Goal: Task Accomplishment & Management: Manage account settings

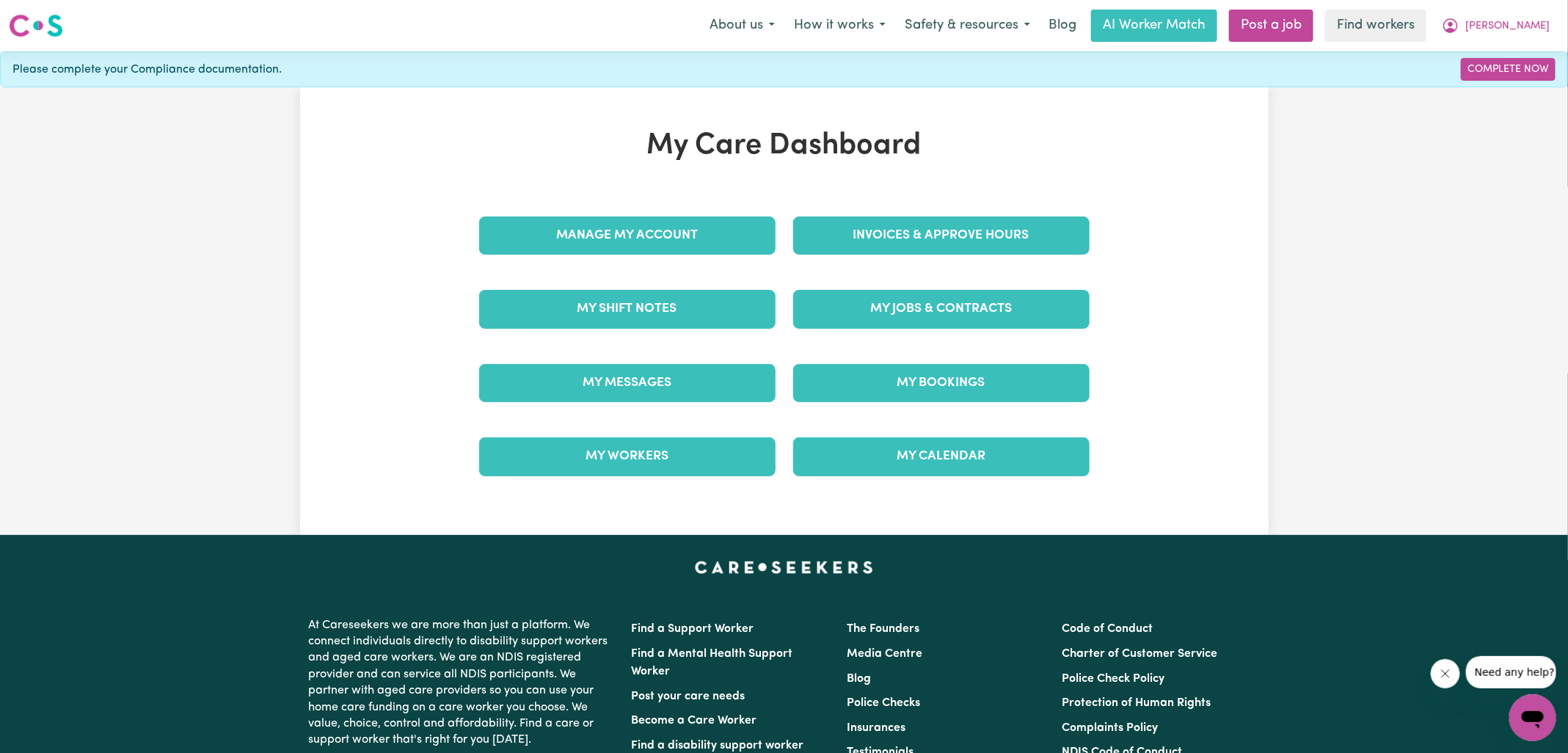
click at [1018, 254] on div "Invoices & Approve Hours" at bounding box center [941, 235] width 314 height 73
click at [1021, 230] on link "Invoices & Approve Hours" at bounding box center [941, 235] width 297 height 38
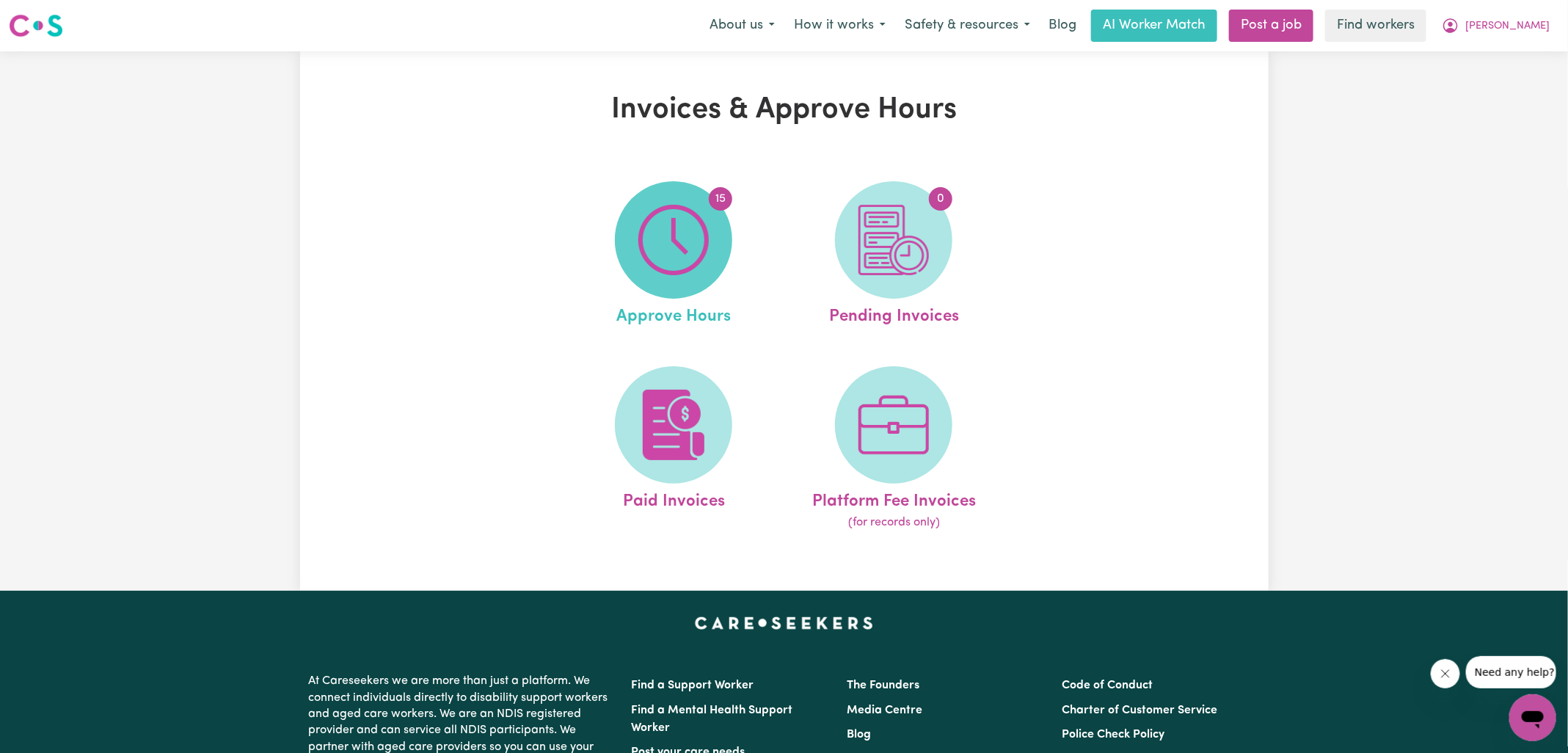
click at [697, 260] on img at bounding box center [674, 240] width 71 height 71
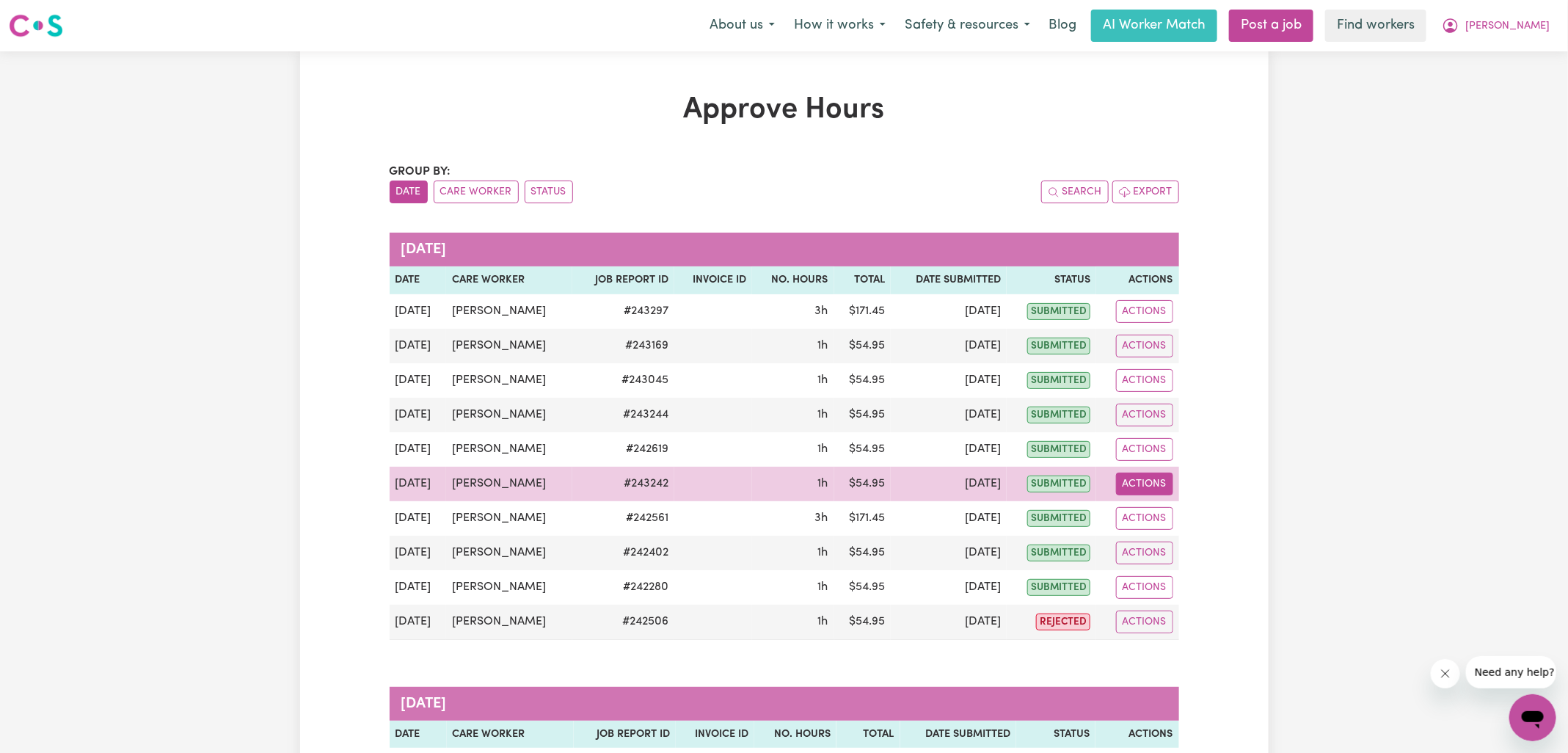
click at [1127, 478] on button "Actions" at bounding box center [1145, 484] width 57 height 22
click at [1175, 511] on link "View Job Report" at bounding box center [1181, 518] width 126 height 29
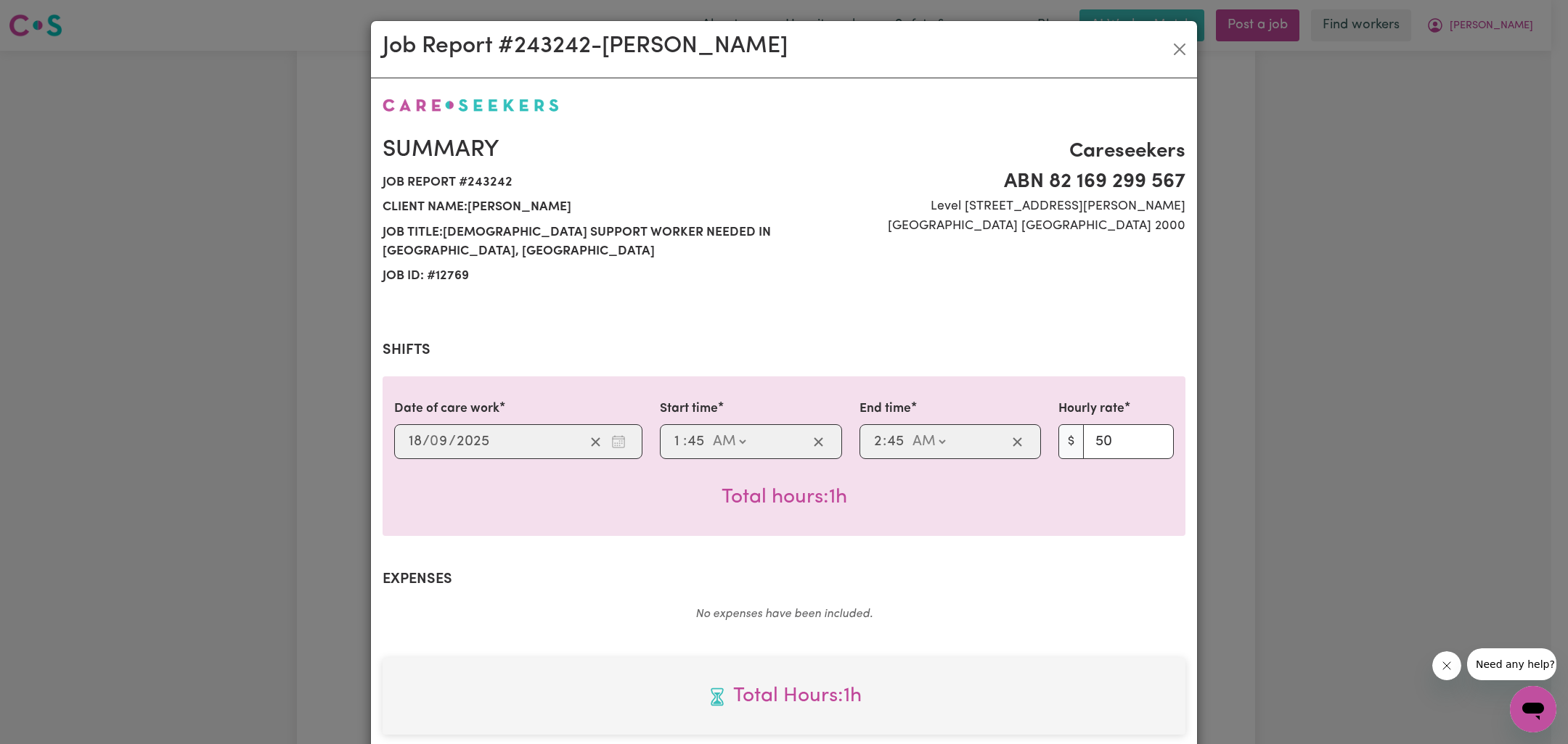
click at [1277, 473] on div "Job Report # 243242 - Celina West Summary Job report # 243242 Client name: Wend…" at bounding box center [784, 372] width 1568 height 744
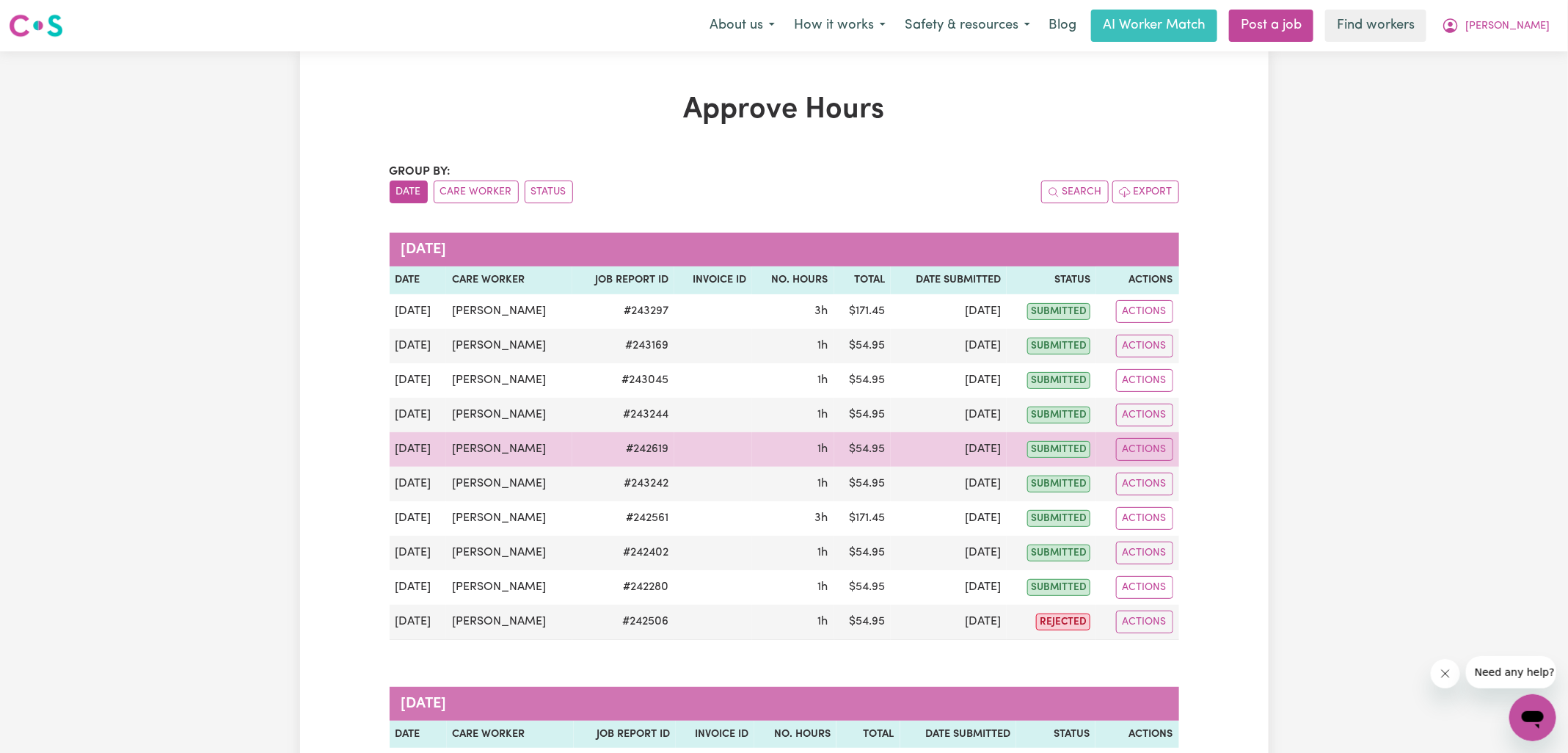
drag, startPoint x: 1134, startPoint y: 449, endPoint x: 1146, endPoint y: 459, distance: 15.6
click at [1134, 449] on button "Actions" at bounding box center [1145, 449] width 57 height 22
click at [1166, 472] on link "View Job Report" at bounding box center [1181, 483] width 126 height 29
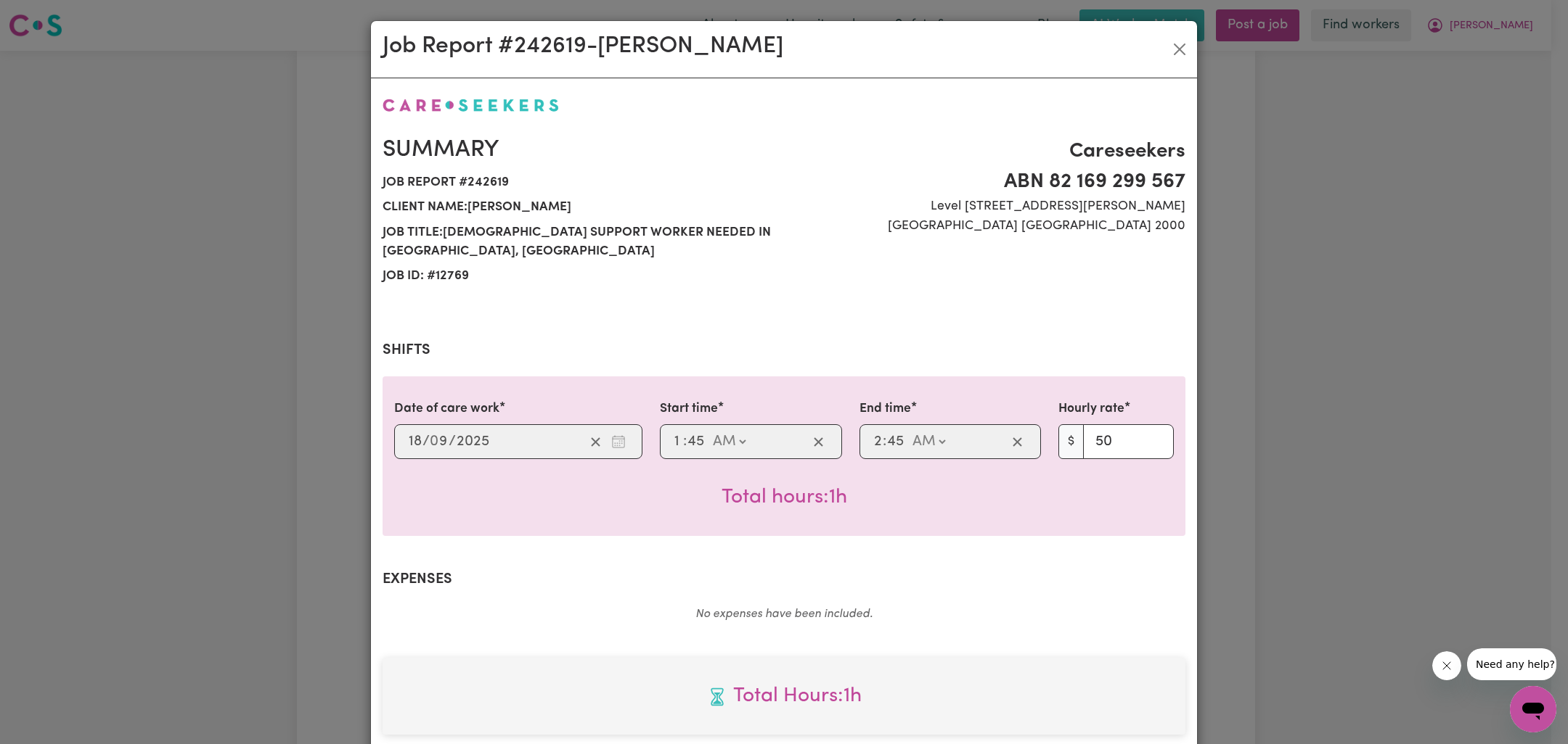
click at [1320, 405] on div "Job Report # 242619 - [PERSON_NAME] Summary Job report # 242619 Client name: [P…" at bounding box center [784, 372] width 1568 height 744
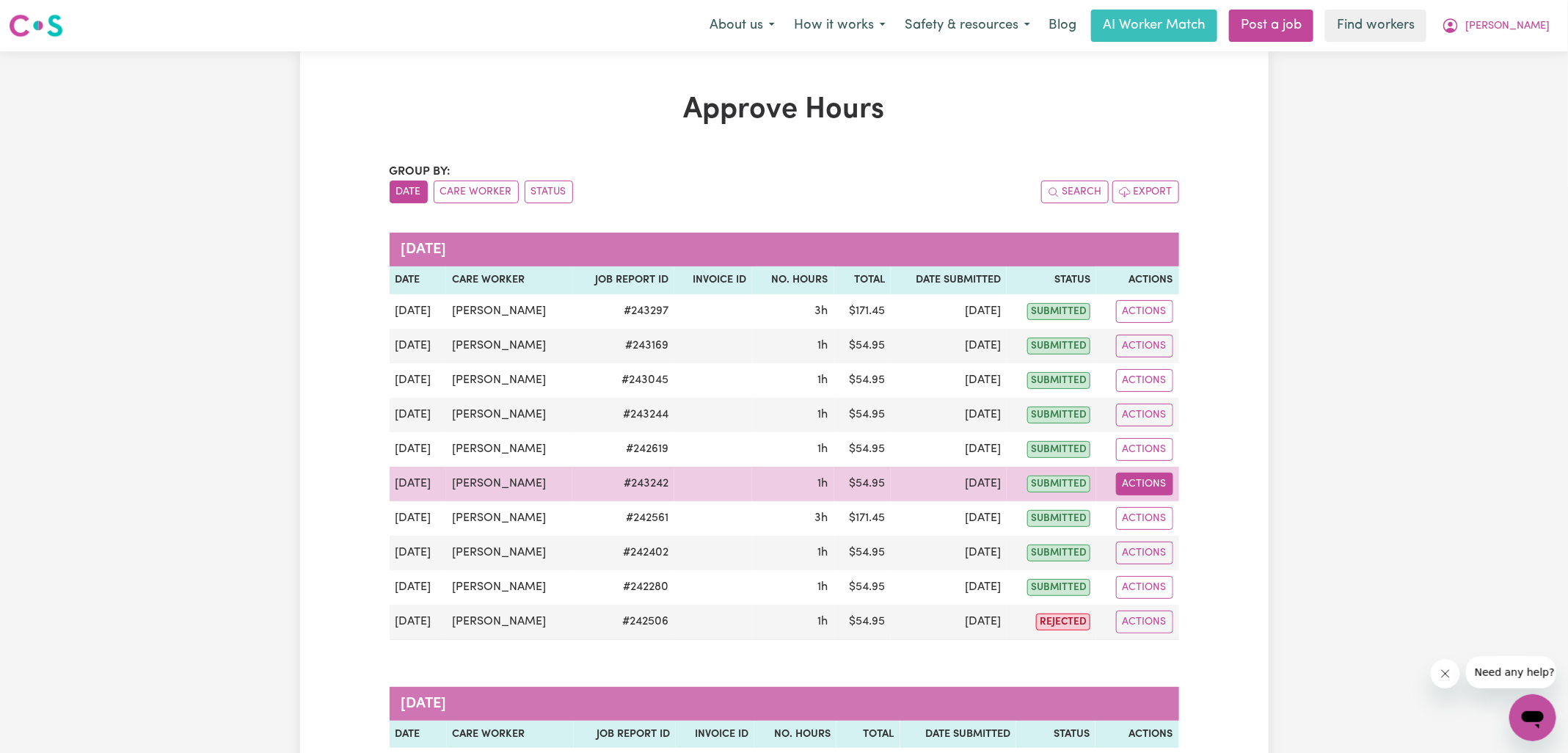
click at [1123, 481] on button "Actions" at bounding box center [1145, 484] width 57 height 22
click at [1146, 514] on link "View Job Report" at bounding box center [1181, 518] width 126 height 29
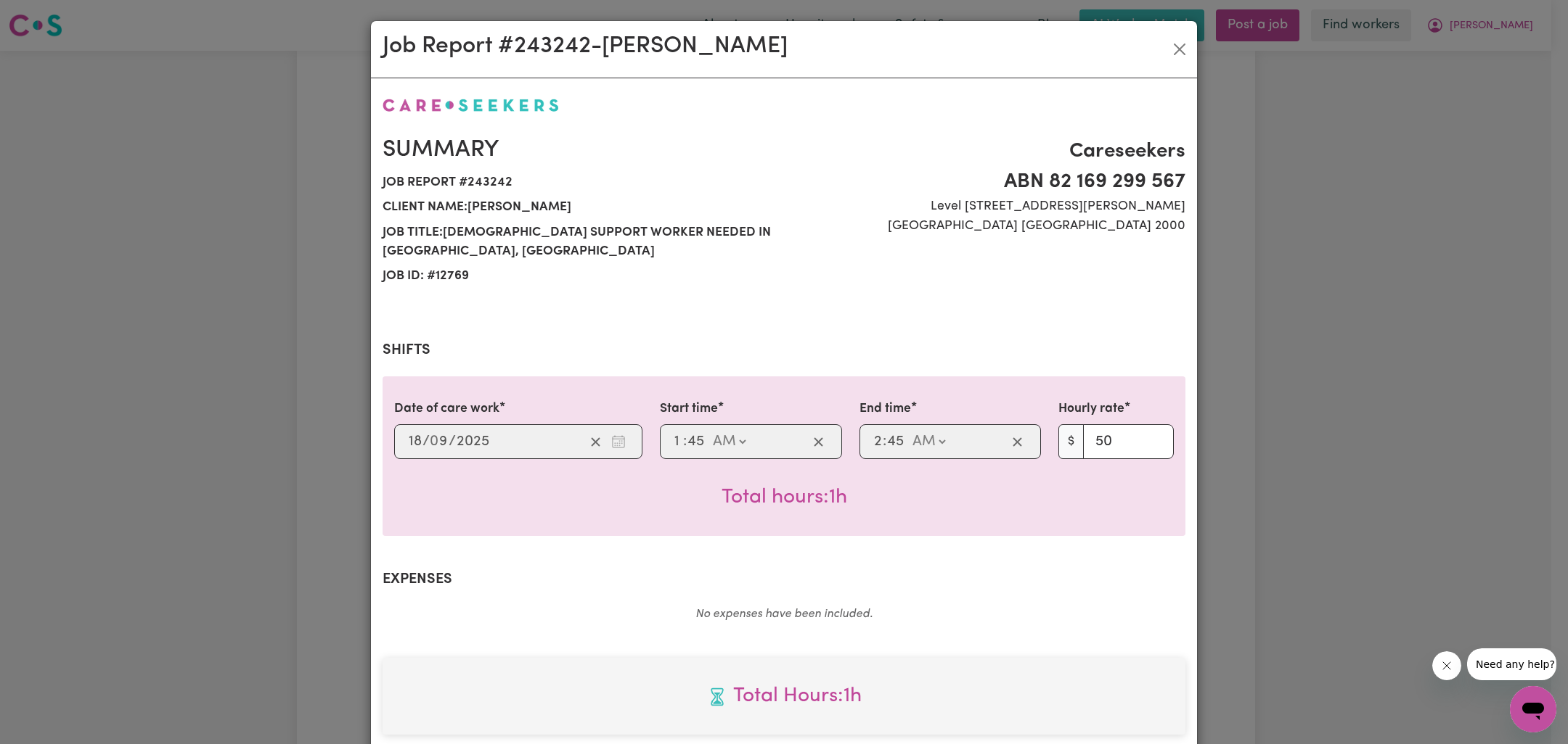
click at [1253, 451] on div "Job Report # 243242 - Celina West Summary Job report # 243242 Client name: Wend…" at bounding box center [784, 372] width 1568 height 744
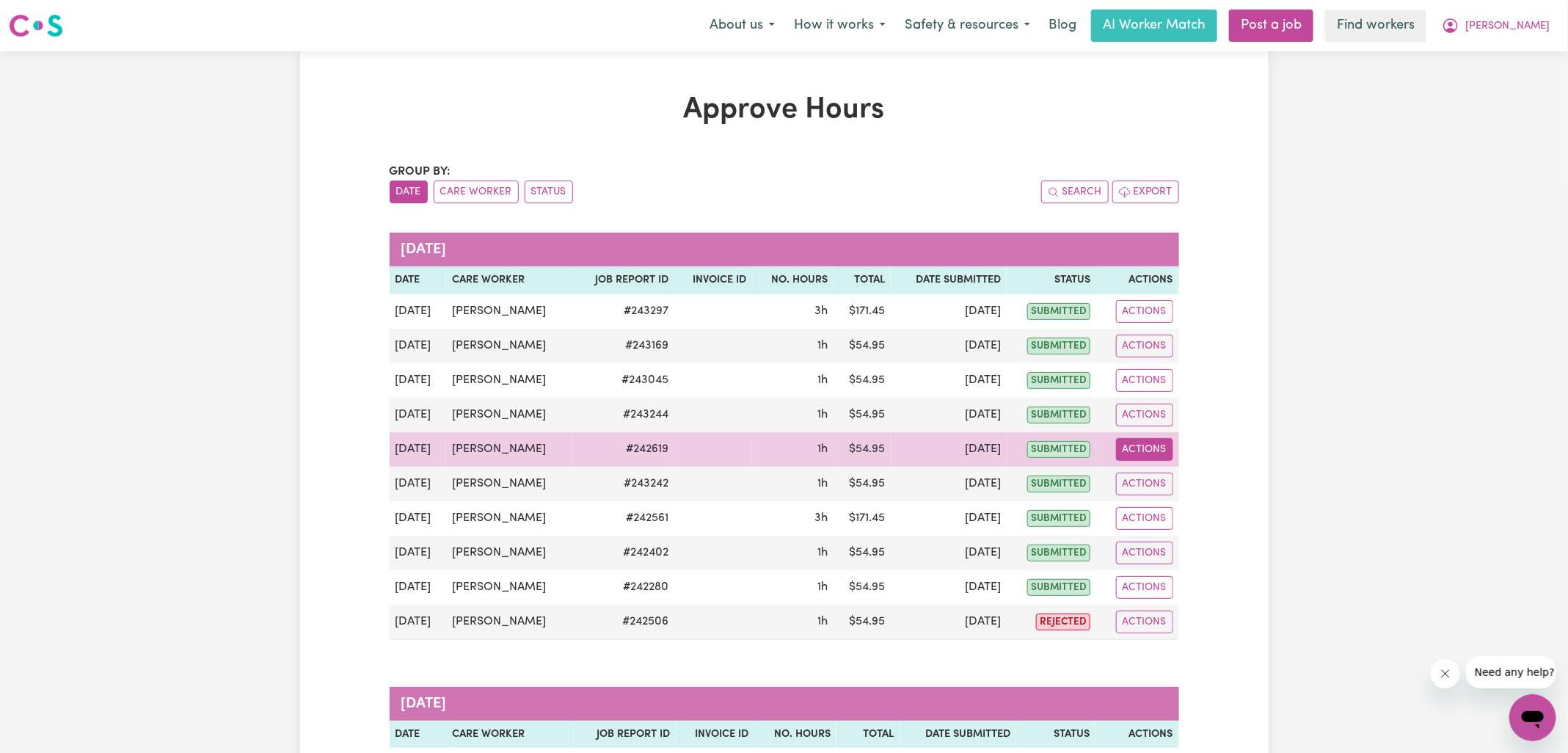
click at [1152, 447] on button "Actions" at bounding box center [1145, 449] width 57 height 22
click at [1174, 476] on link "View Job Report" at bounding box center [1181, 483] width 126 height 29
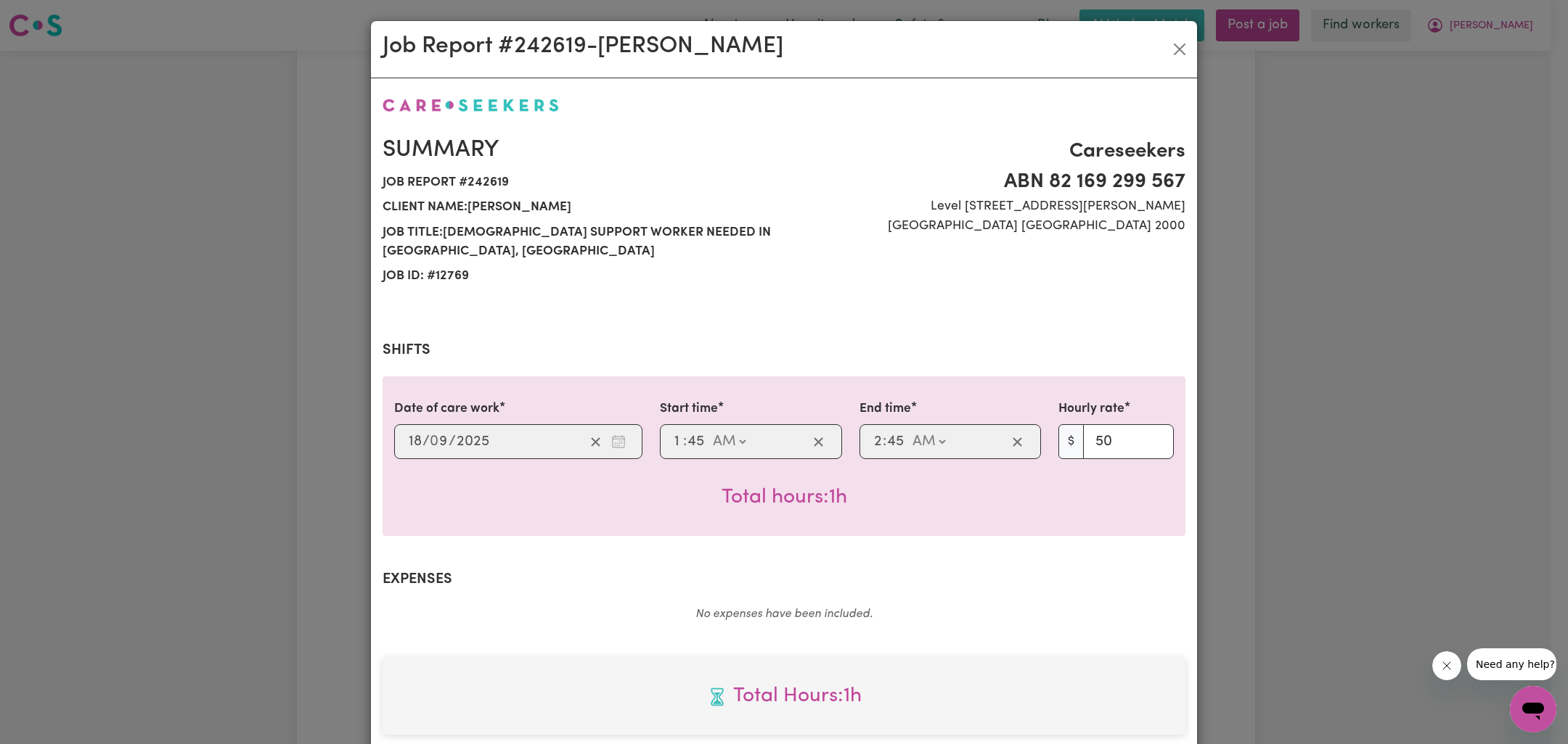
click at [1265, 434] on div "Job Report # 242619 - [PERSON_NAME] Summary Job report # 242619 Client name: [P…" at bounding box center [784, 372] width 1568 height 744
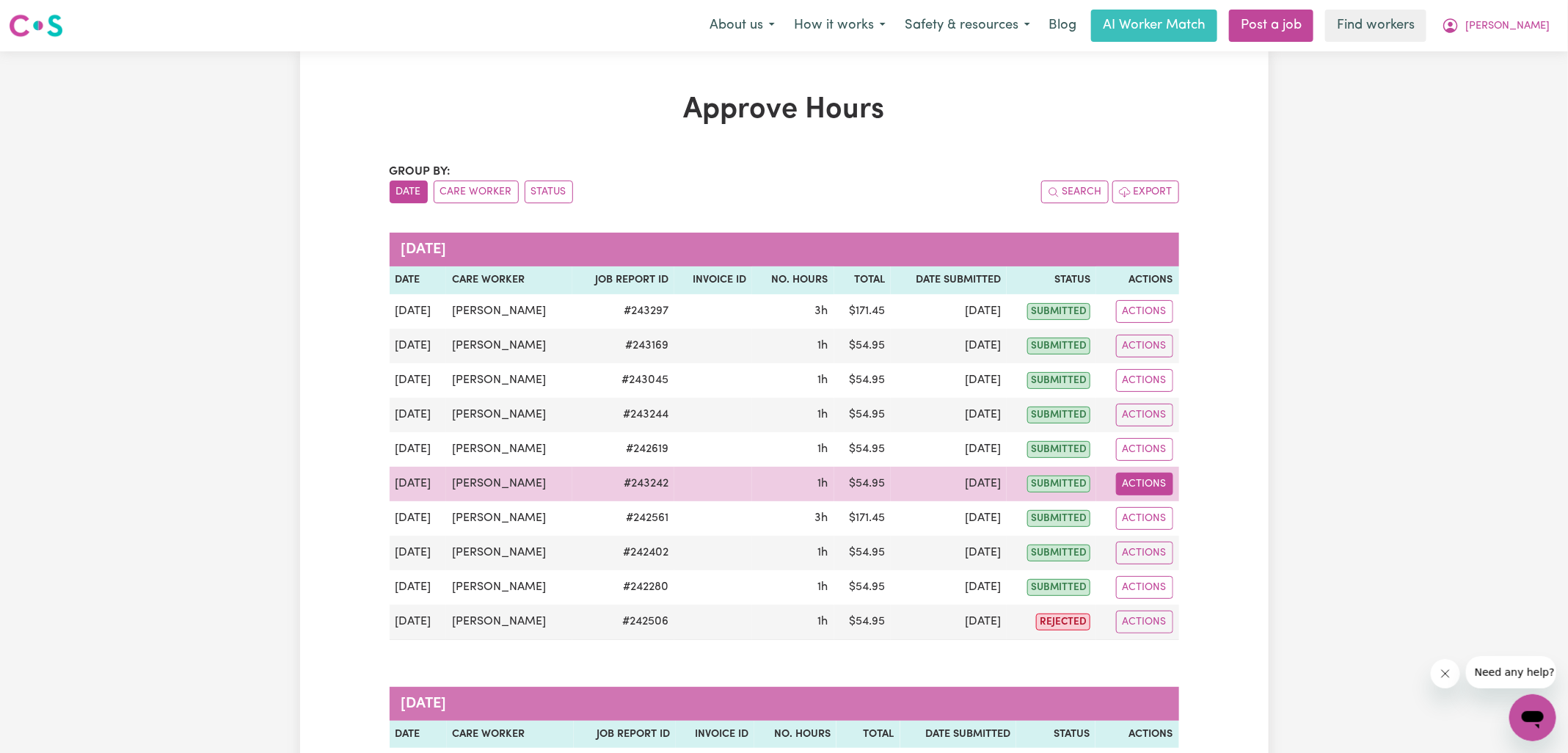
click at [1137, 476] on button "Actions" at bounding box center [1145, 484] width 57 height 22
click at [1190, 505] on link "View Job Report" at bounding box center [1181, 518] width 126 height 29
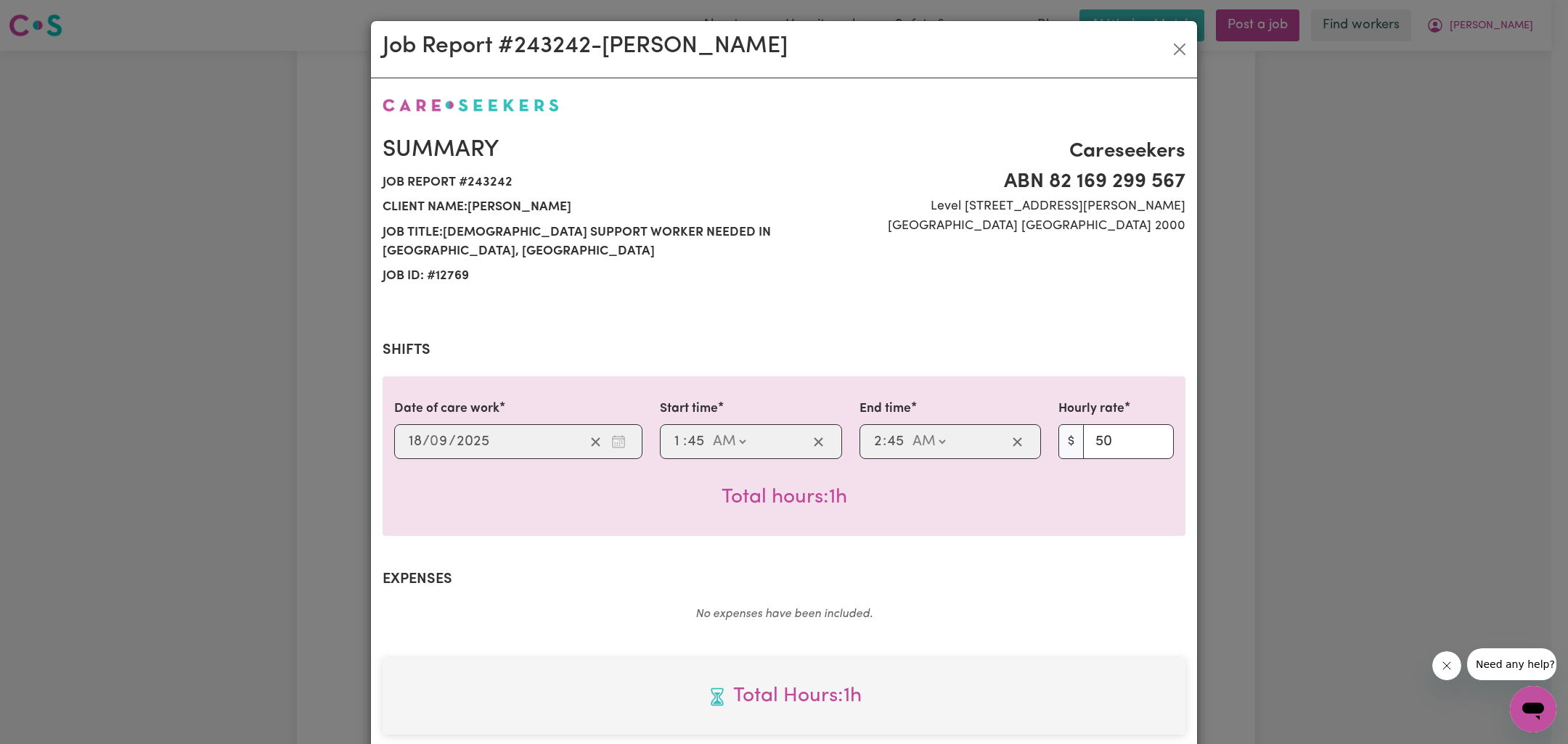
scroll to position [372, 0]
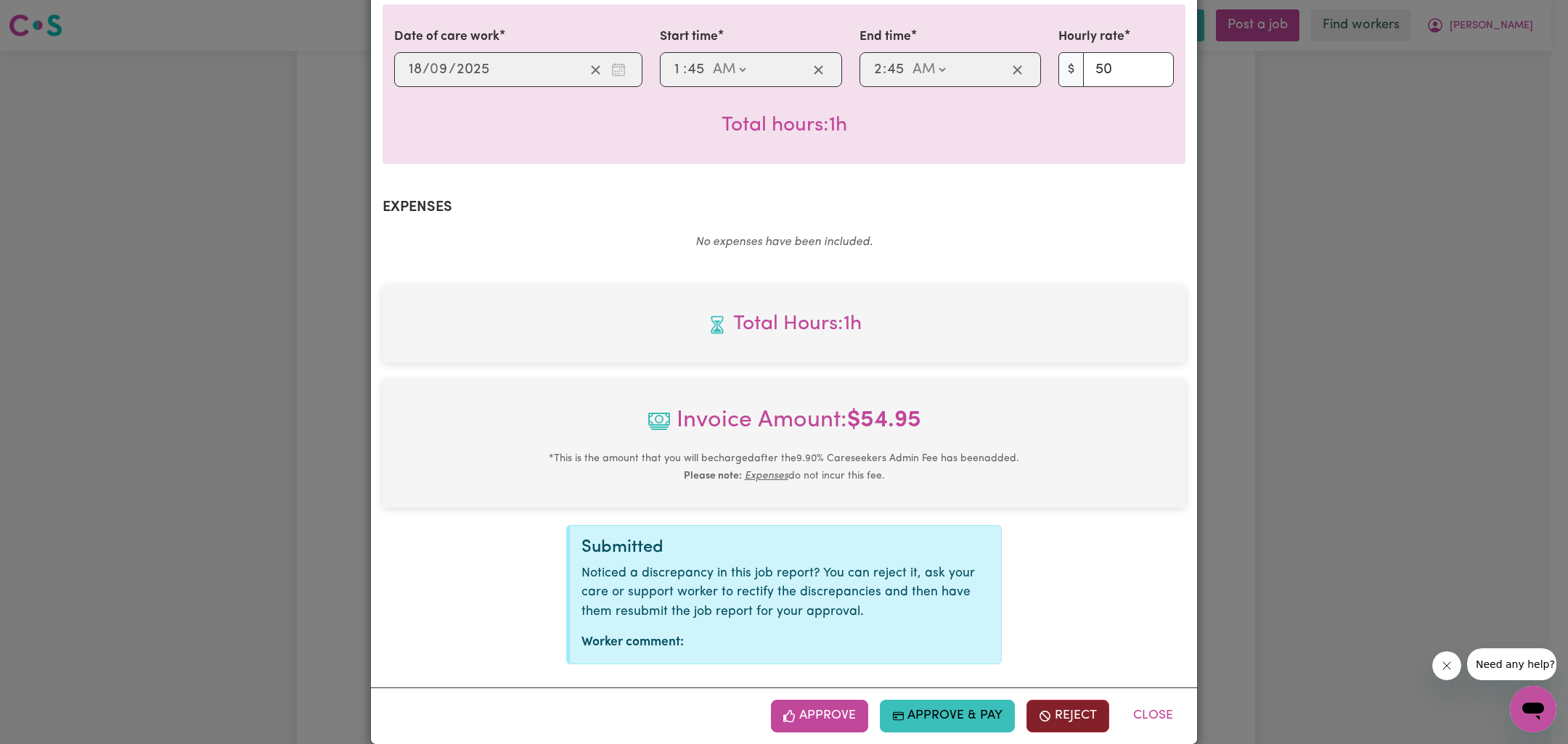
click at [1071, 700] on button "Reject" at bounding box center [1068, 715] width 83 height 32
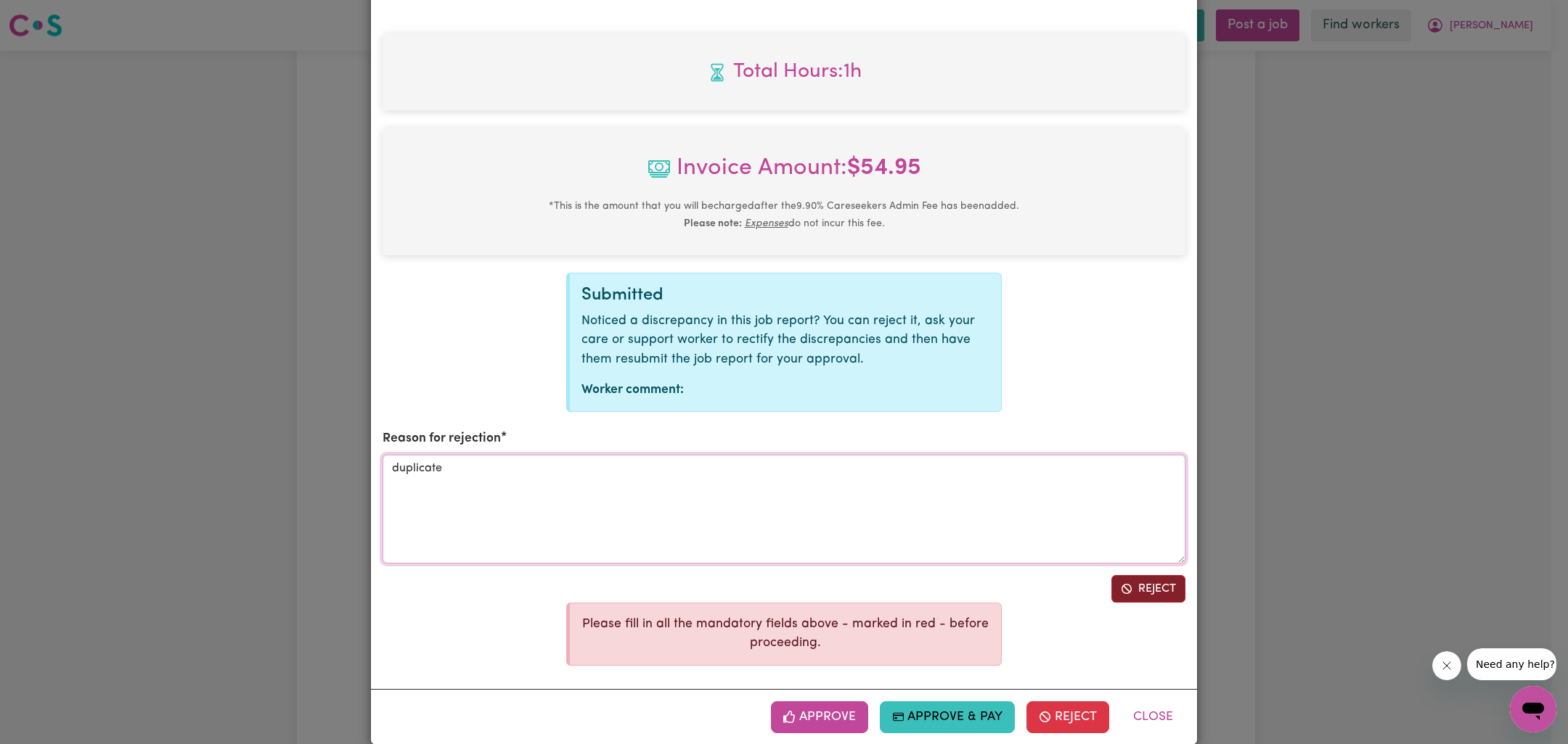
type textarea "duplicate"
click at [1166, 575] on button "Reject" at bounding box center [1148, 589] width 74 height 27
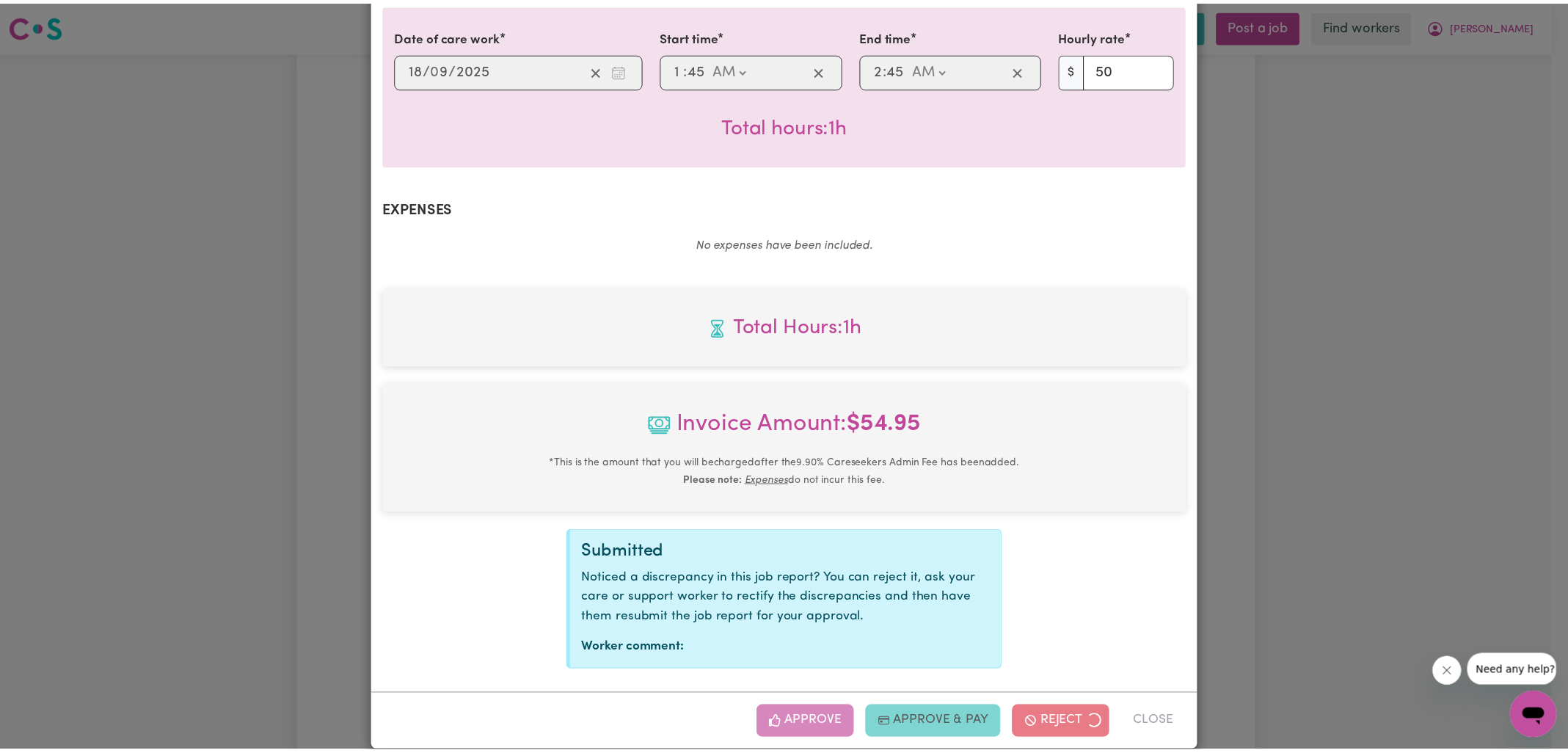
scroll to position [229, 0]
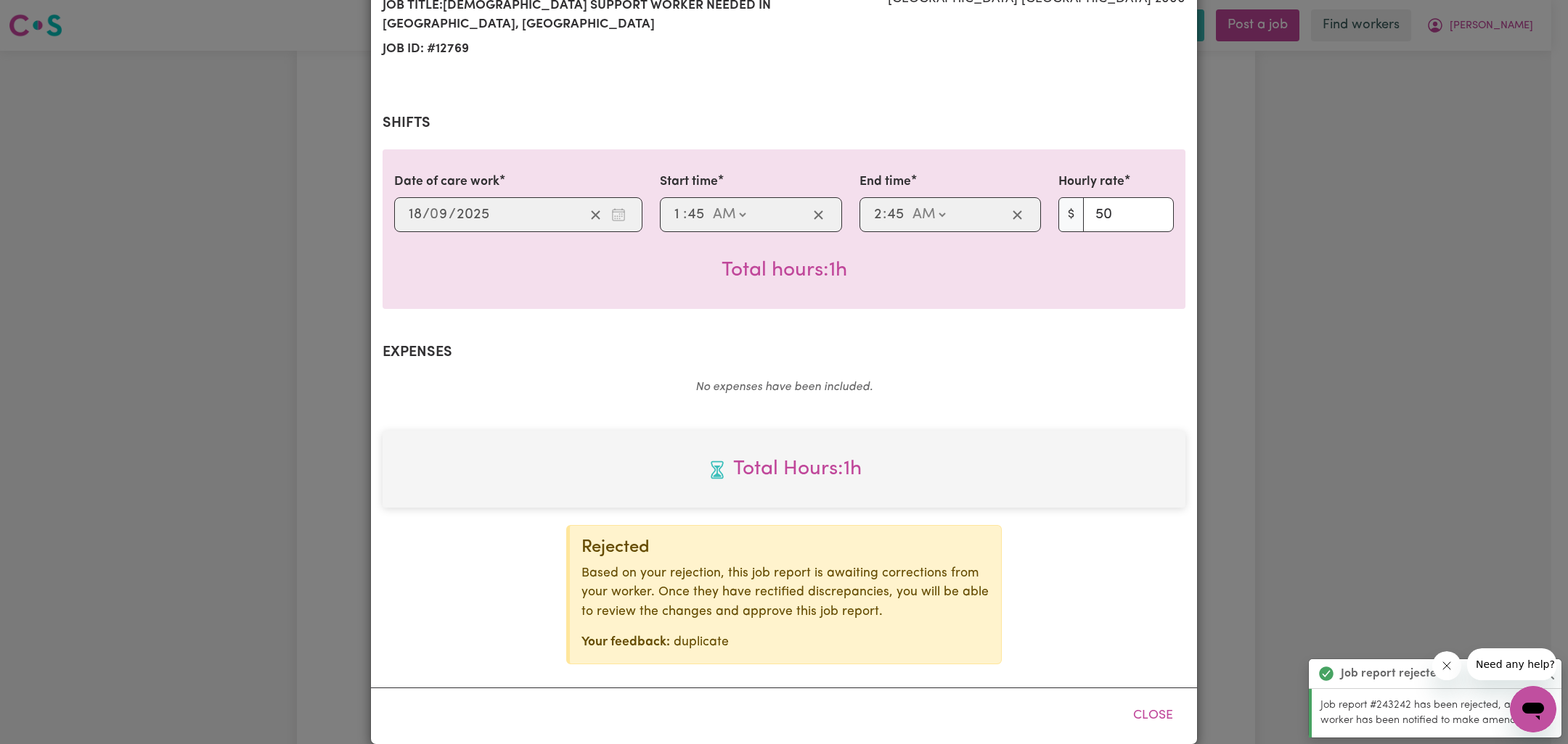
click at [1369, 465] on div "Job Report # 243242 - Celina West Summary Job report # 243242 Client name: Wend…" at bounding box center [784, 372] width 1568 height 744
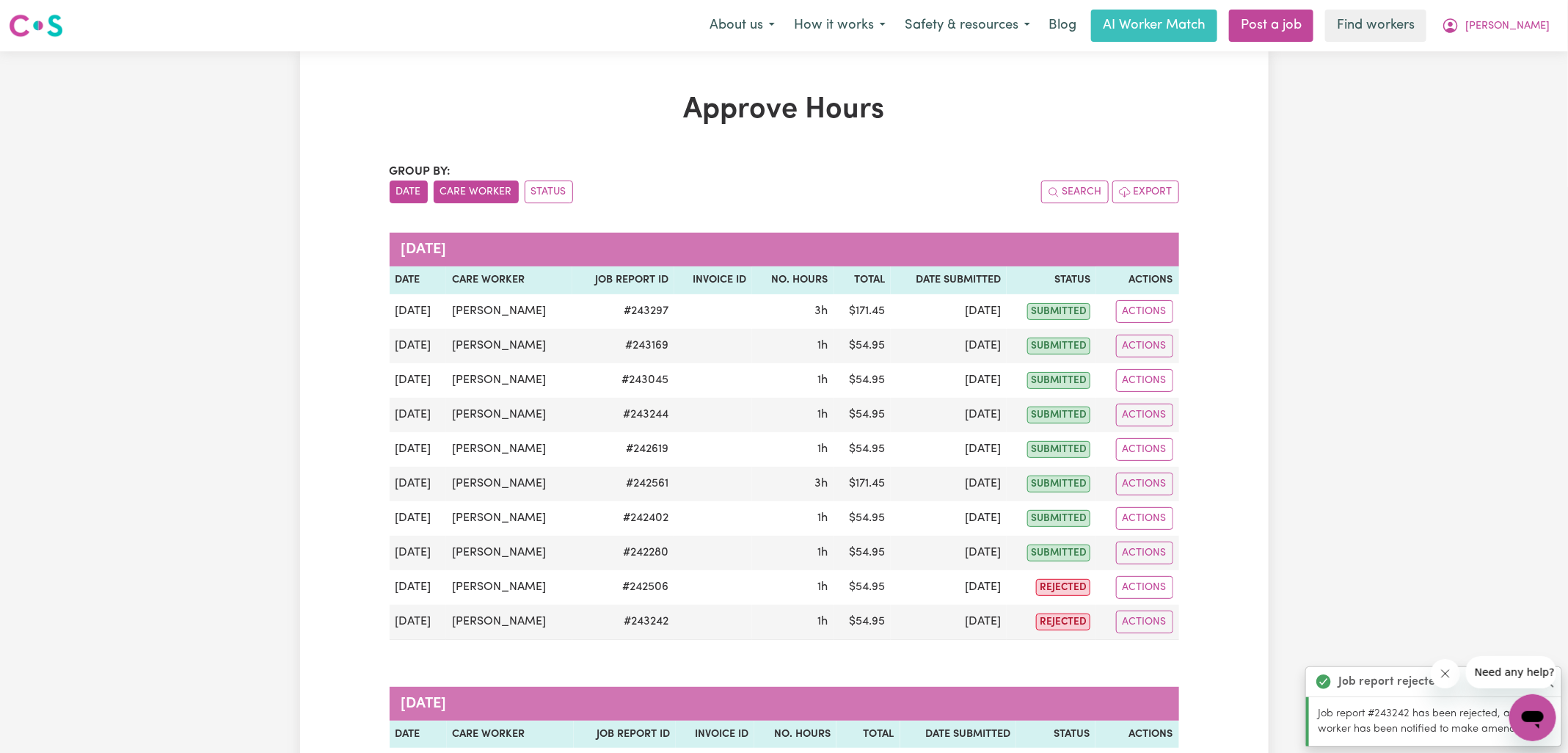
click at [485, 194] on button "Care Worker" at bounding box center [476, 191] width 85 height 22
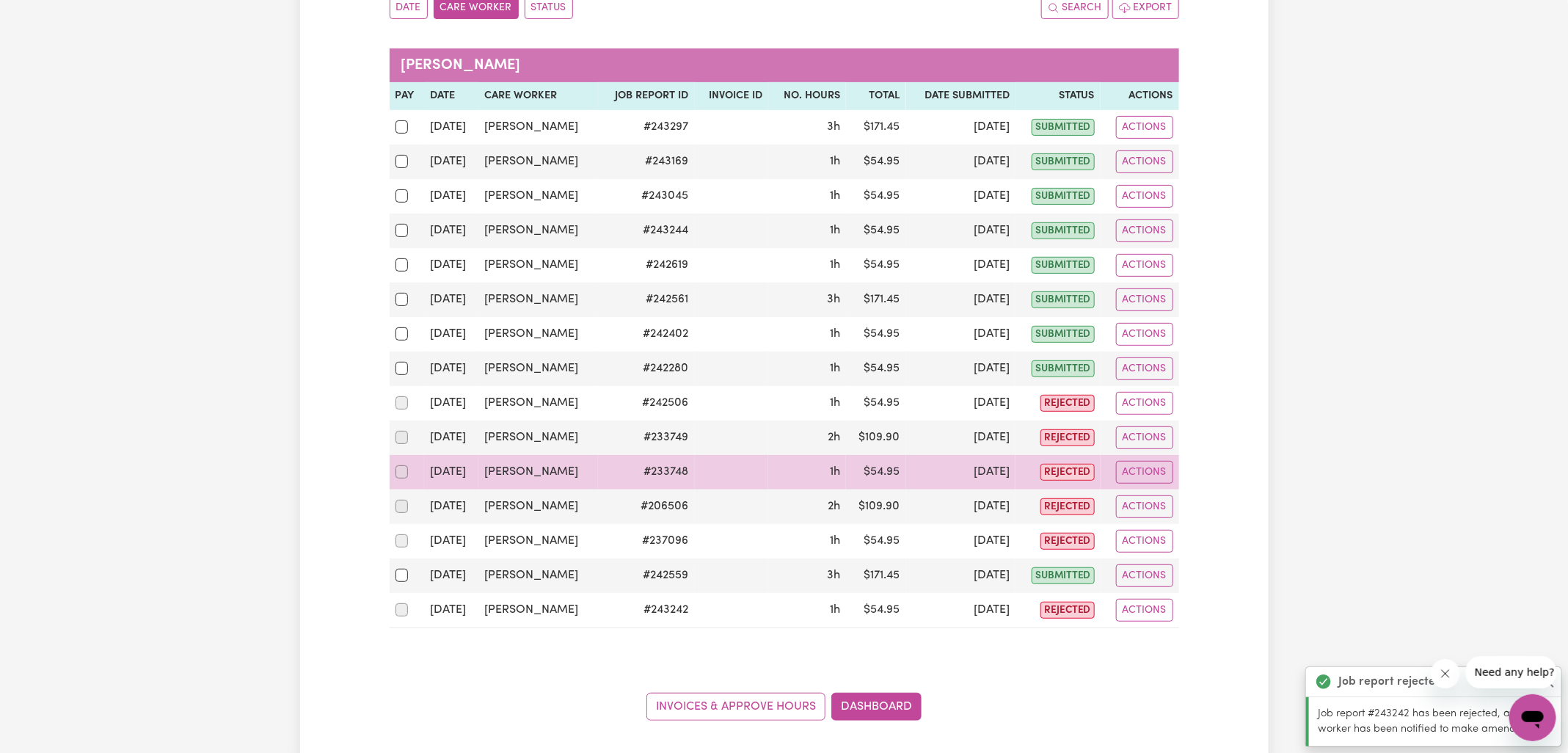
scroll to position [215, 0]
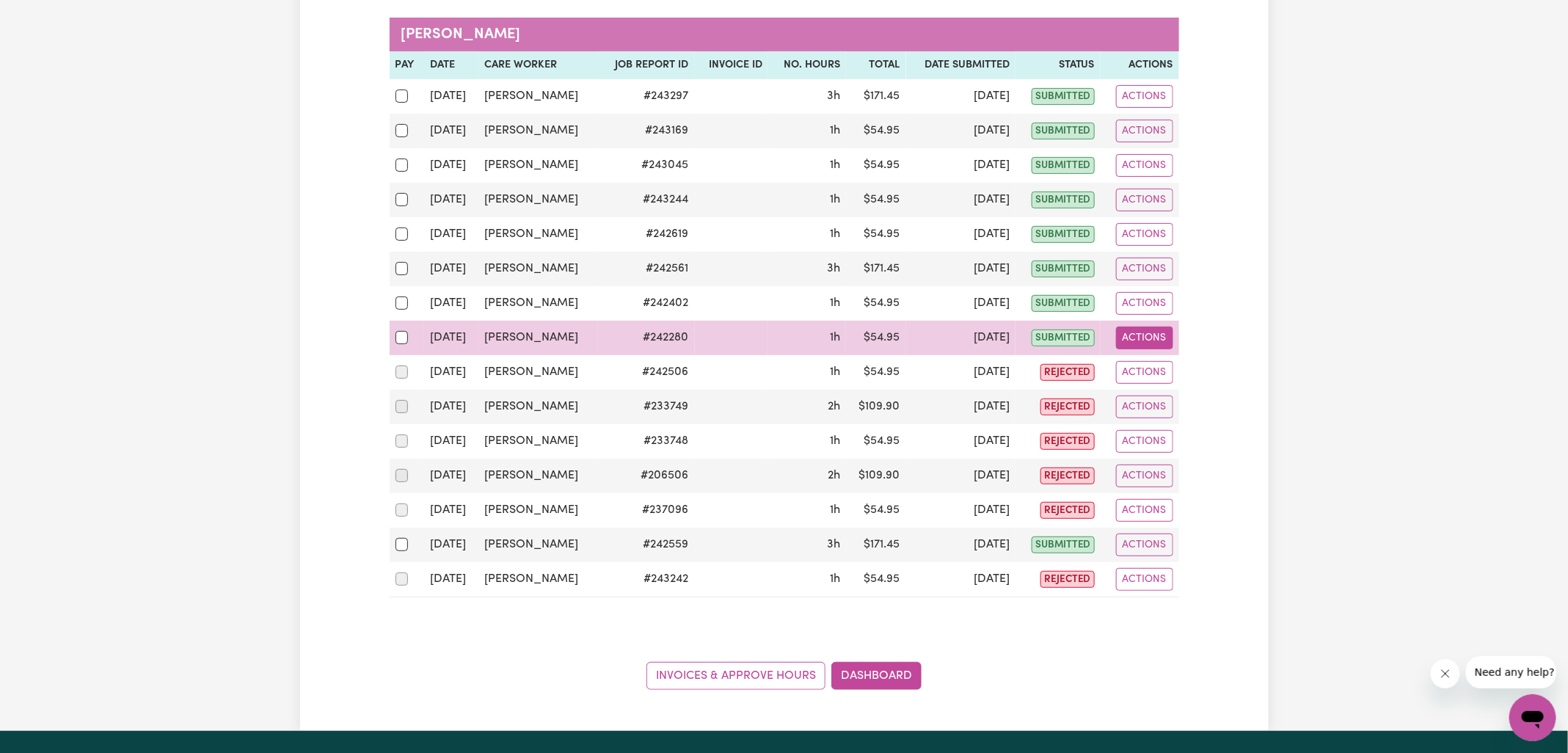
click at [1157, 336] on button "Actions" at bounding box center [1145, 338] width 57 height 22
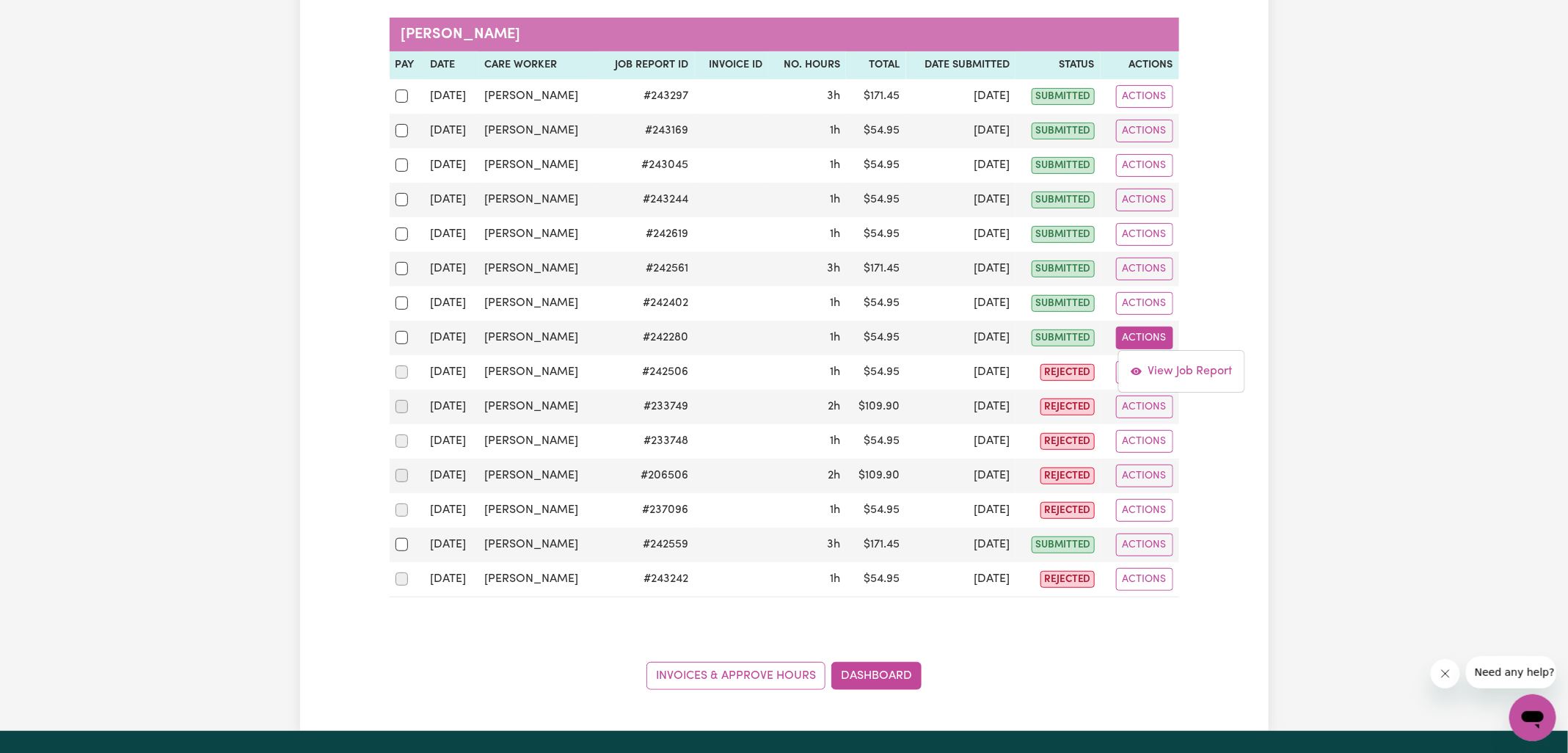
click at [1390, 516] on div "Approve Hours Group by: Date Care Worker Status Search Export Celina West Pay D…" at bounding box center [784, 284] width 1568 height 895
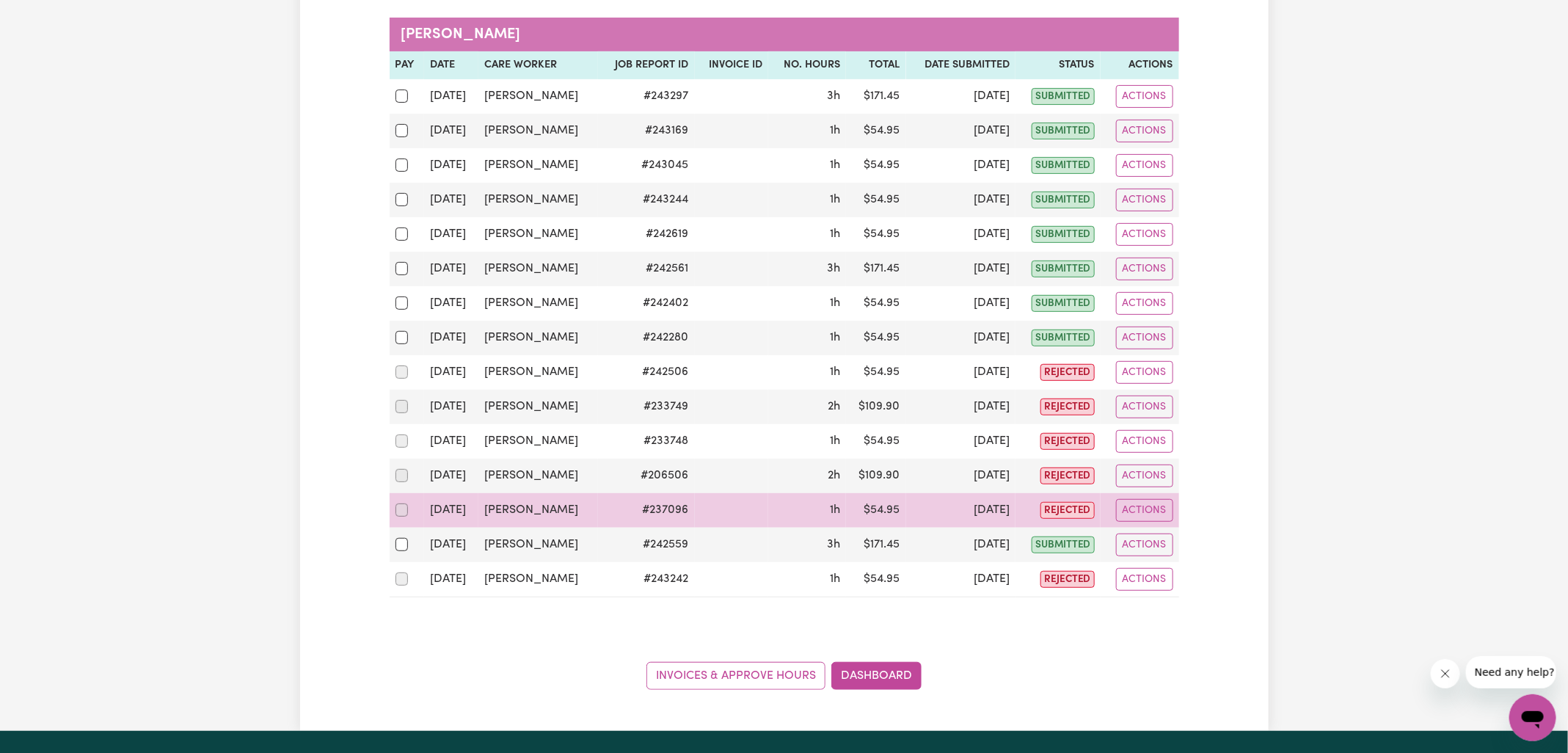
scroll to position [0, 0]
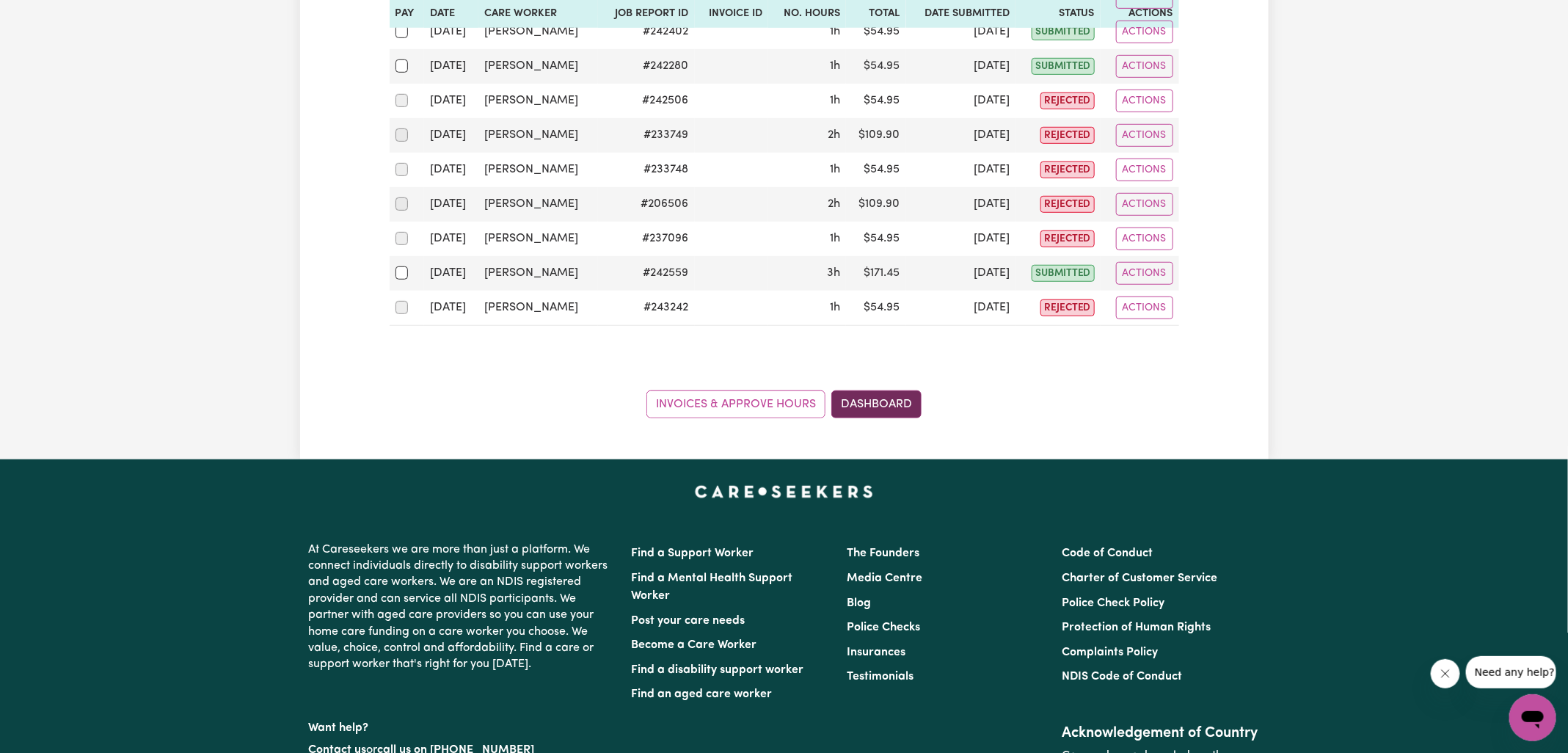
click at [898, 407] on link "Dashboard" at bounding box center [876, 405] width 91 height 28
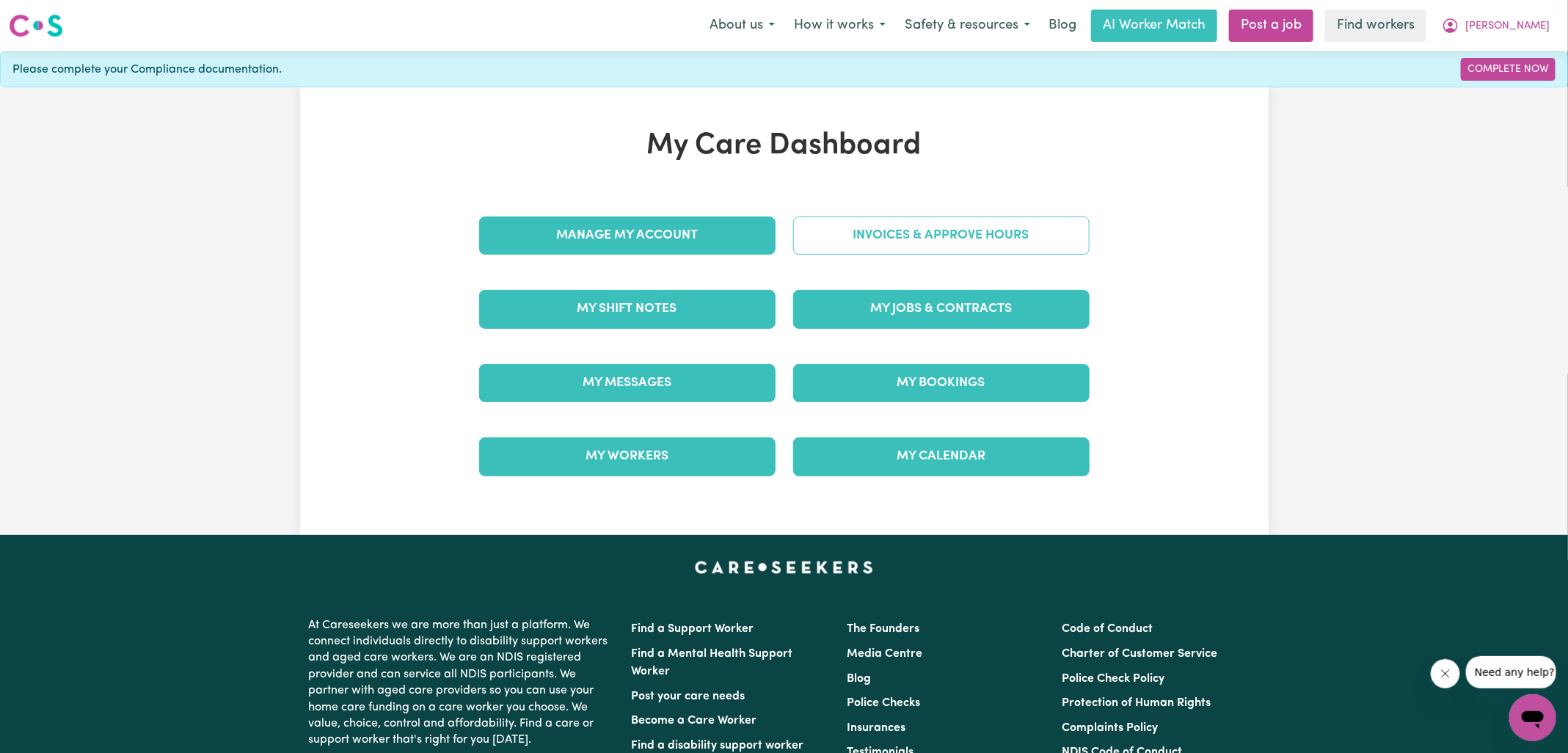
click at [885, 245] on link "Invoices & Approve Hours" at bounding box center [941, 235] width 297 height 38
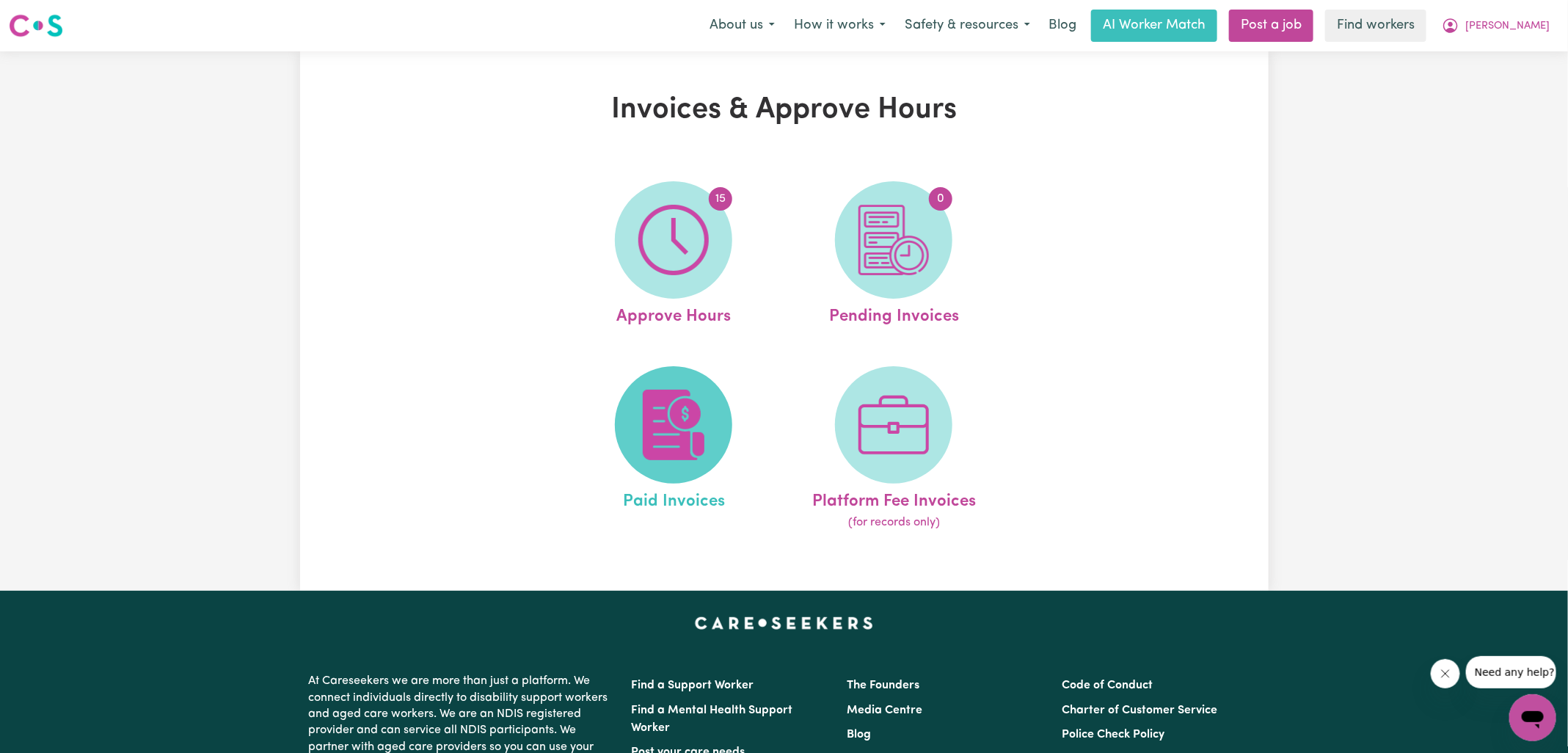
click at [663, 460] on img at bounding box center [674, 425] width 71 height 71
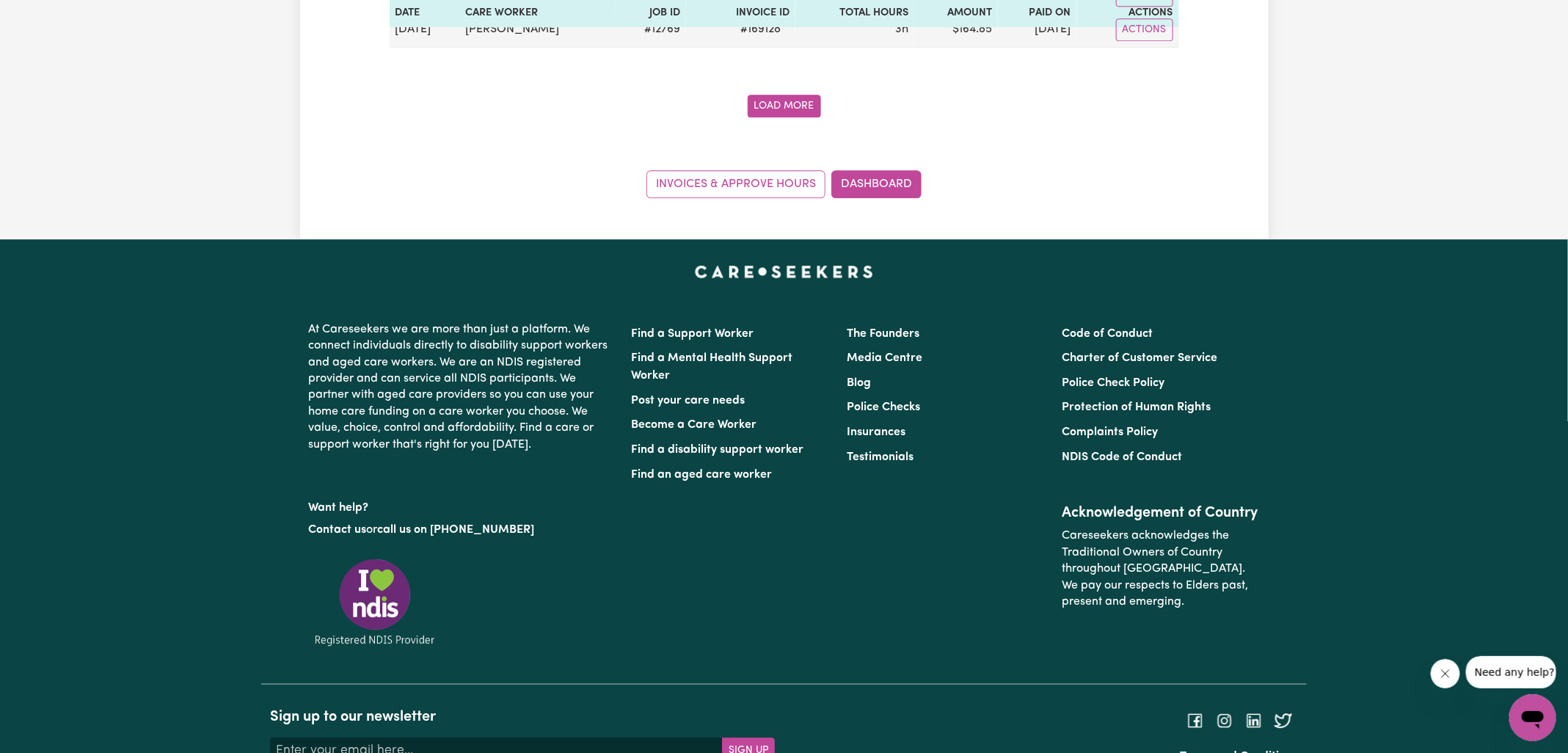
scroll to position [2239, 0]
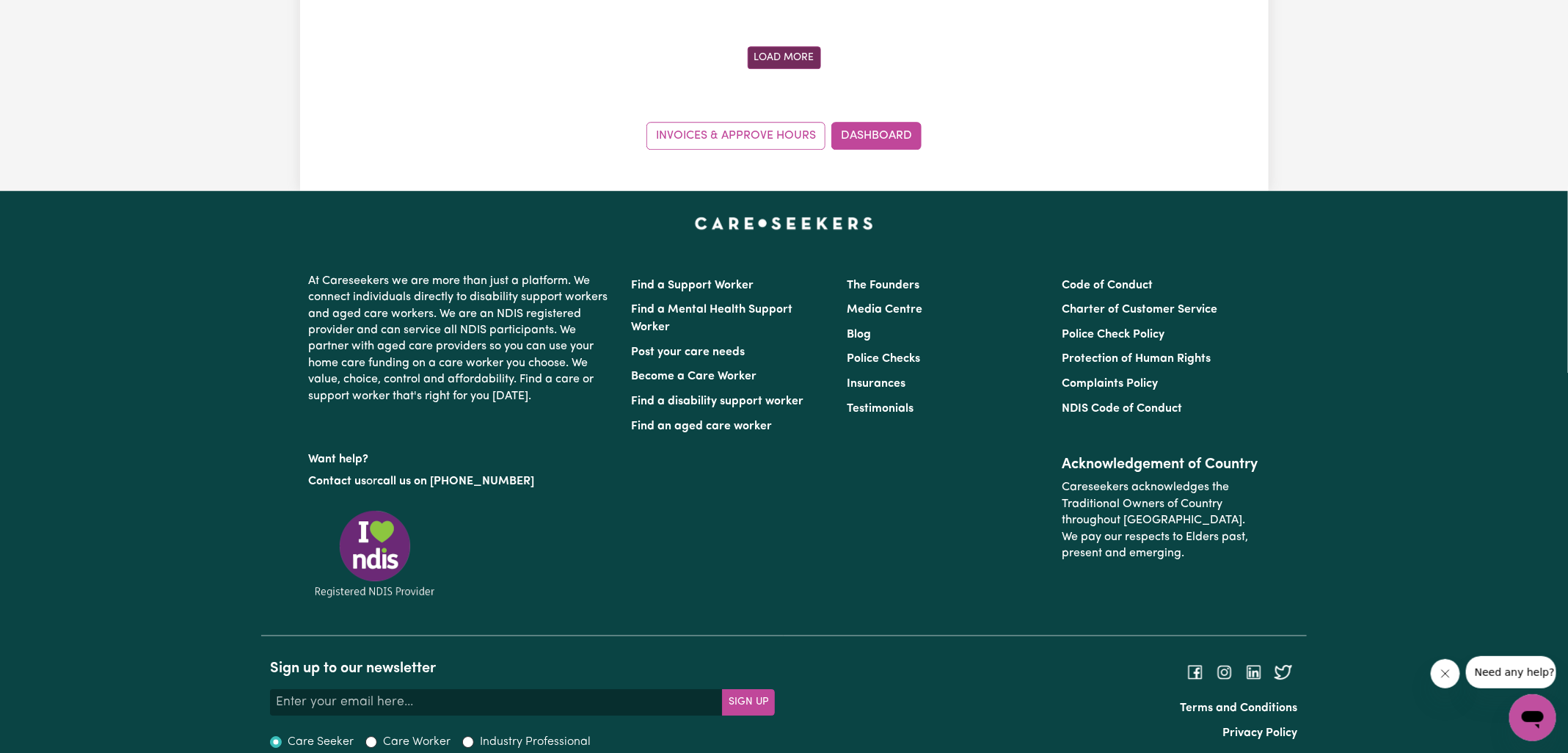
click at [784, 47] on button "Load More" at bounding box center [784, 58] width 73 height 22
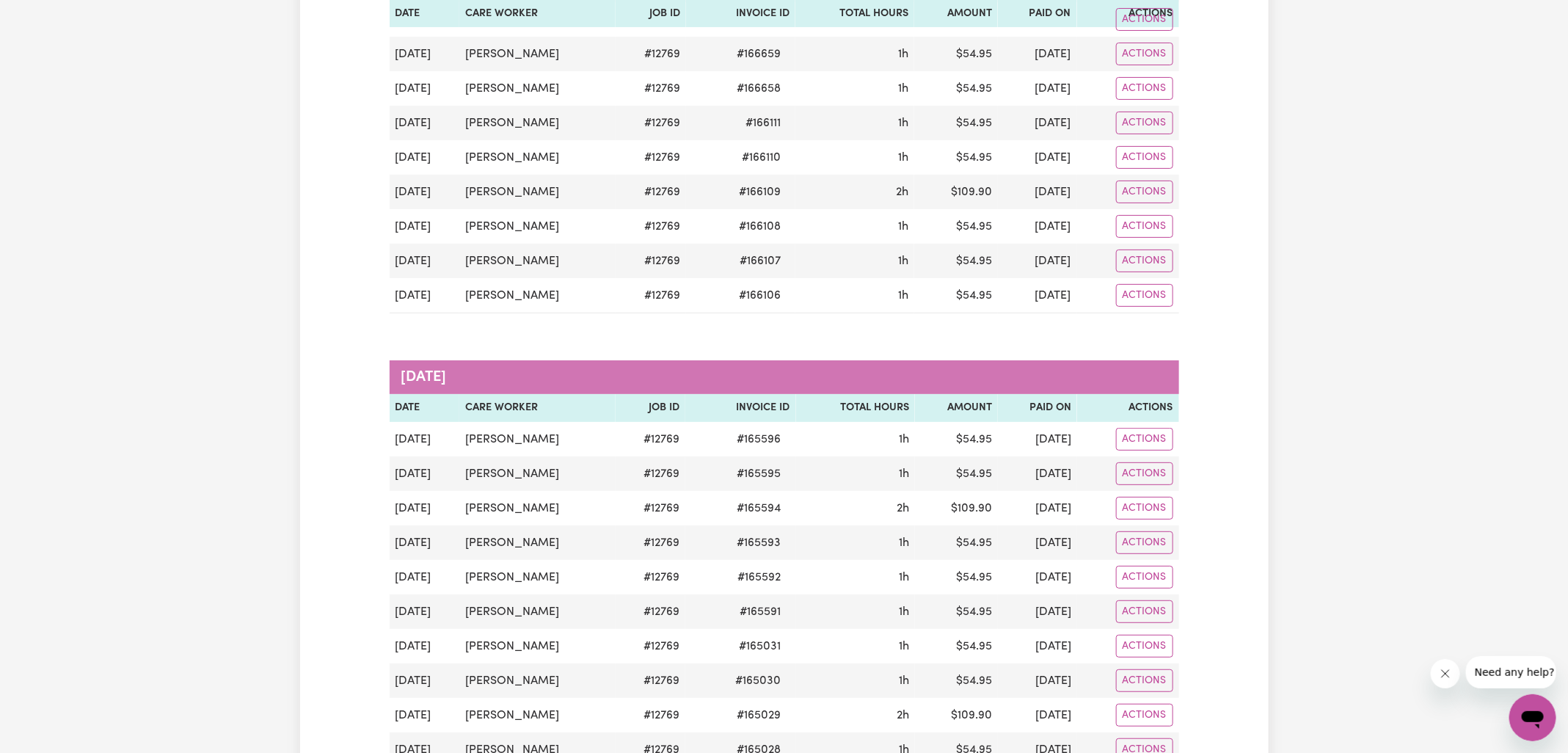
scroll to position [4163, 0]
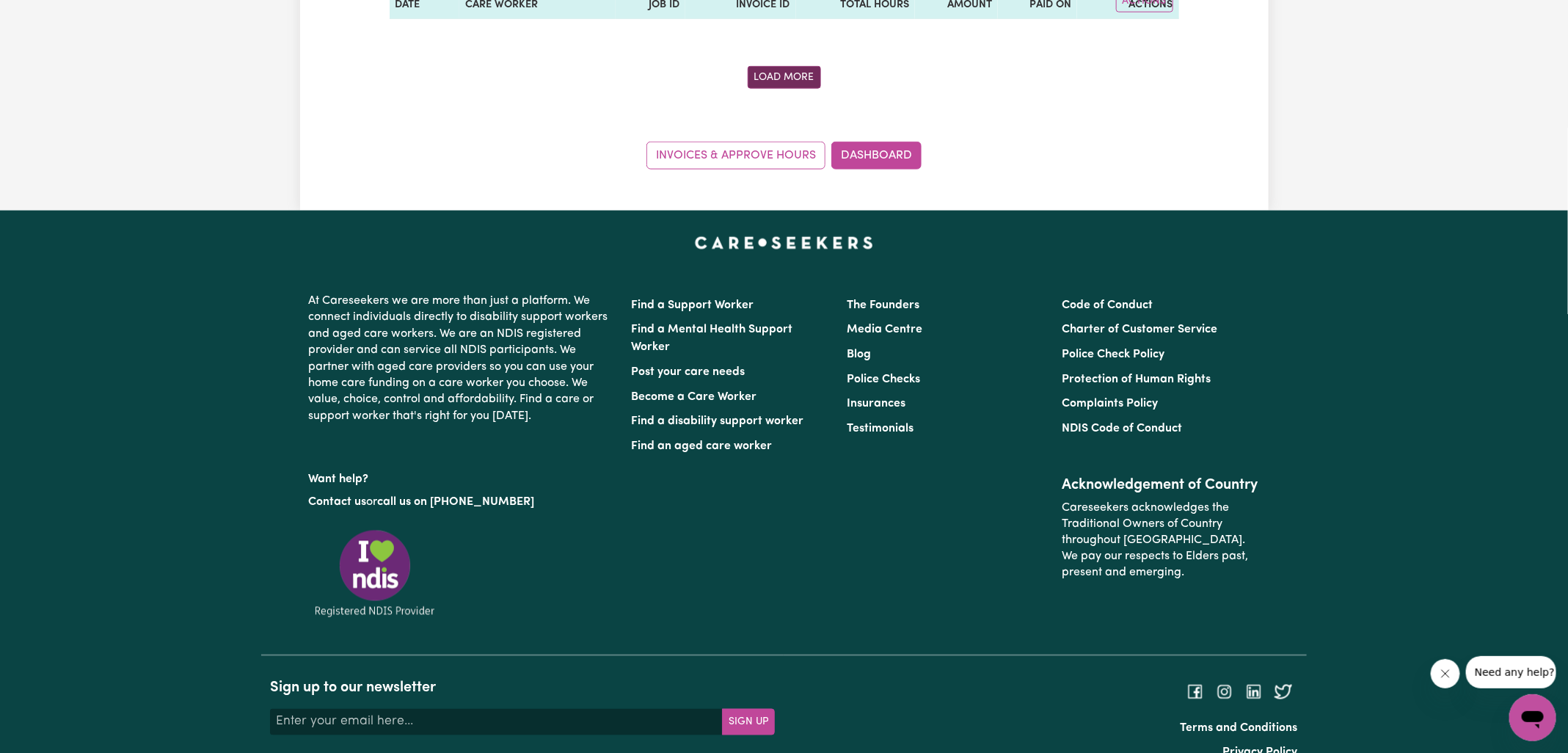
click at [784, 66] on button "Load More" at bounding box center [784, 78] width 73 height 22
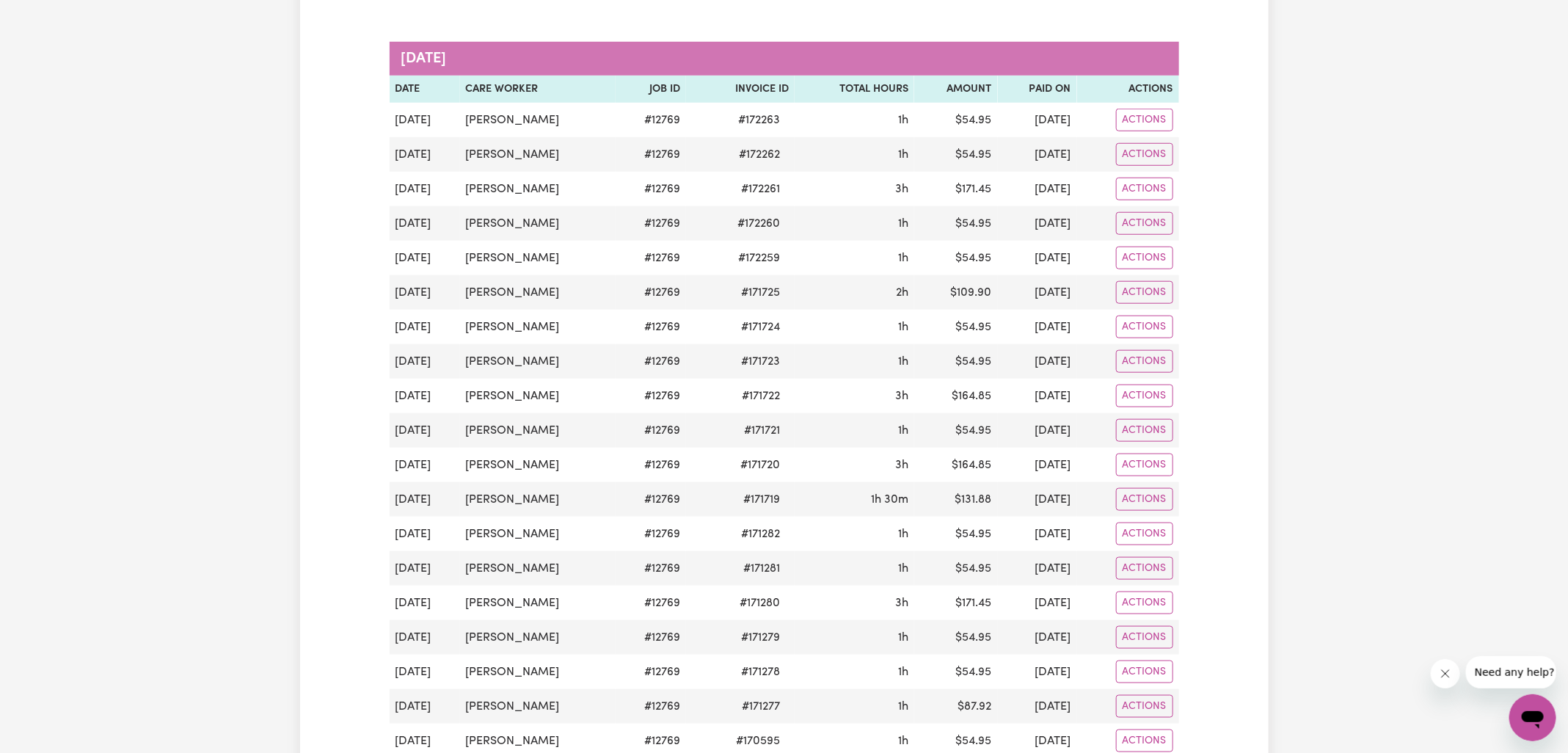
scroll to position [0, 0]
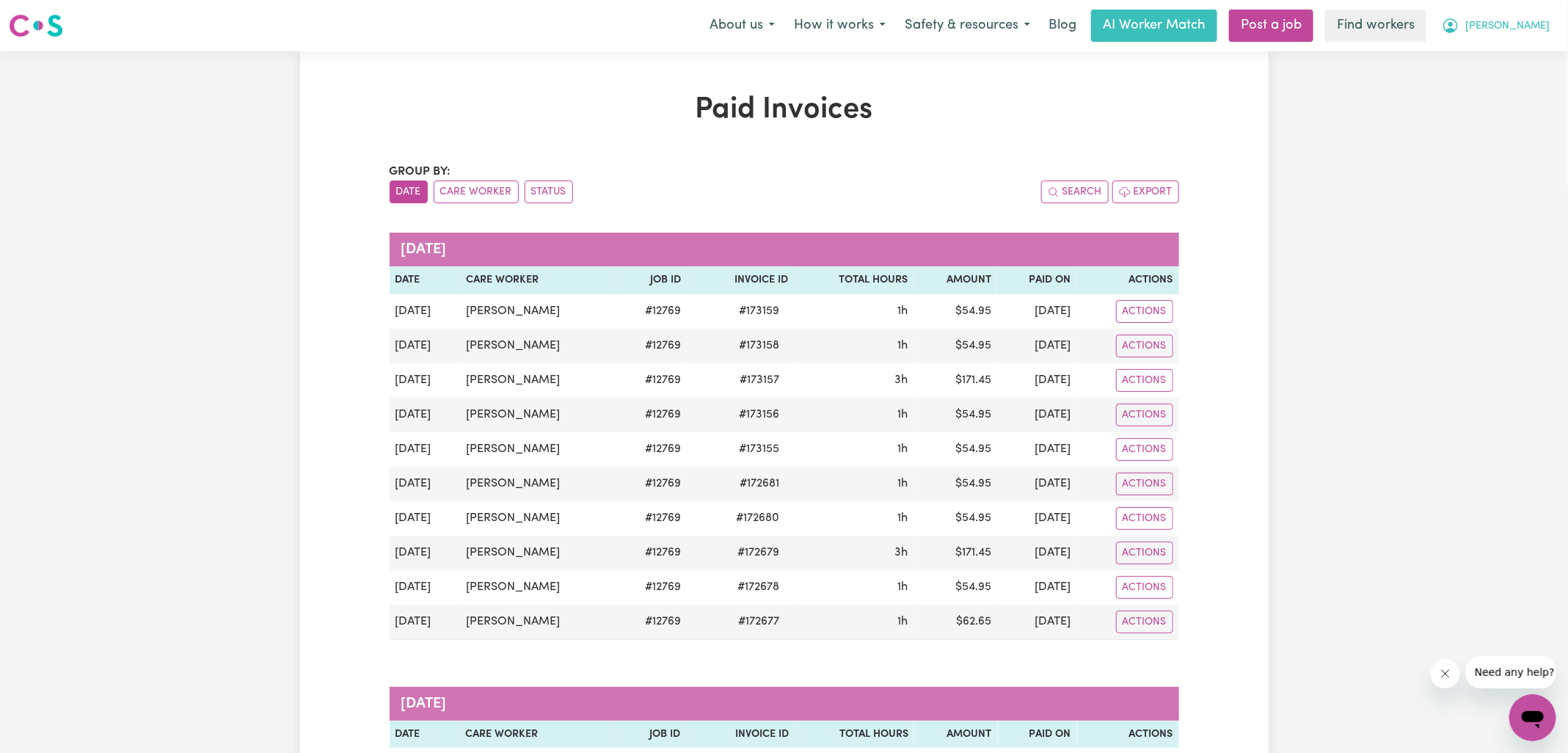
click at [1518, 22] on span "[PERSON_NAME]" at bounding box center [1508, 26] width 84 height 16
click at [1484, 58] on link "My Dashboard" at bounding box center [1500, 57] width 116 height 28
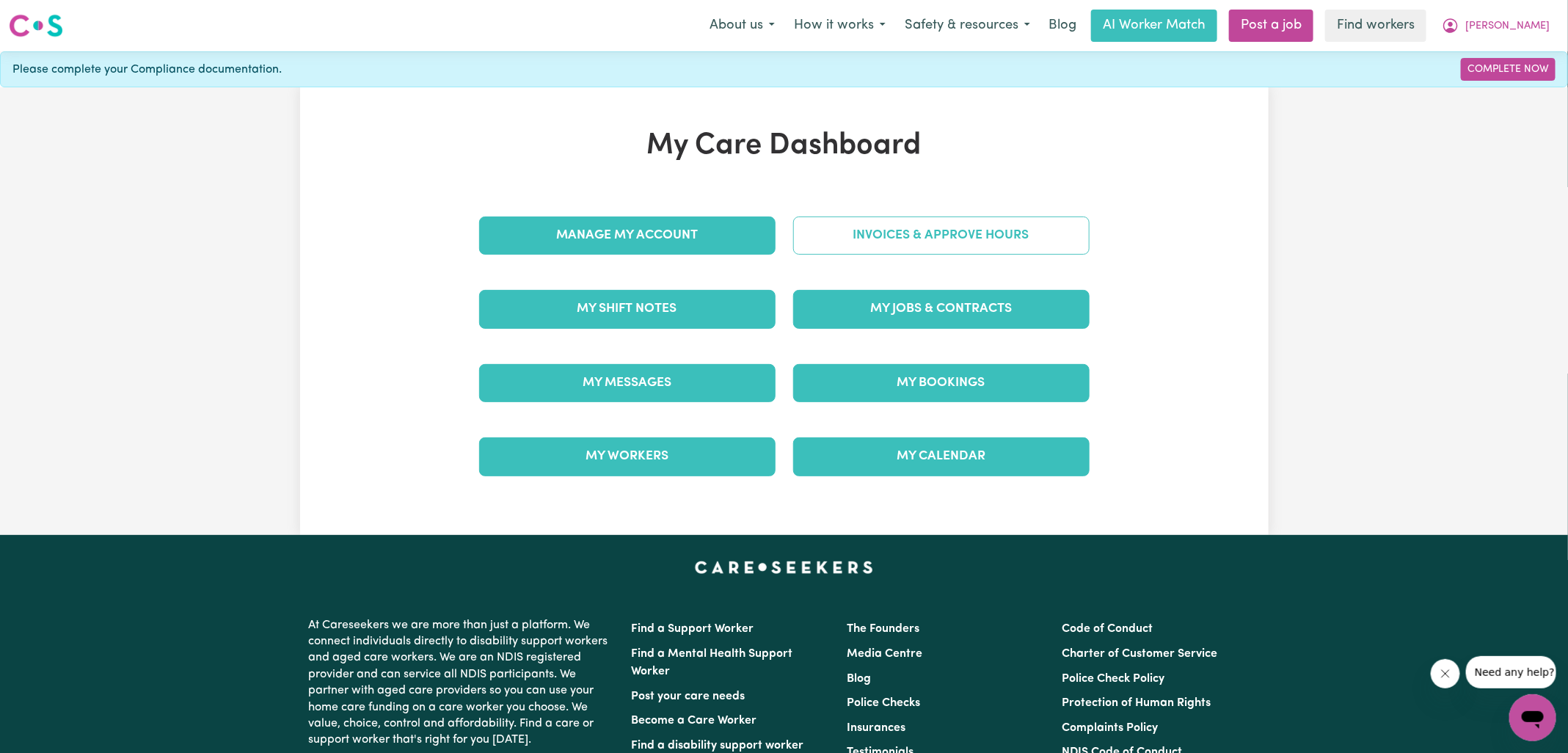
click at [947, 228] on link "Invoices & Approve Hours" at bounding box center [941, 235] width 297 height 38
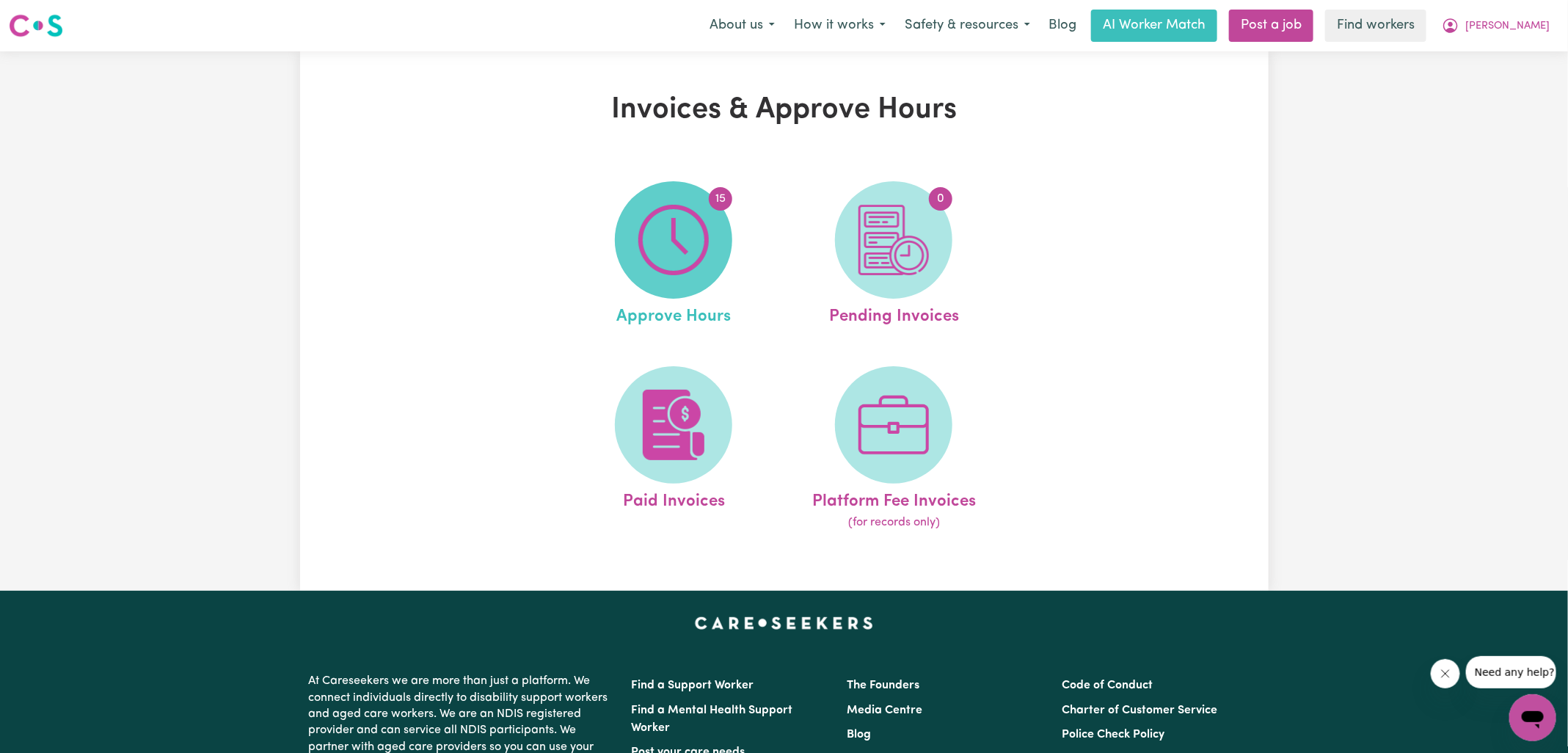
click at [640, 257] on img at bounding box center [674, 240] width 71 height 71
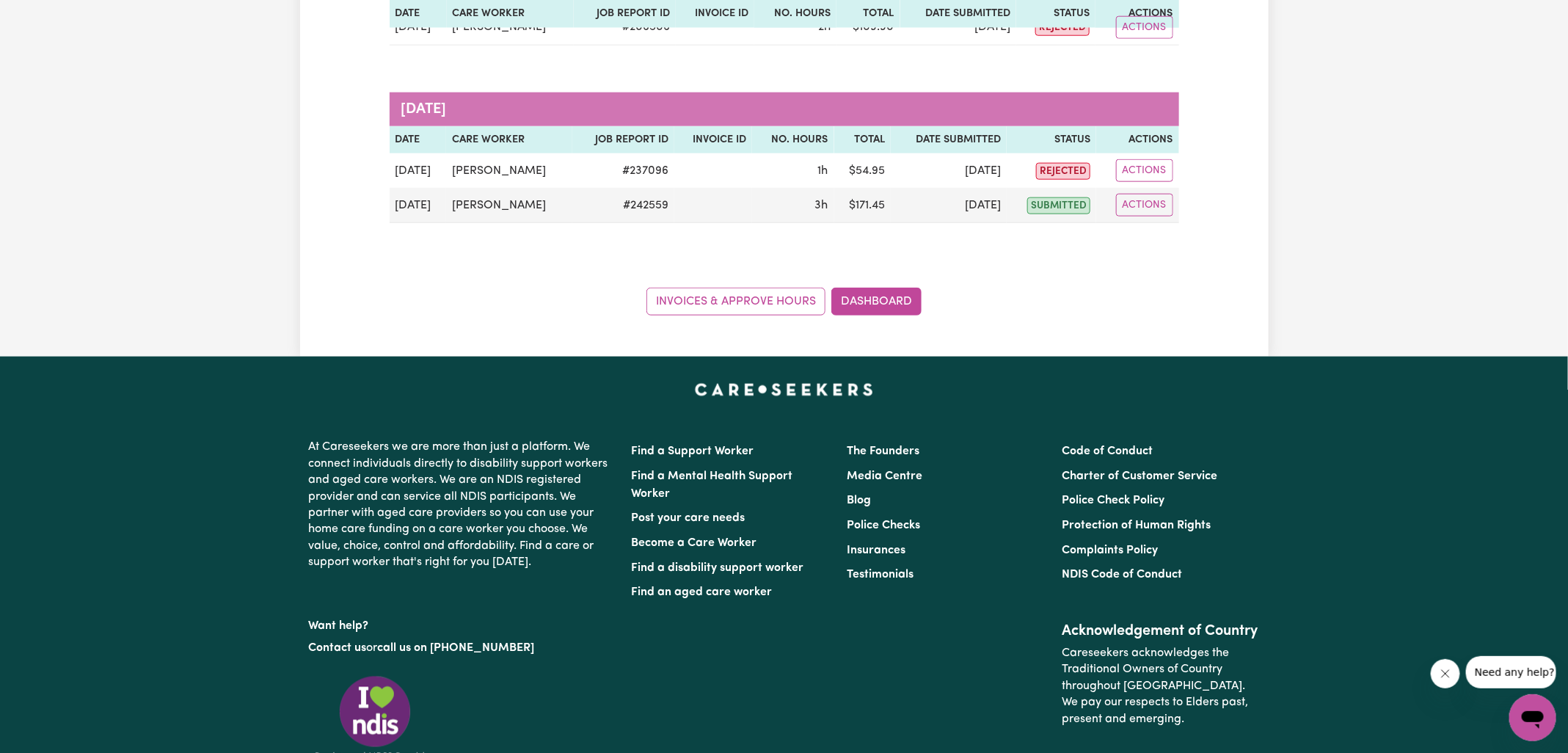
scroll to position [945, 0]
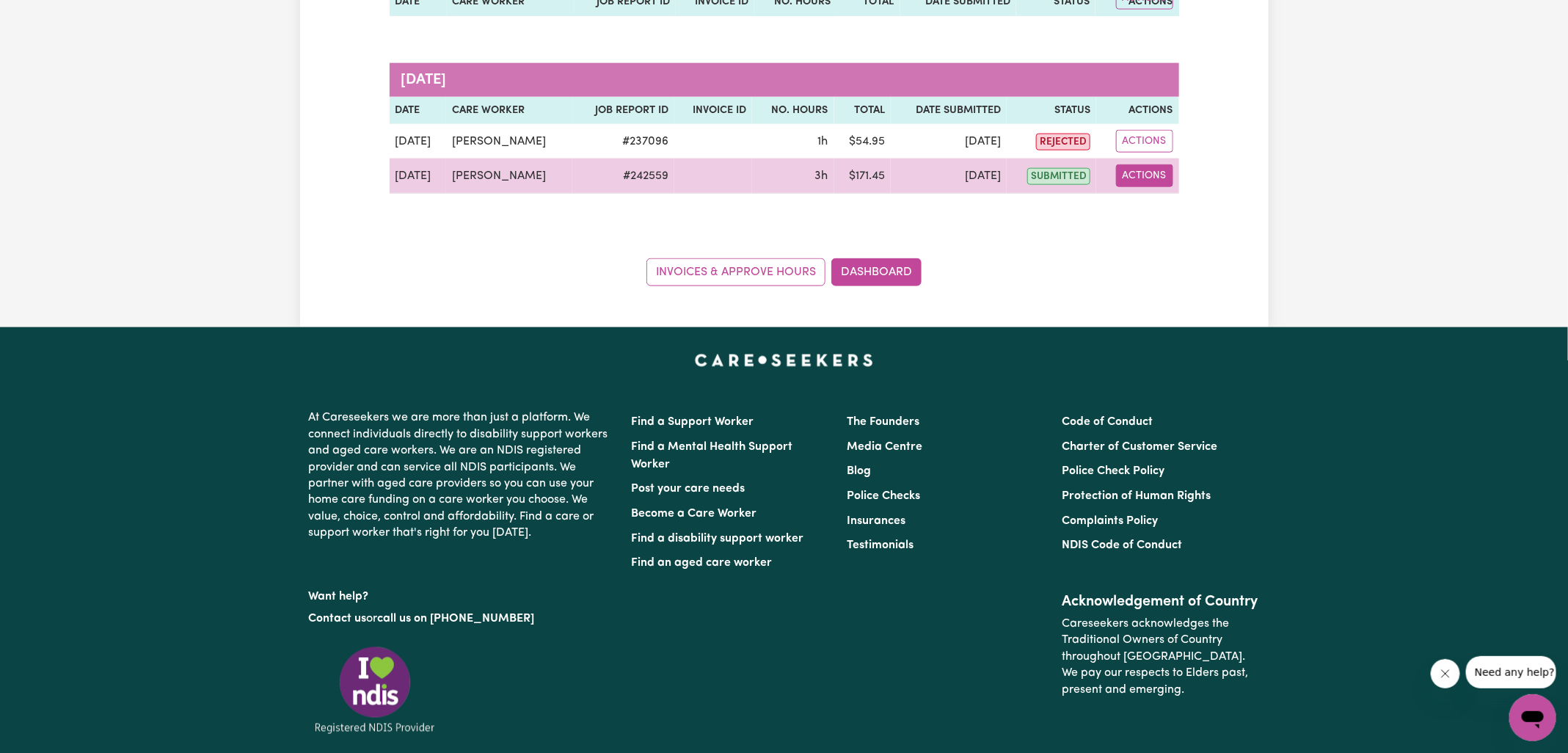
click at [1137, 169] on button "Actions" at bounding box center [1145, 176] width 57 height 22
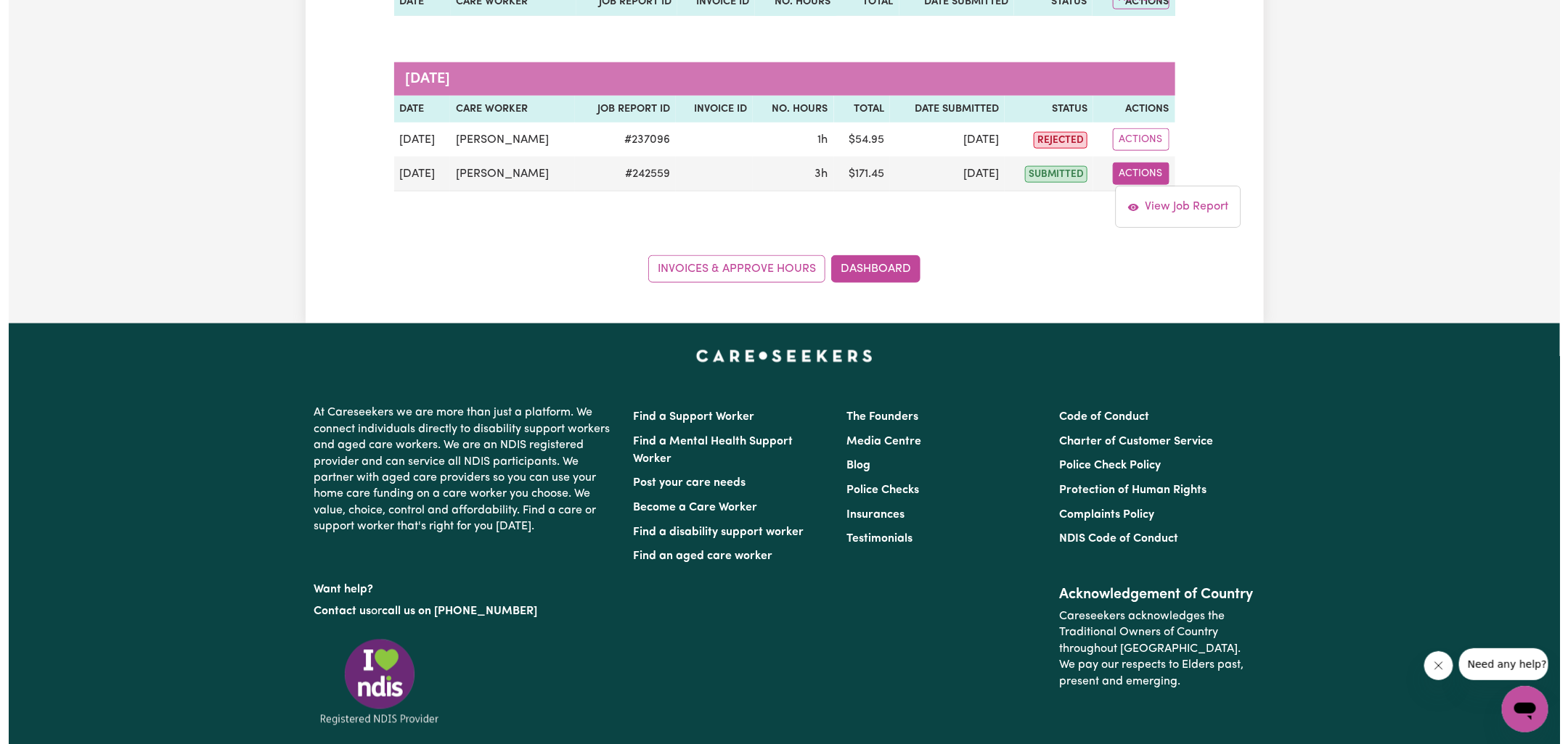
scroll to position [748, 0]
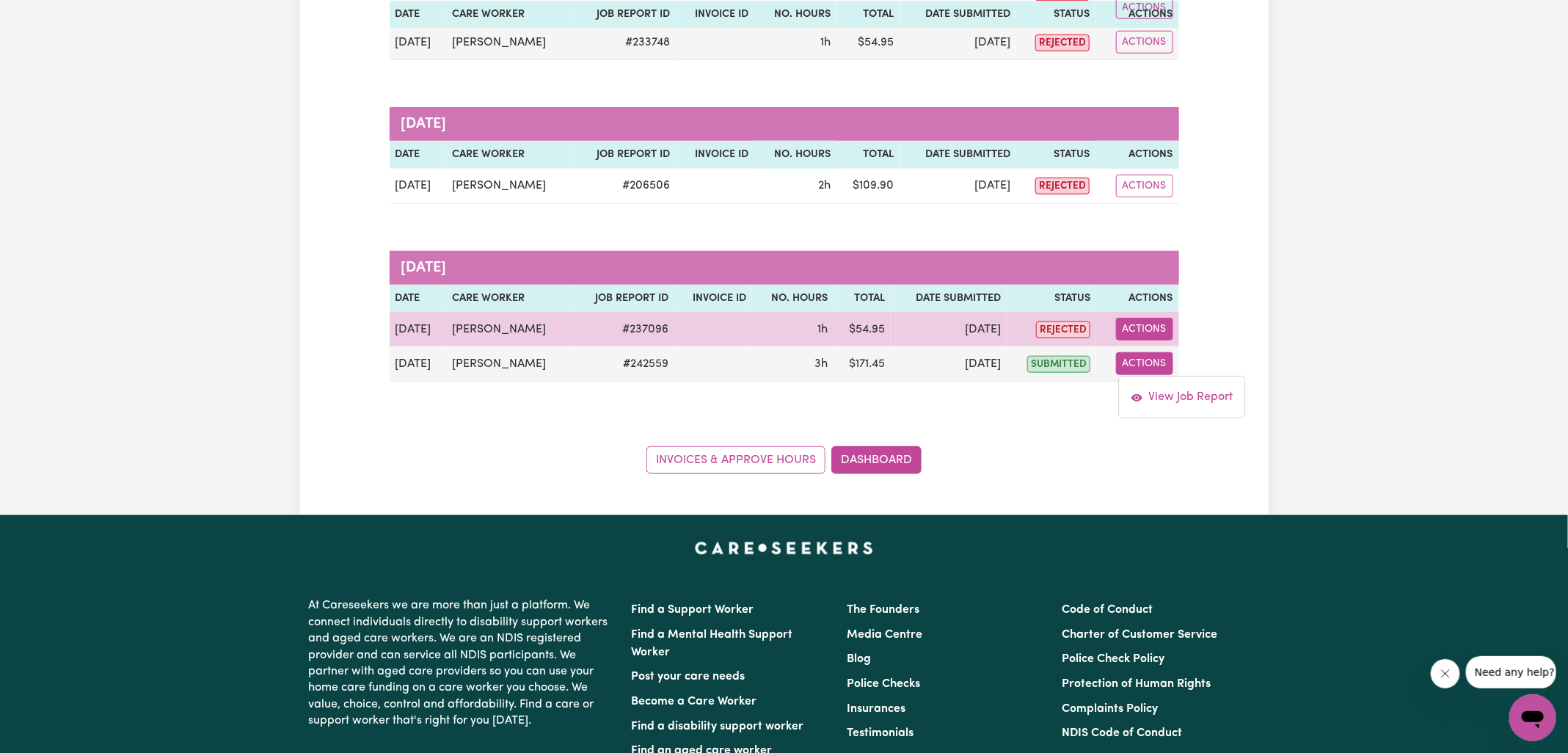
click at [1155, 332] on button "Actions" at bounding box center [1145, 329] width 57 height 22
click at [1187, 356] on link "View Job Report" at bounding box center [1183, 363] width 126 height 29
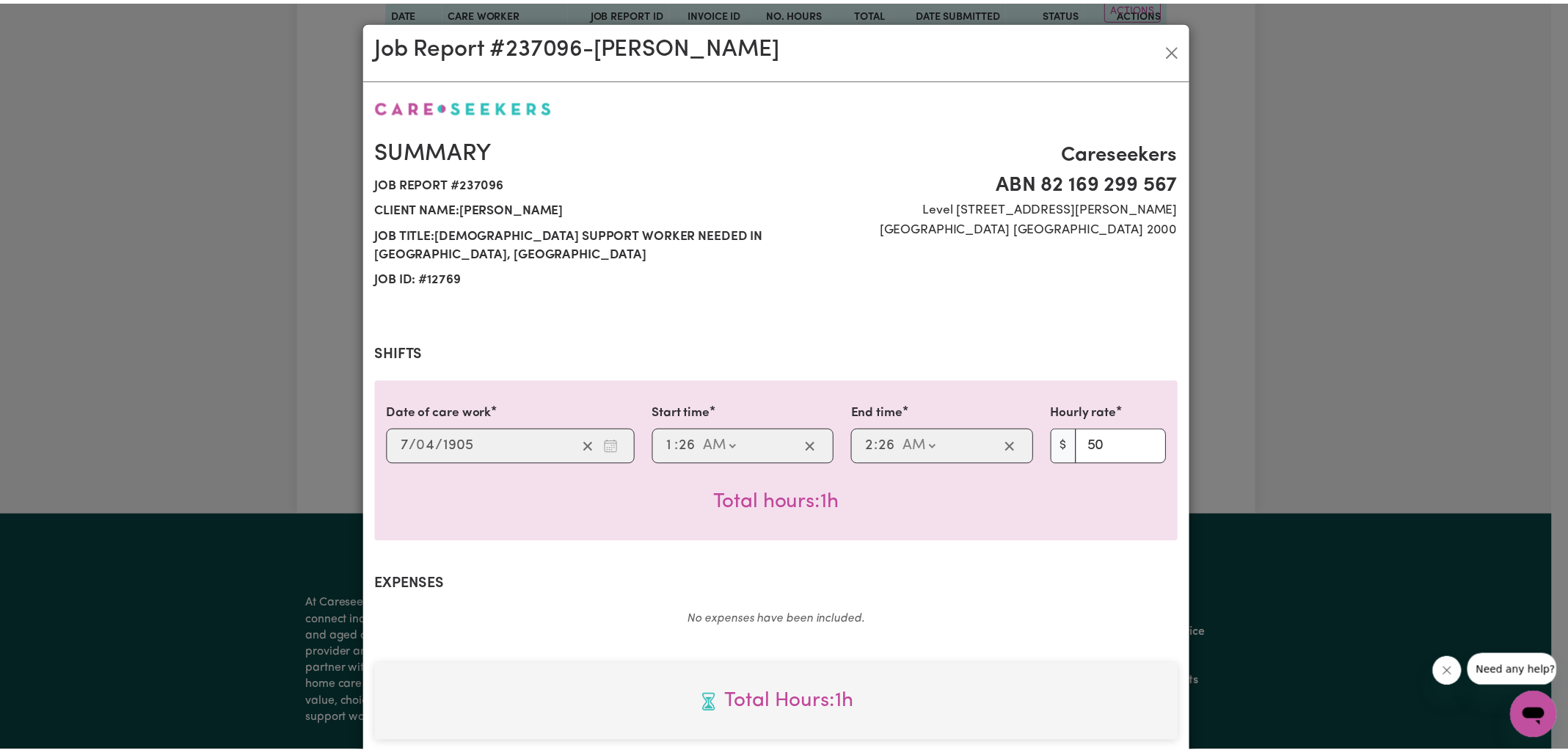
scroll to position [229, 0]
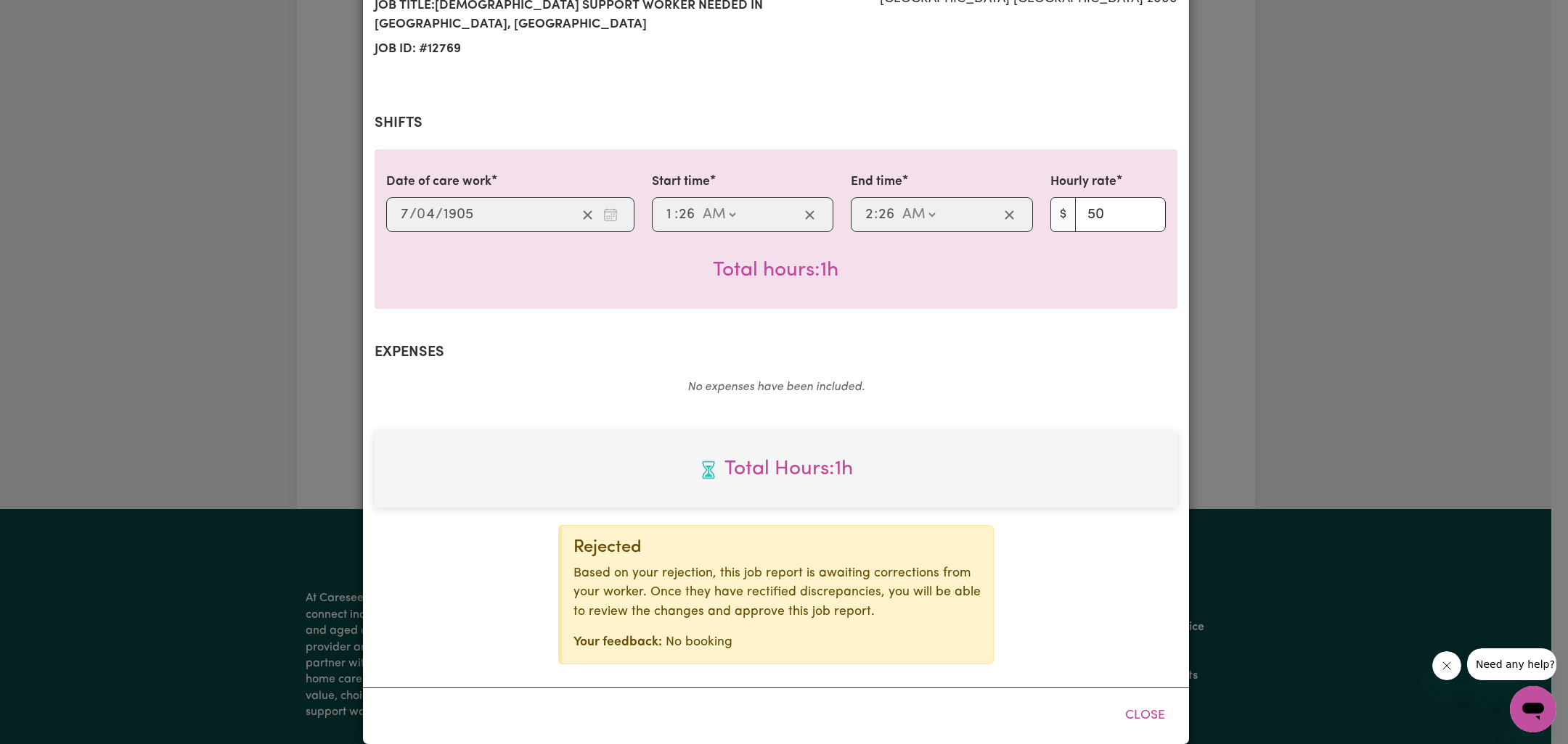
drag, startPoint x: 1246, startPoint y: 206, endPoint x: 1007, endPoint y: 202, distance: 239.0
click at [1245, 206] on div "Job Report # 237096 - Celina West Summary Job report # 237096 Client name: Wend…" at bounding box center [784, 372] width 1568 height 744
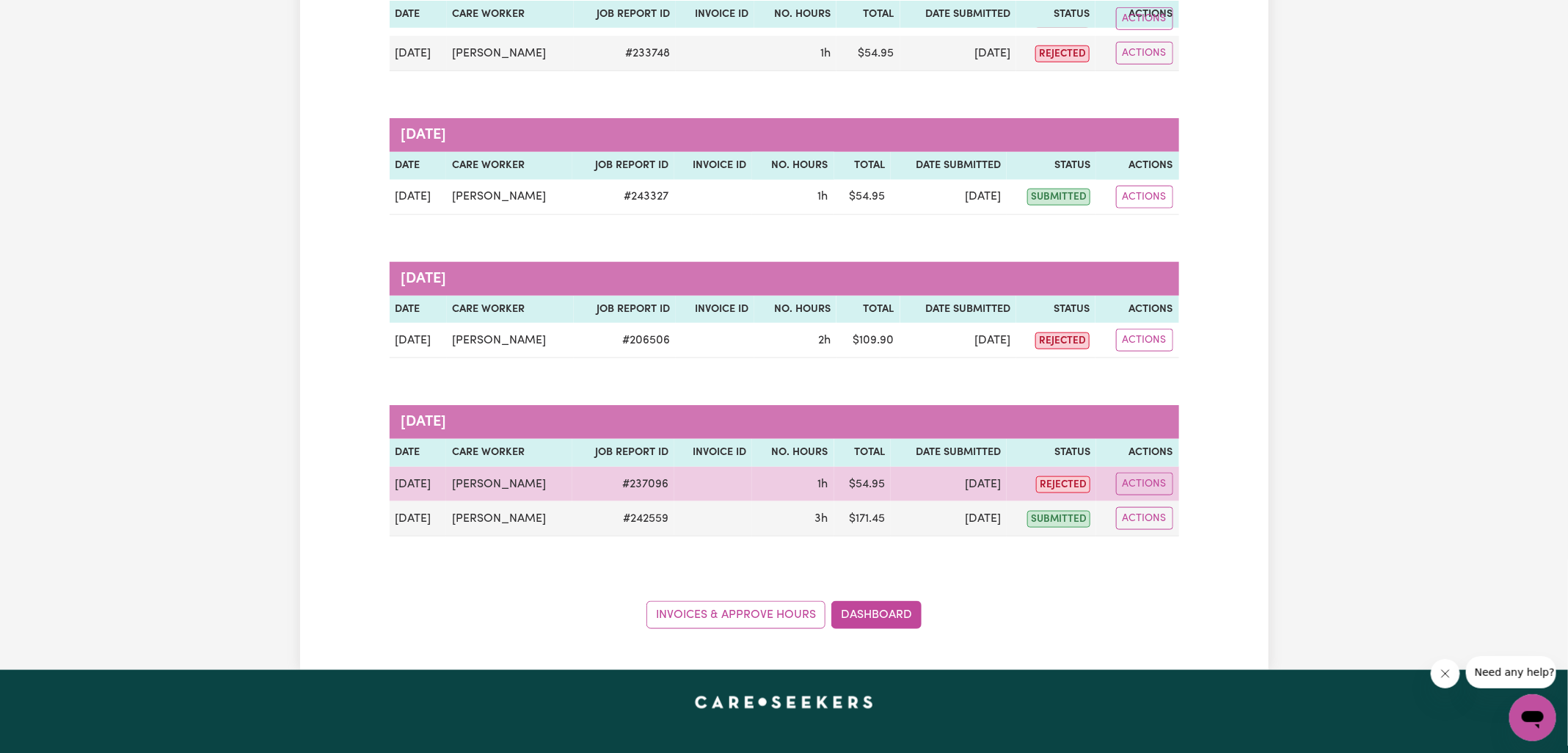
click at [628, 474] on td "# 237096" at bounding box center [623, 484] width 102 height 35
click at [627, 474] on td "# 237096" at bounding box center [623, 484] width 102 height 35
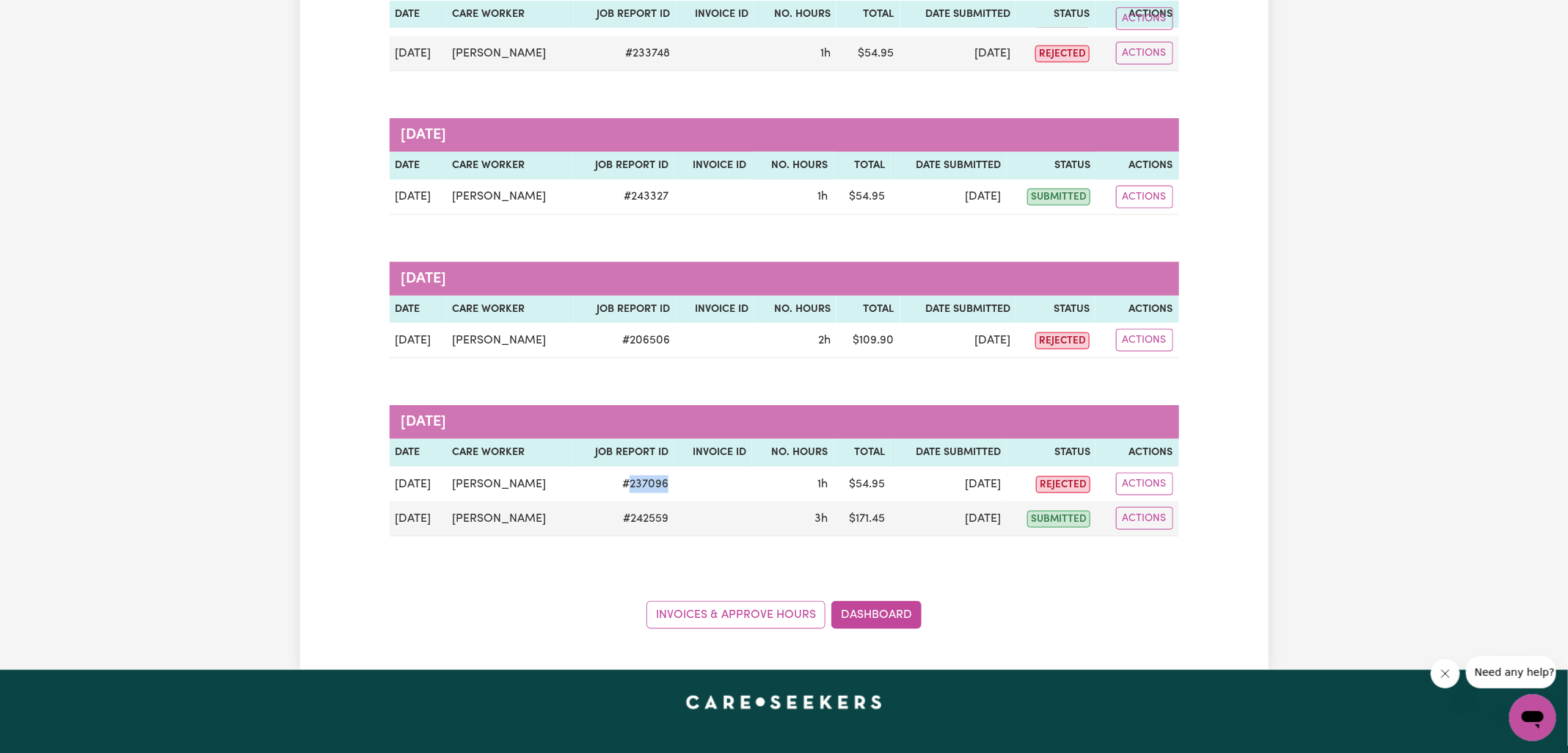
copy td "237096"
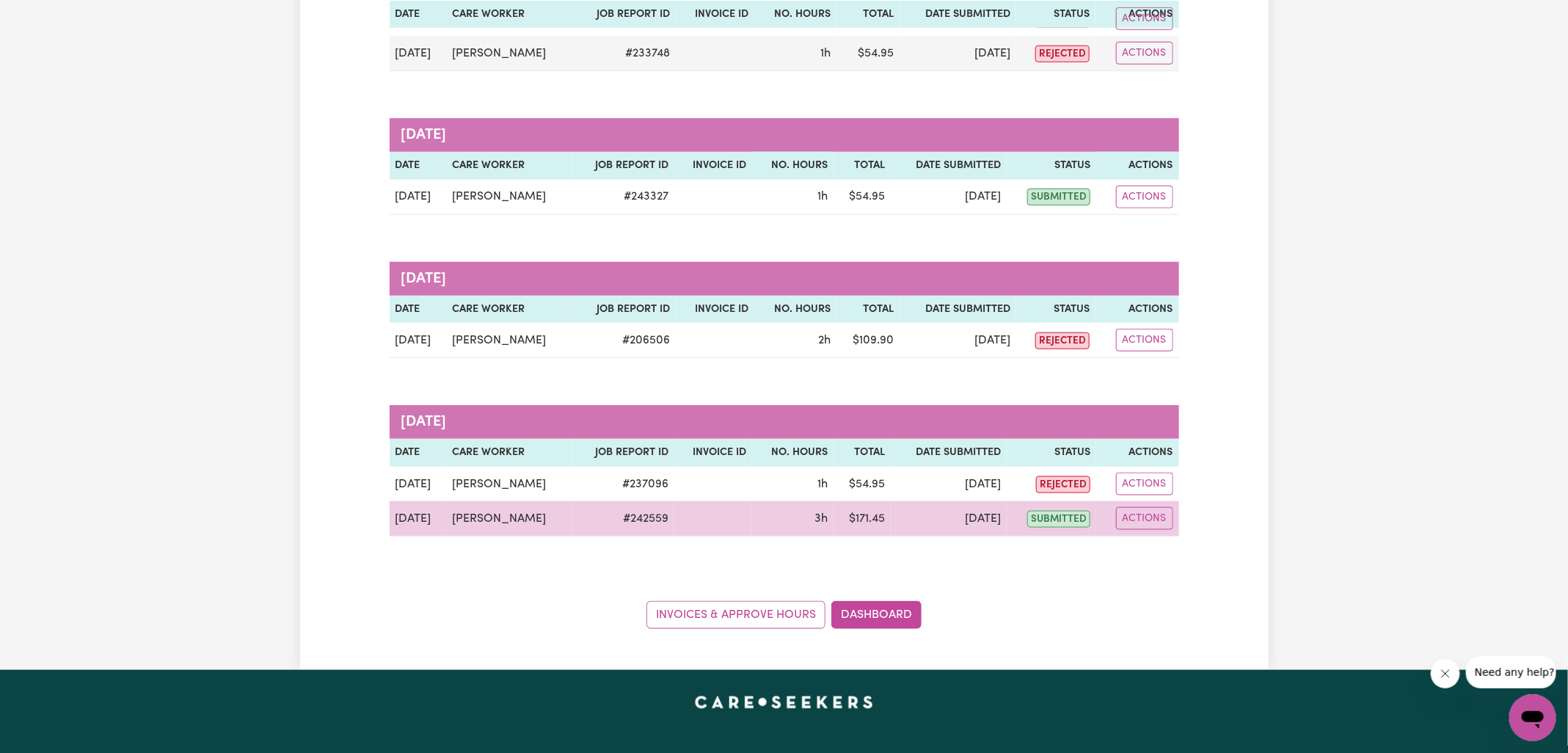
click at [620, 513] on td "# 242559" at bounding box center [623, 518] width 102 height 35
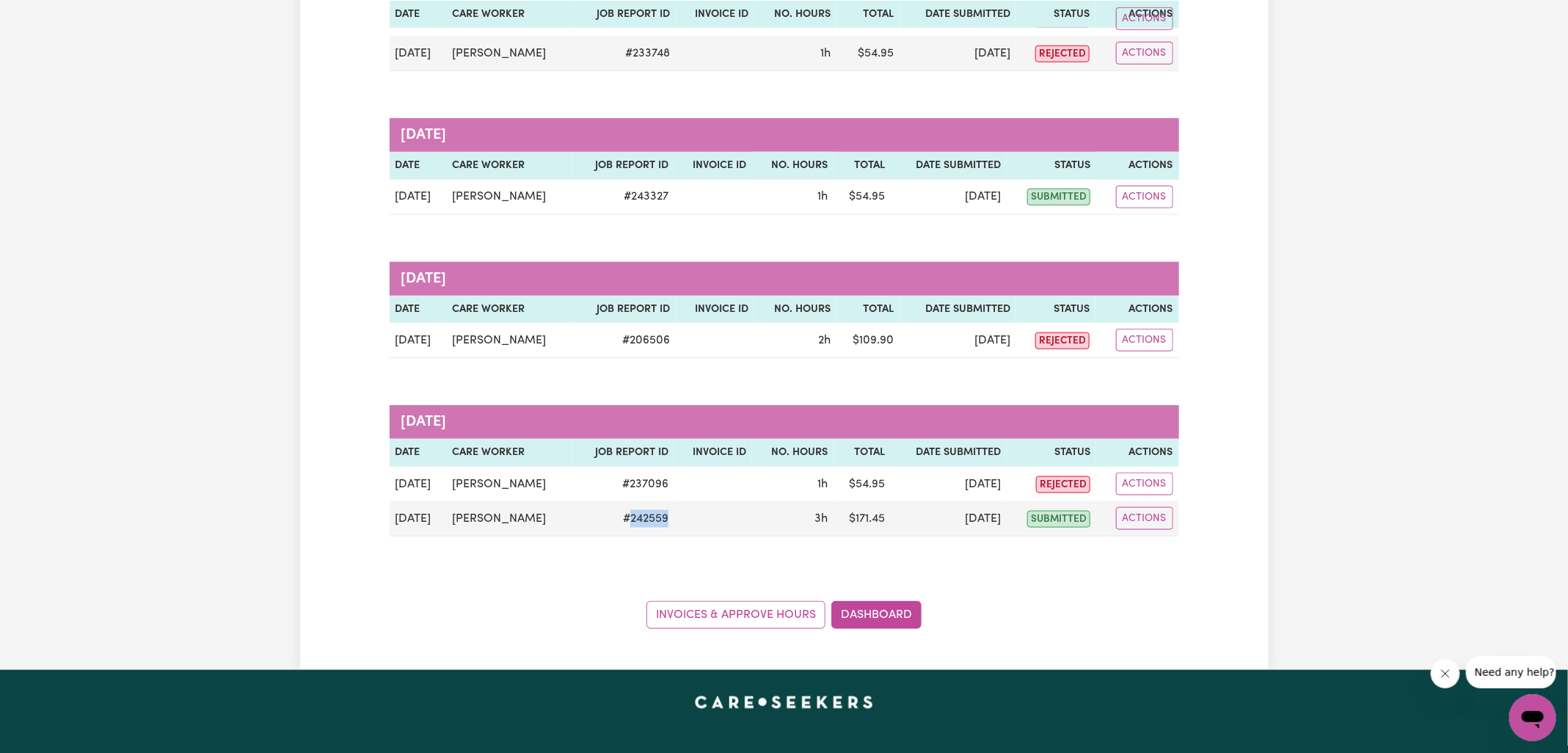
copy td "242559"
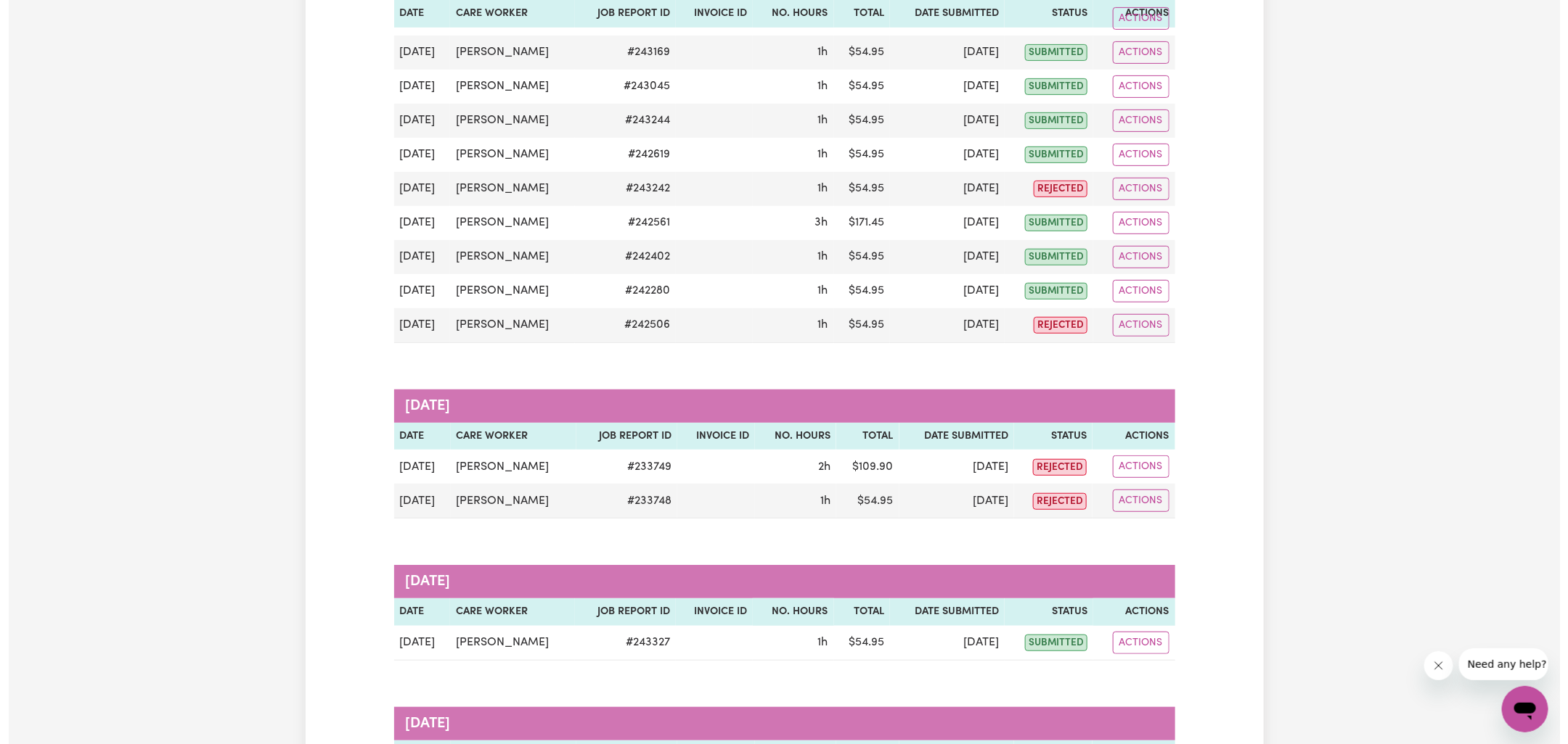
scroll to position [729, 0]
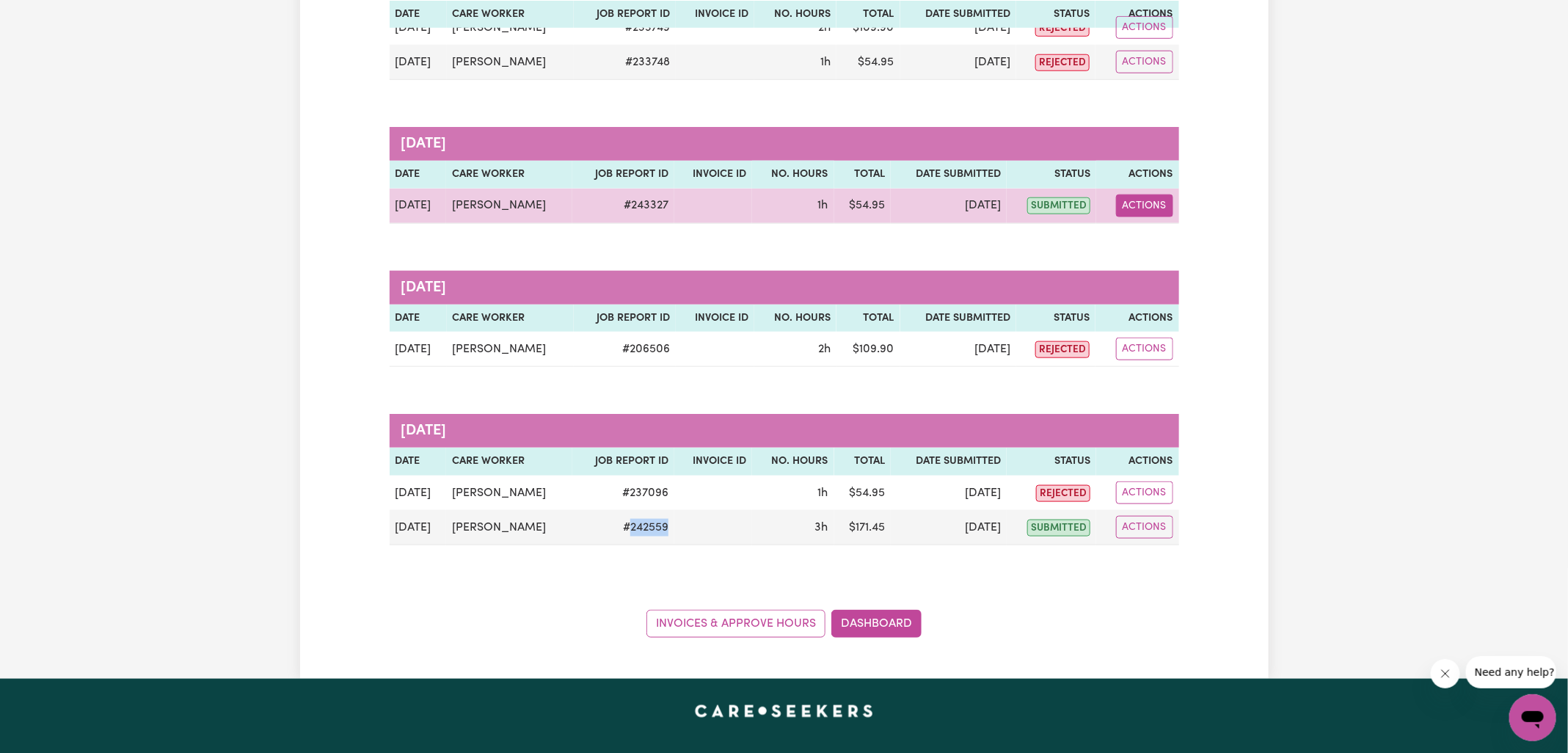
click at [1147, 204] on button "Actions" at bounding box center [1145, 206] width 57 height 22
click at [1173, 235] on link "View Job Report" at bounding box center [1183, 239] width 126 height 29
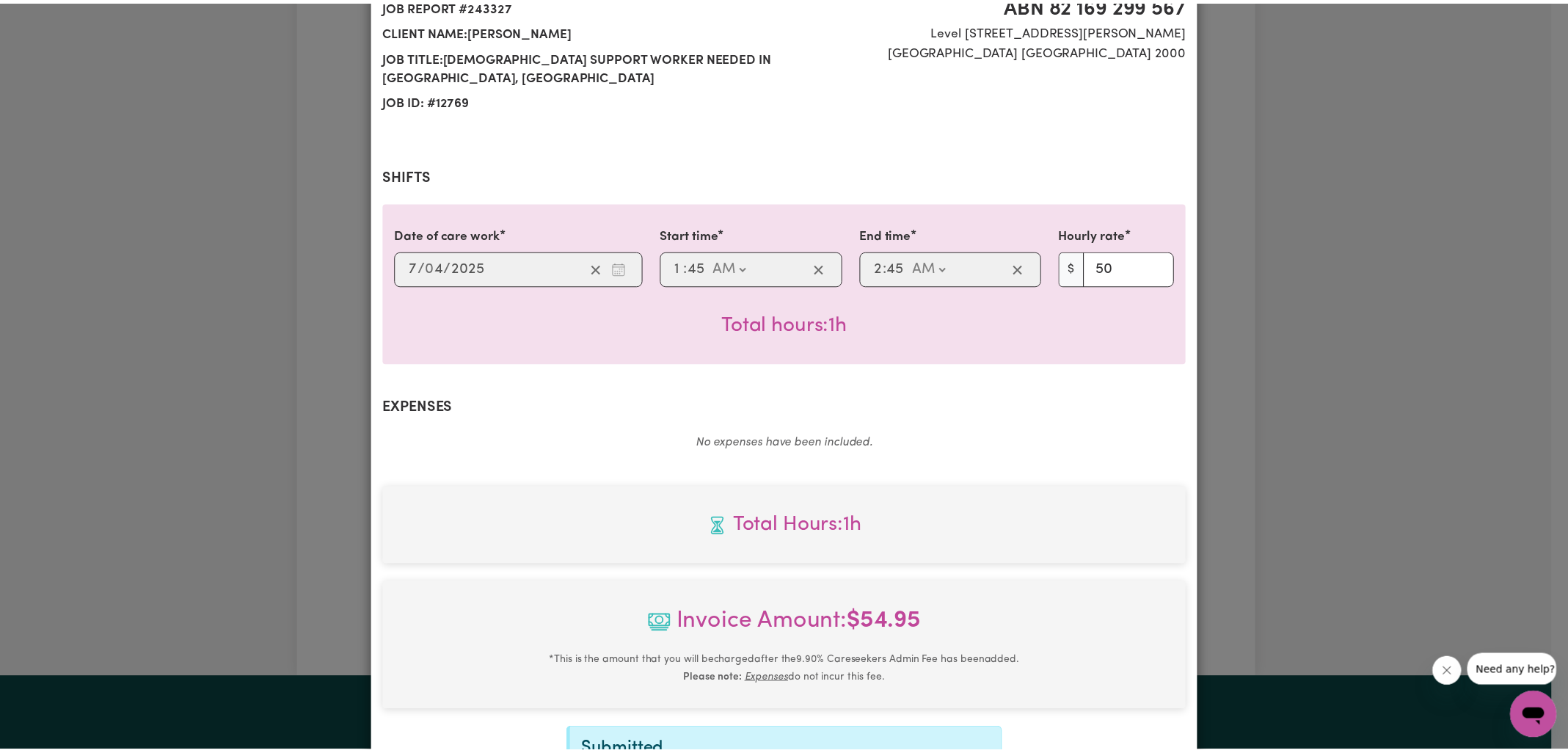
scroll to position [377, 0]
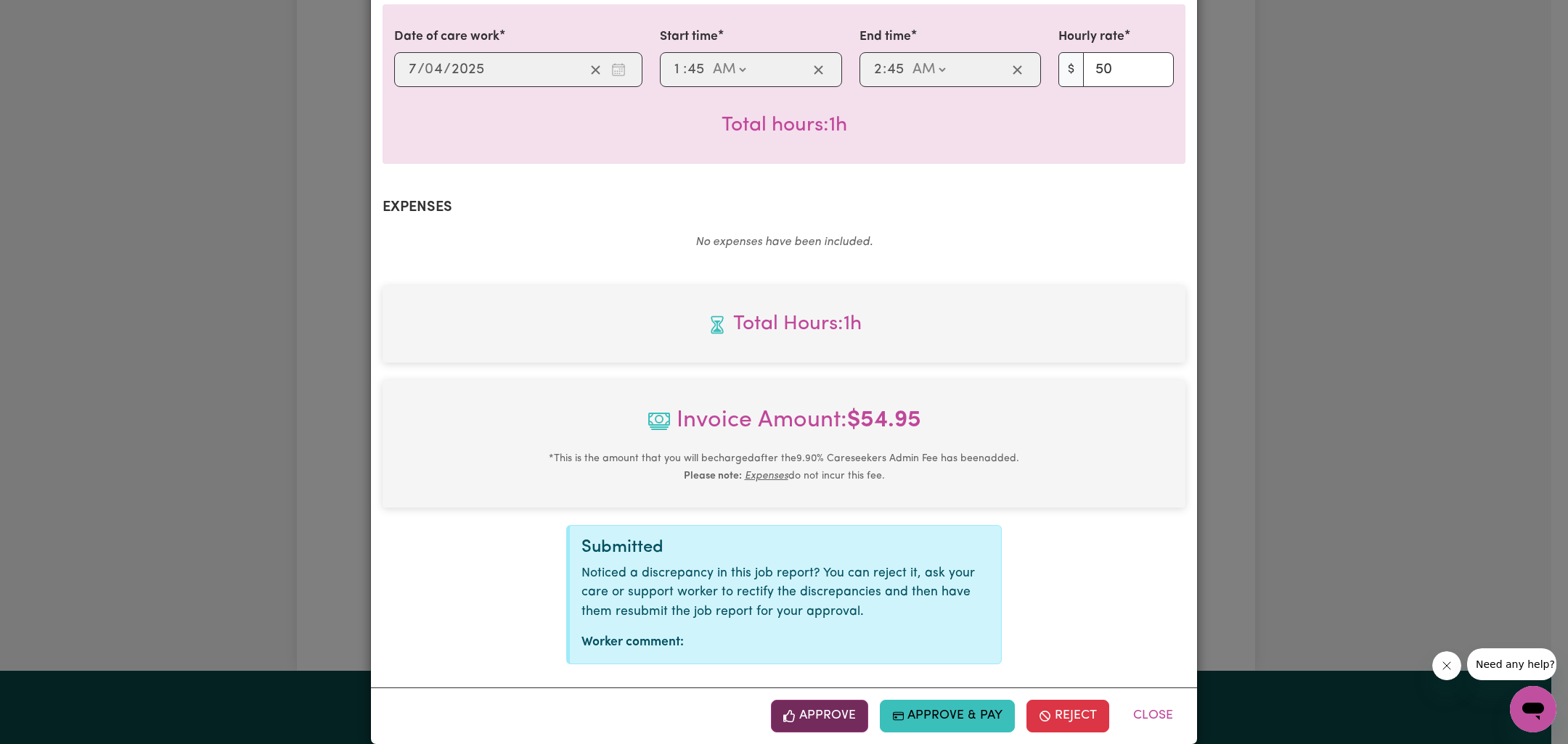
click at [805, 700] on button "Approve" at bounding box center [819, 715] width 97 height 32
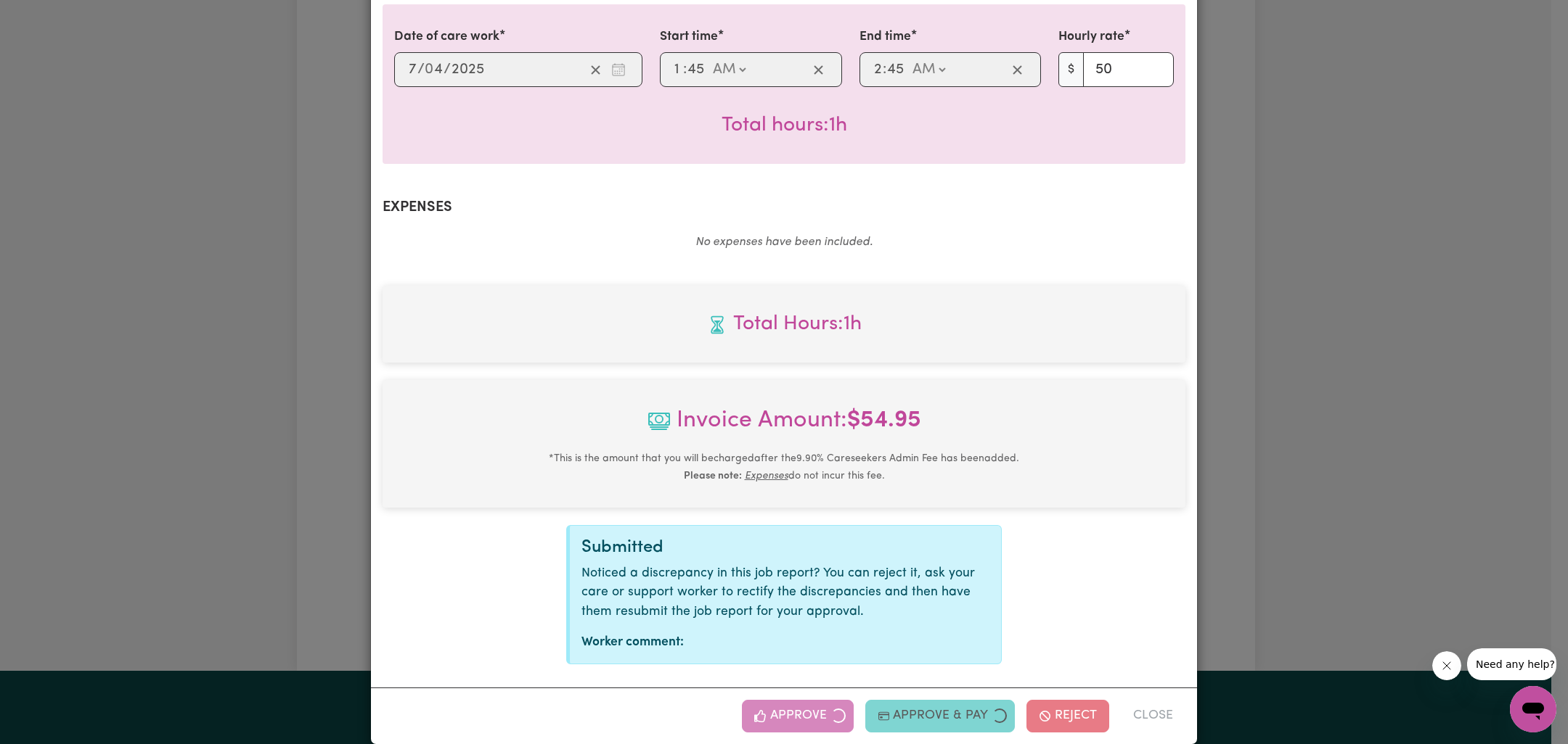
click at [1327, 440] on div "Job Report # 243327 - [PERSON_NAME] Summary Job report # 243327 Client name: [P…" at bounding box center [784, 372] width 1568 height 744
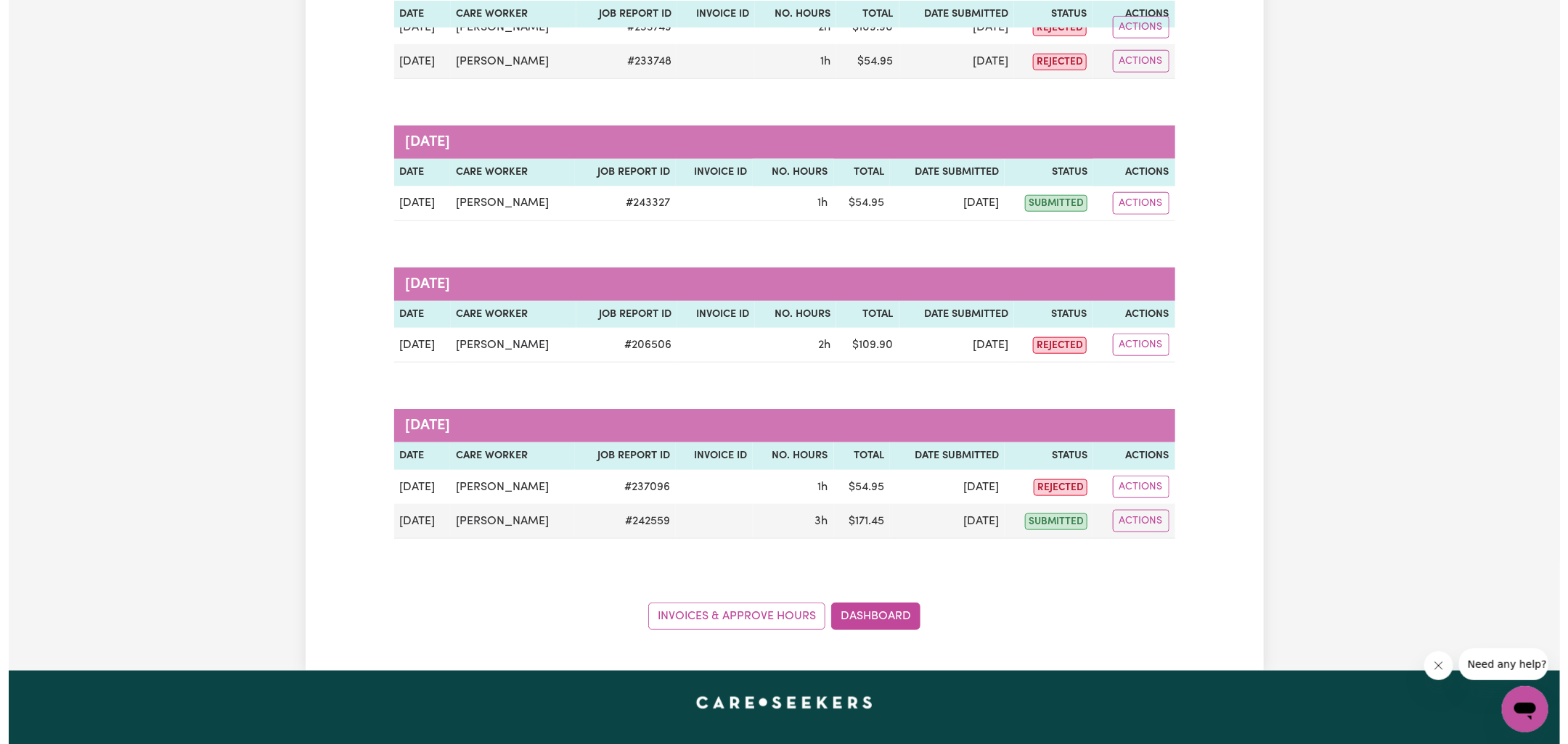
scroll to position [298, 0]
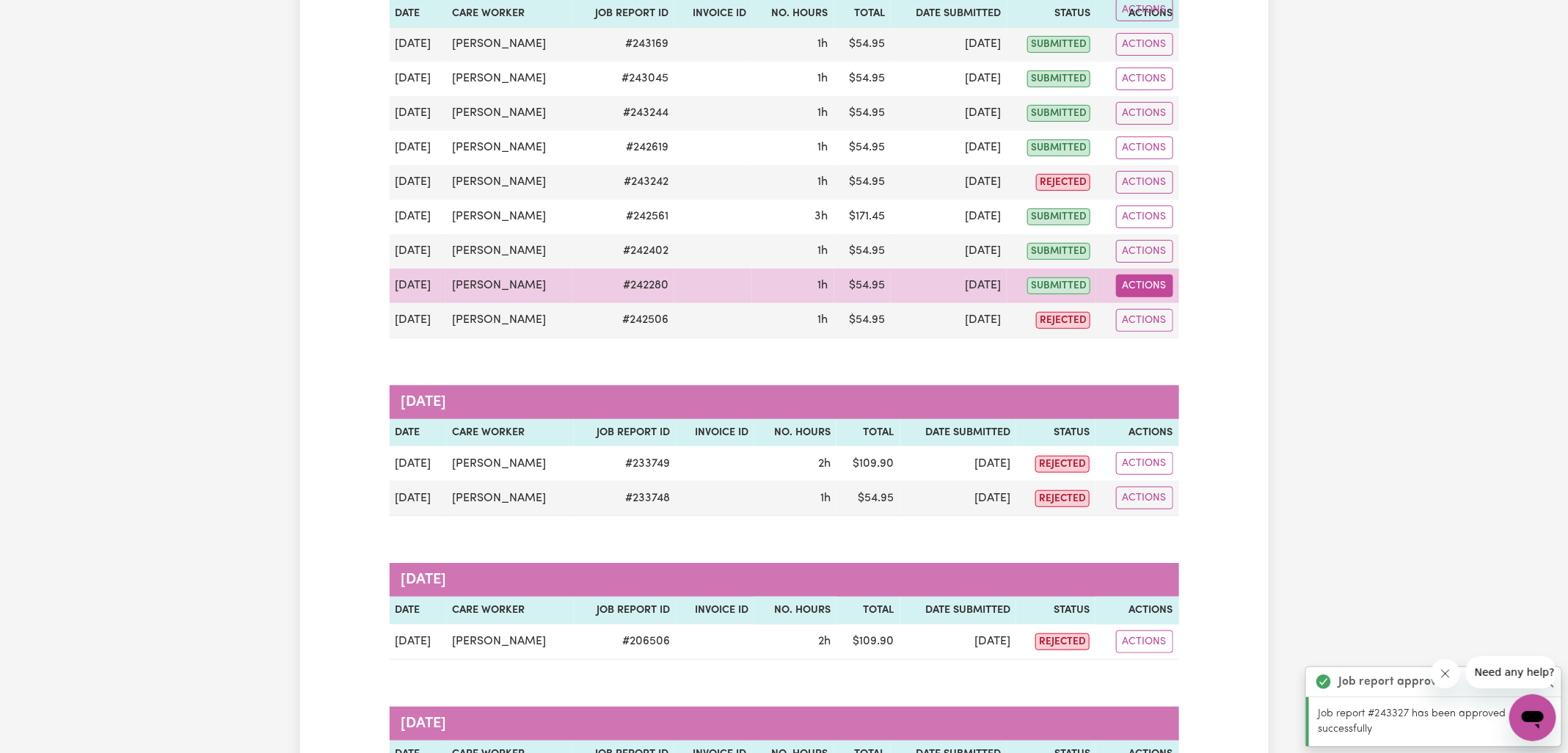
click at [1134, 285] on button "Actions" at bounding box center [1145, 286] width 57 height 22
click at [1151, 316] on link "View Job Report" at bounding box center [1181, 319] width 126 height 29
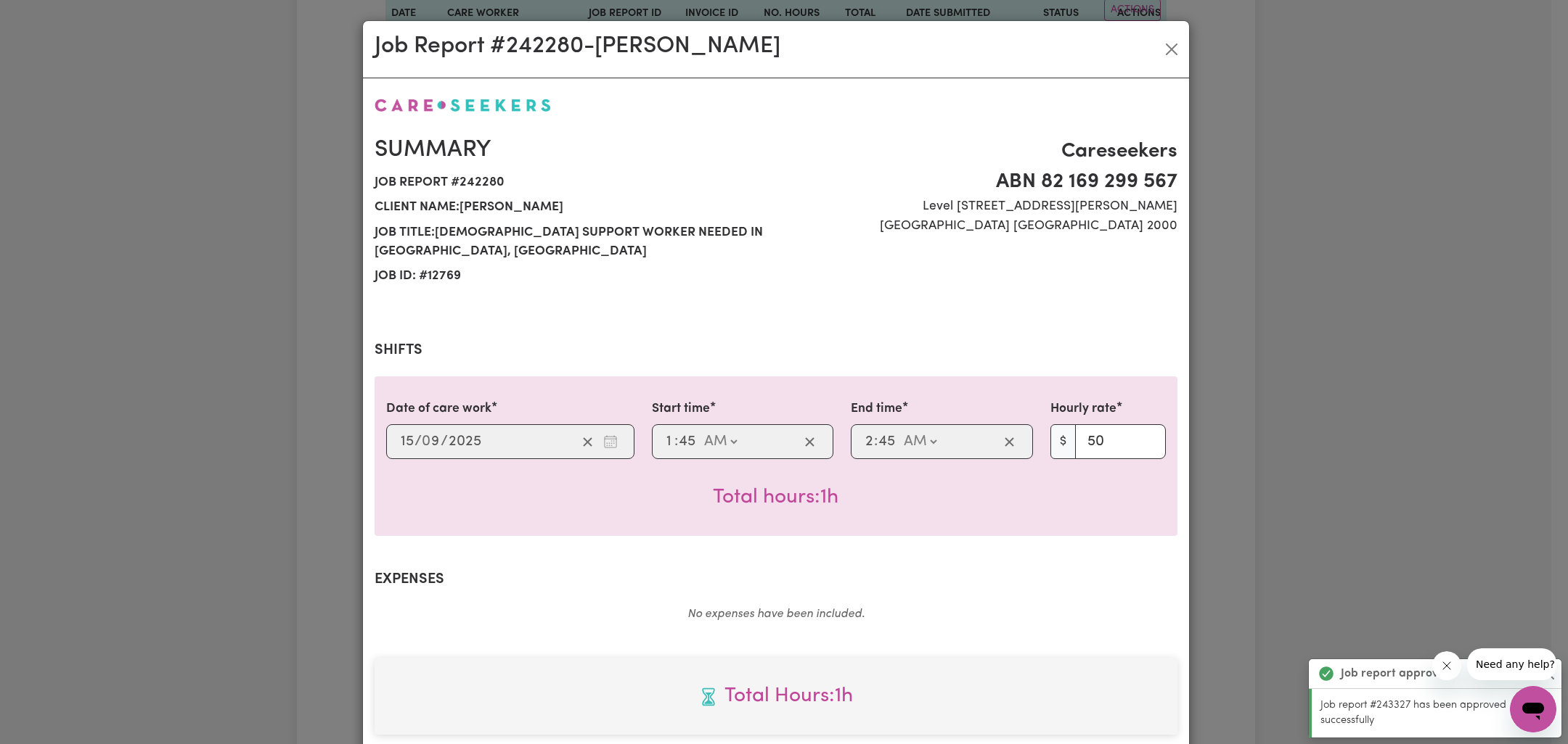
scroll to position [372, 0]
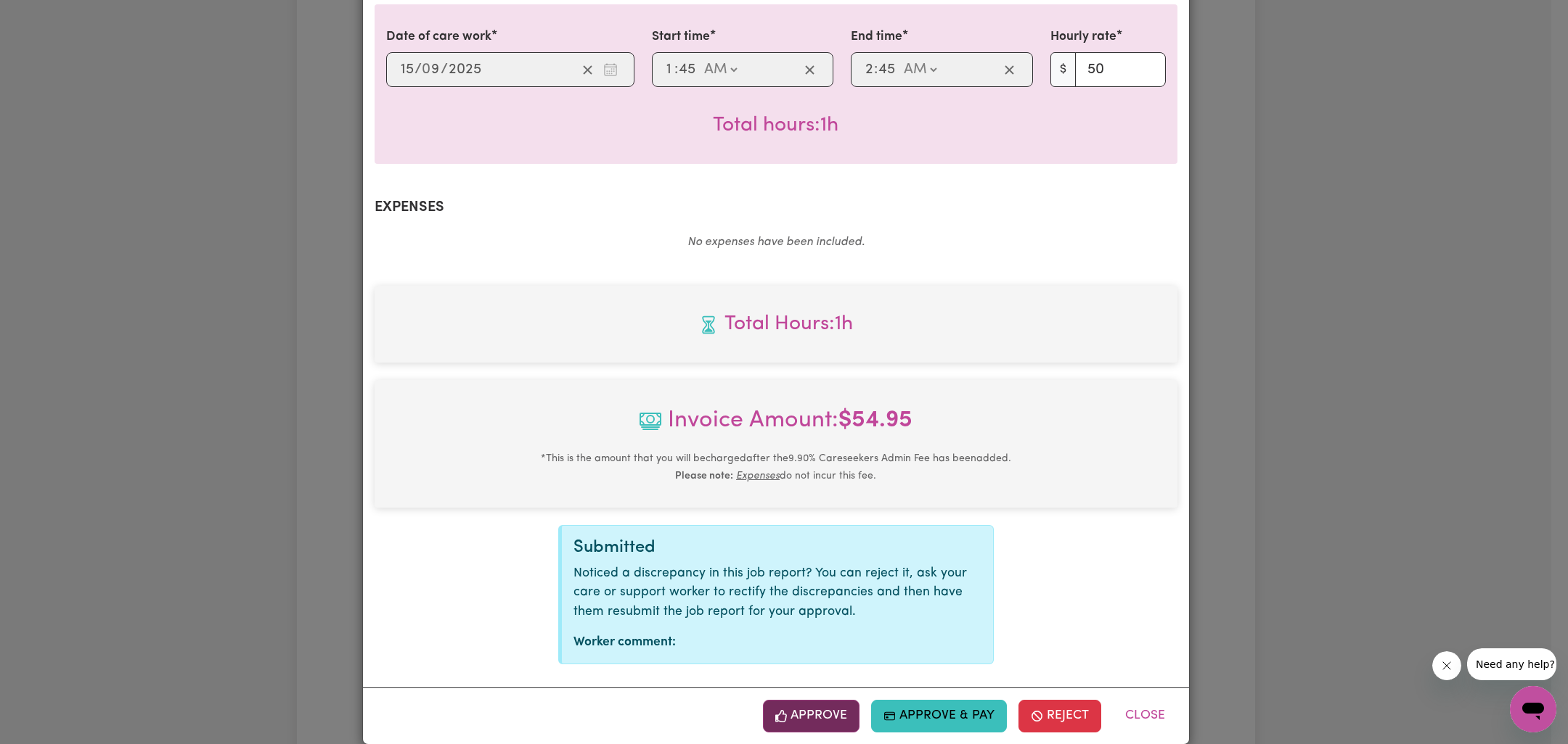
click at [811, 700] on button "Approve" at bounding box center [812, 715] width 97 height 32
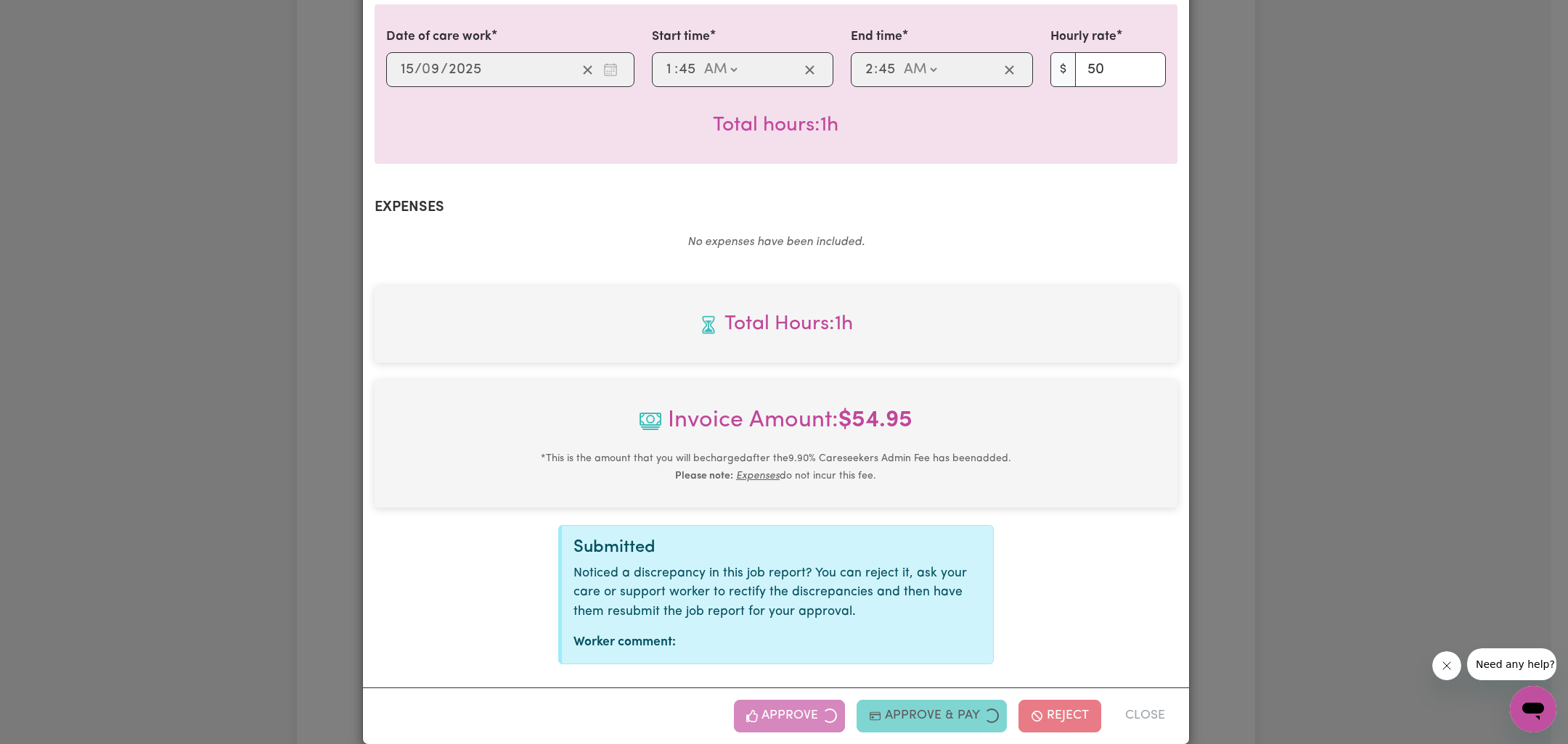
click at [1410, 354] on div "Job Report # 242280 - [PERSON_NAME] Summary Job report # 242280 Client name: [P…" at bounding box center [784, 372] width 1568 height 744
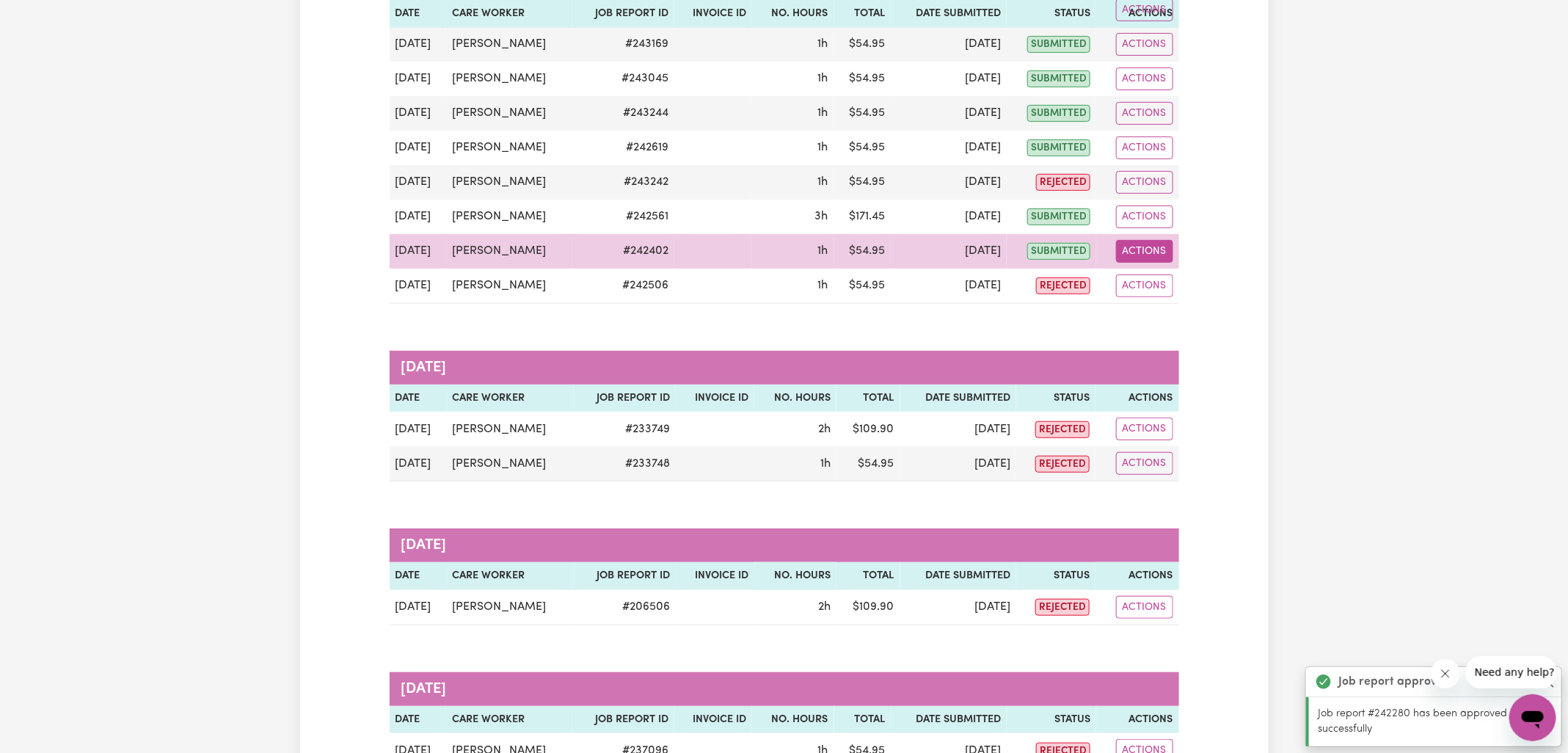
click at [1170, 247] on button "Actions" at bounding box center [1145, 251] width 57 height 22
click at [1170, 278] on link "View Job Report" at bounding box center [1181, 285] width 126 height 29
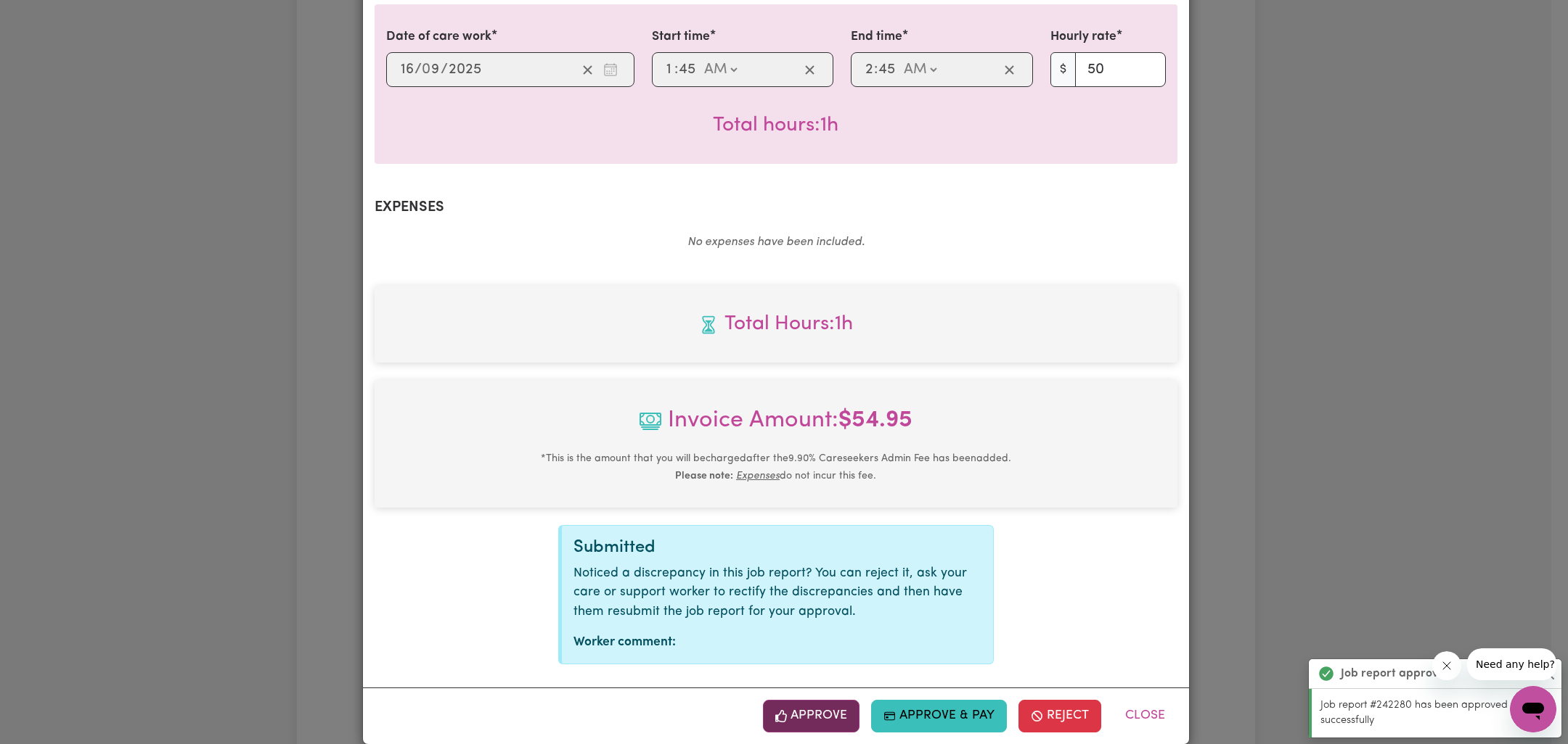
click at [820, 700] on button "Approve" at bounding box center [812, 715] width 97 height 32
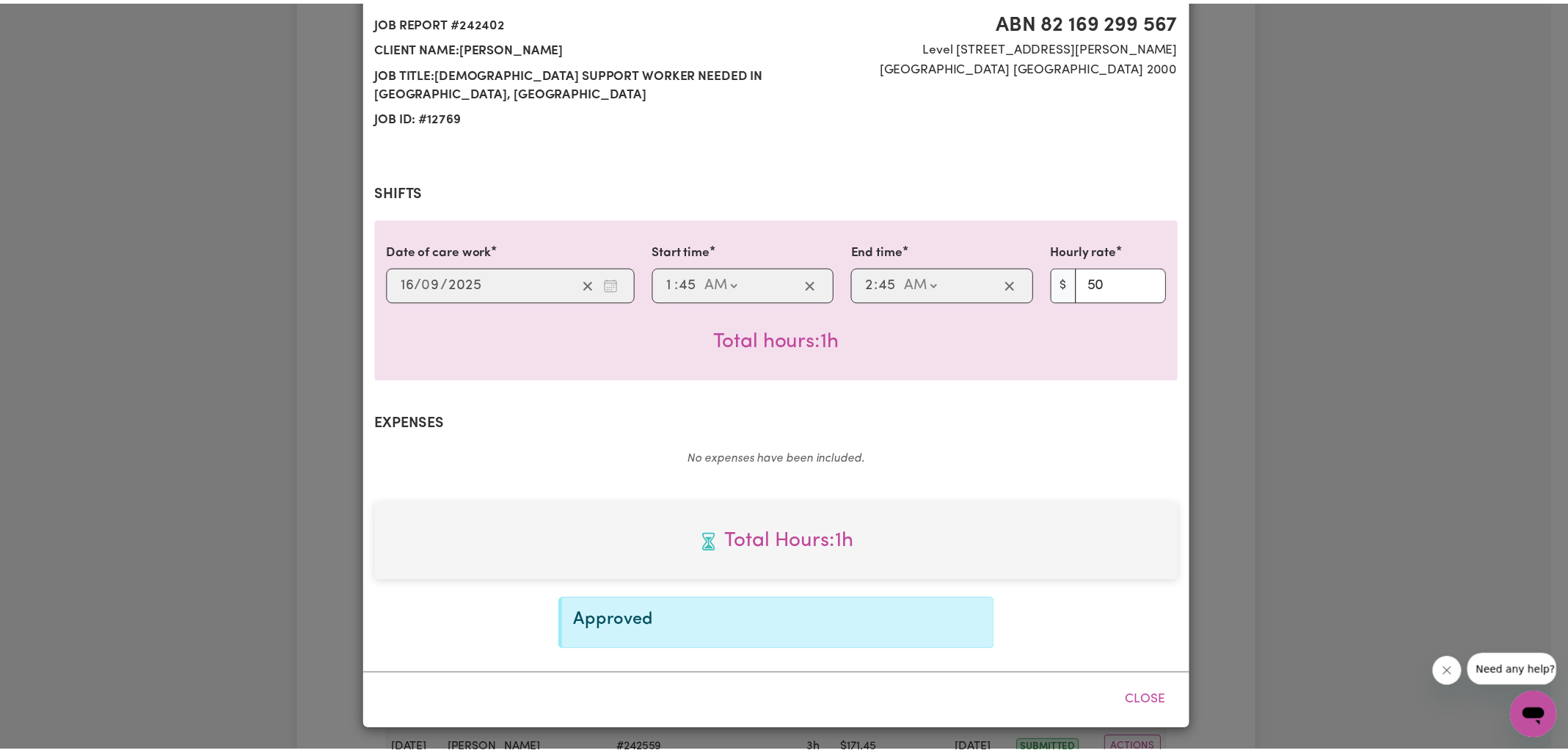
scroll to position [141, 0]
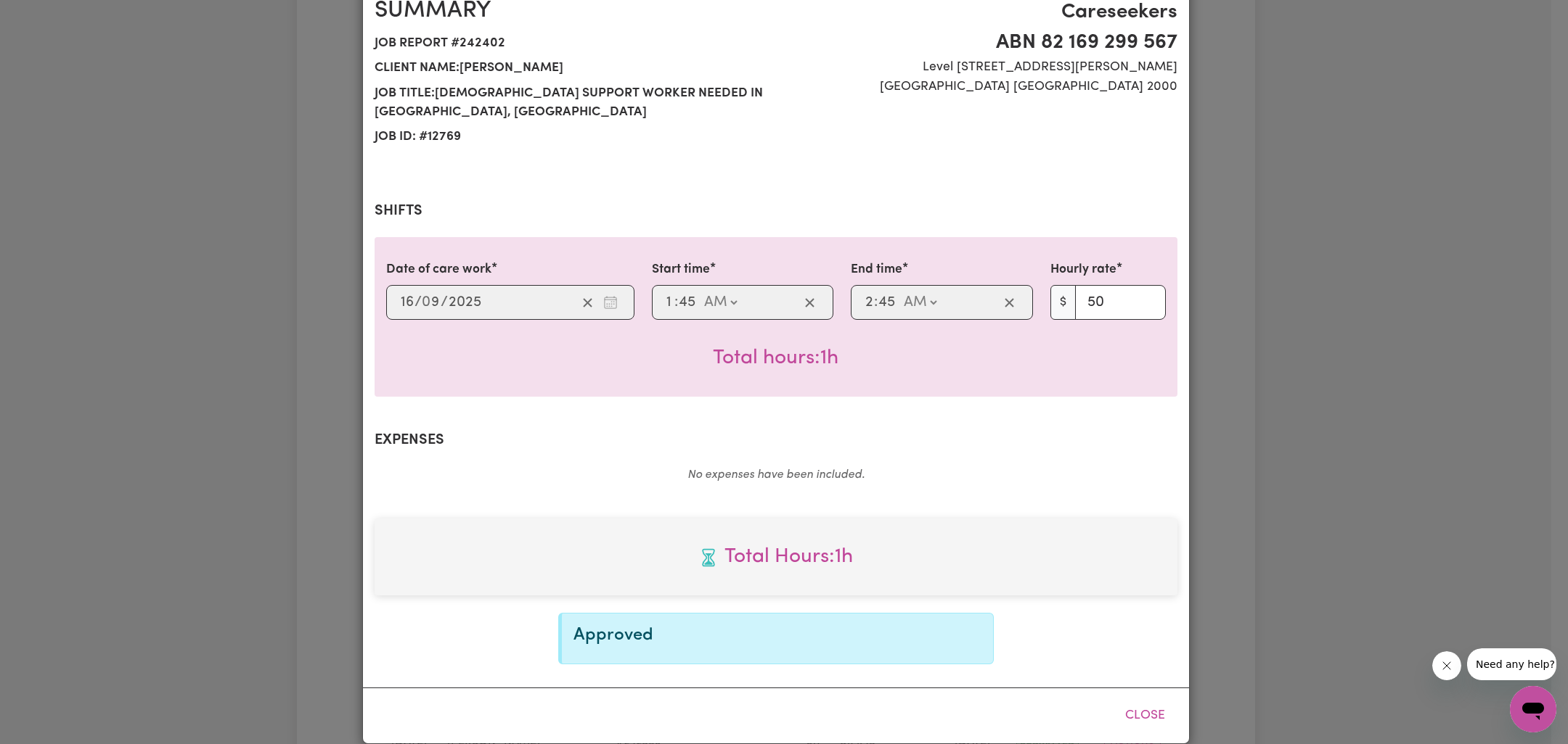
drag, startPoint x: 1272, startPoint y: 255, endPoint x: 1259, endPoint y: 251, distance: 13.6
click at [1271, 255] on div "Job Report # 242402 - [PERSON_NAME] Summary Job report # 242402 Client name: [P…" at bounding box center [784, 372] width 1568 height 744
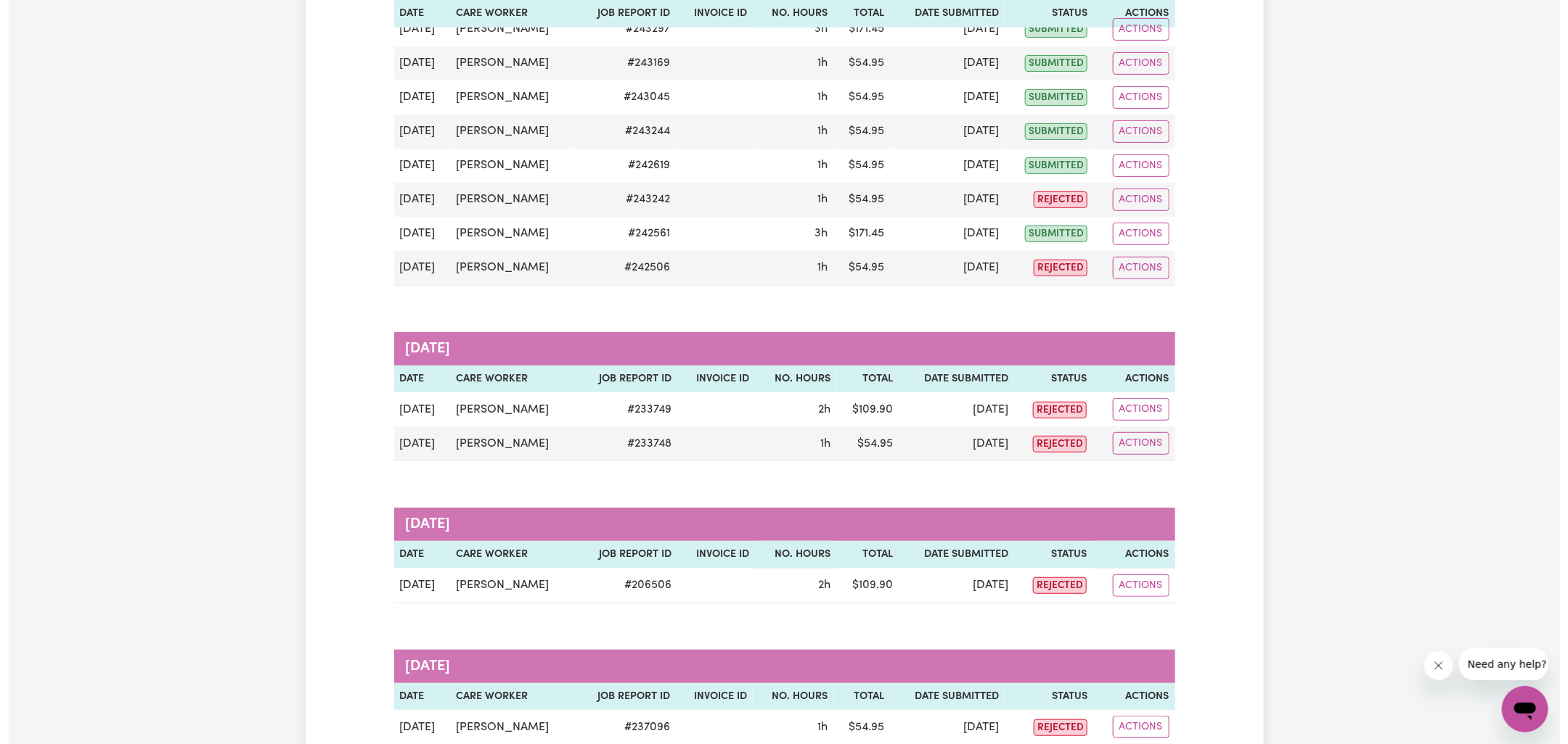
scroll to position [263, 0]
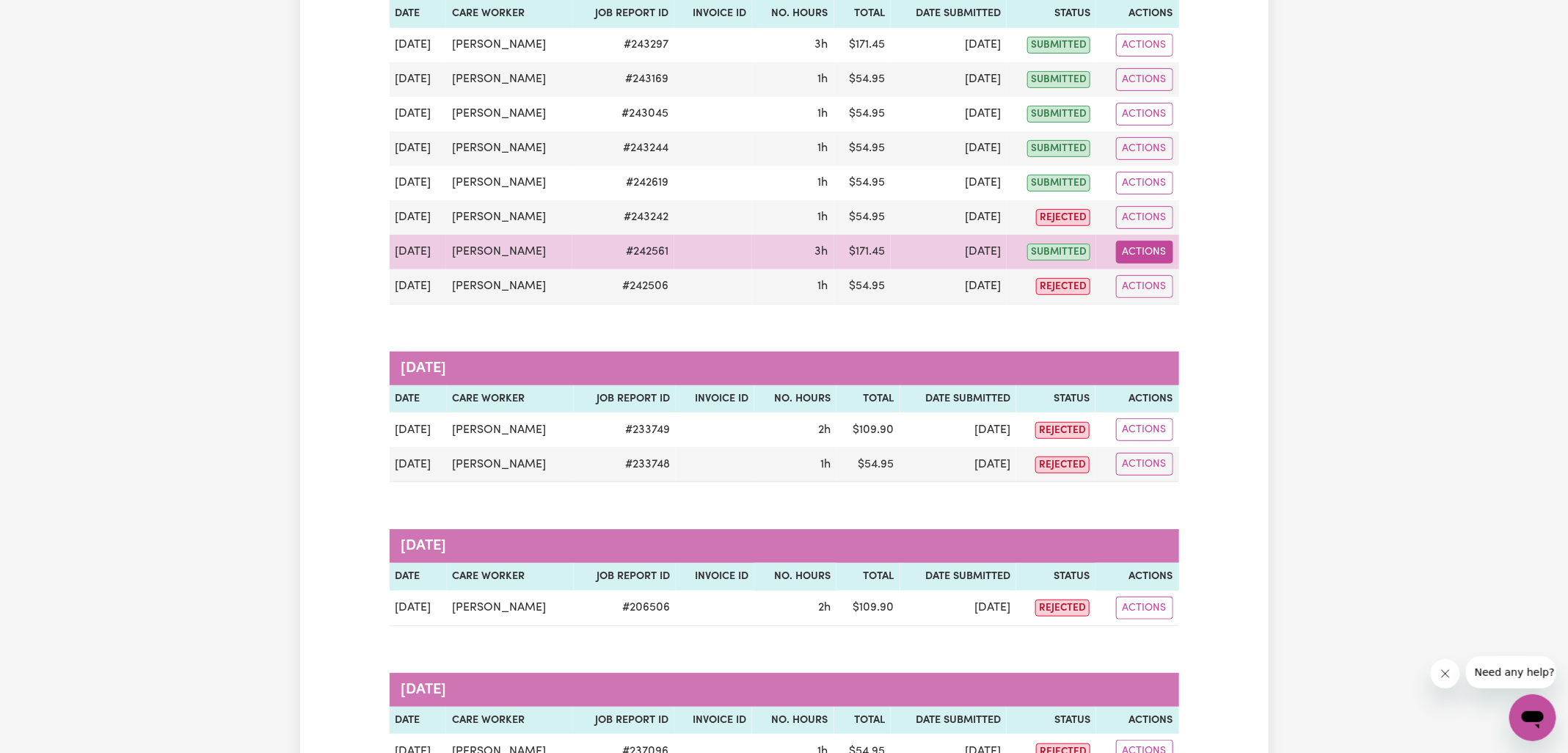
click at [1144, 248] on button "Actions" at bounding box center [1145, 252] width 57 height 22
click at [1162, 285] on link "View Job Report" at bounding box center [1181, 286] width 126 height 29
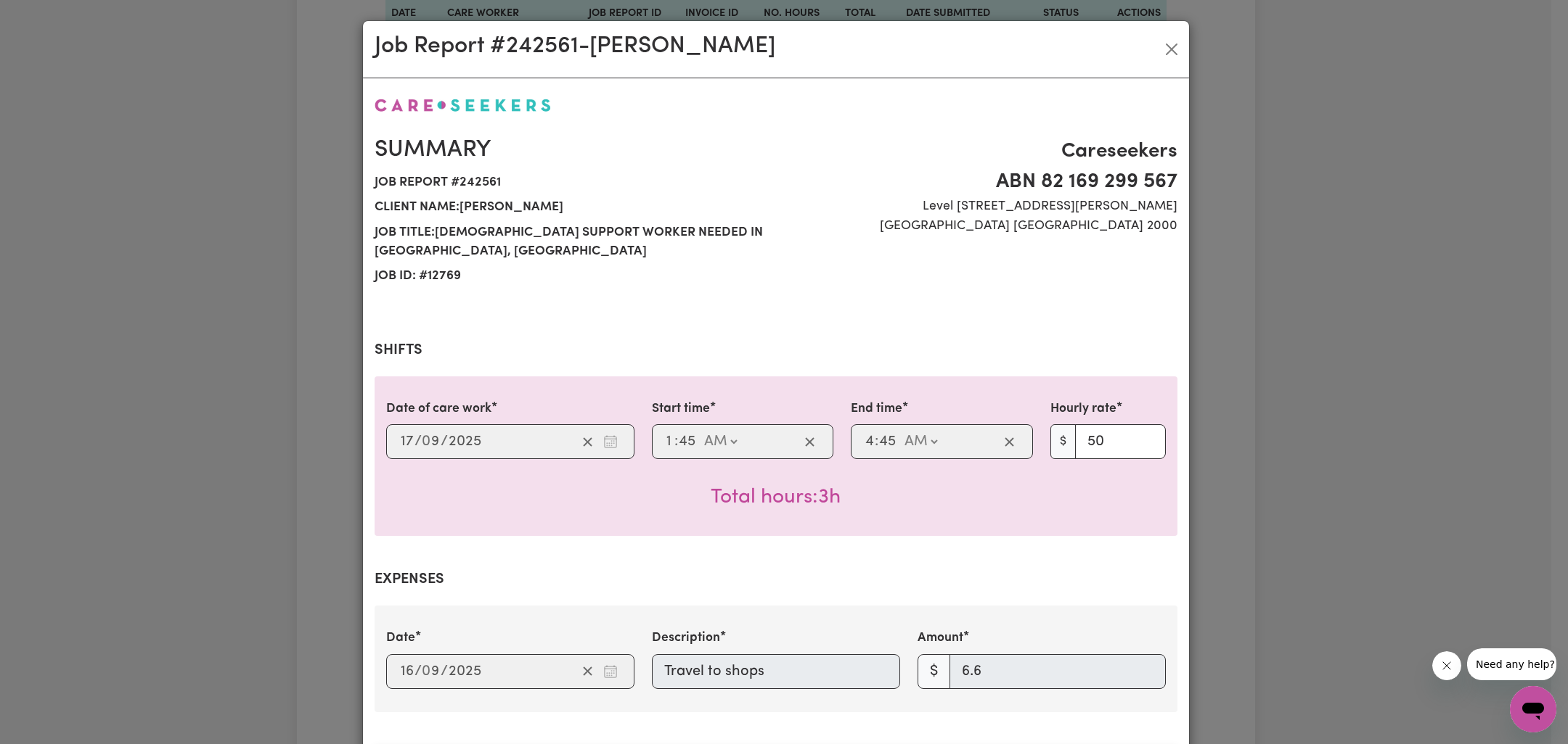
scroll to position [461, 0]
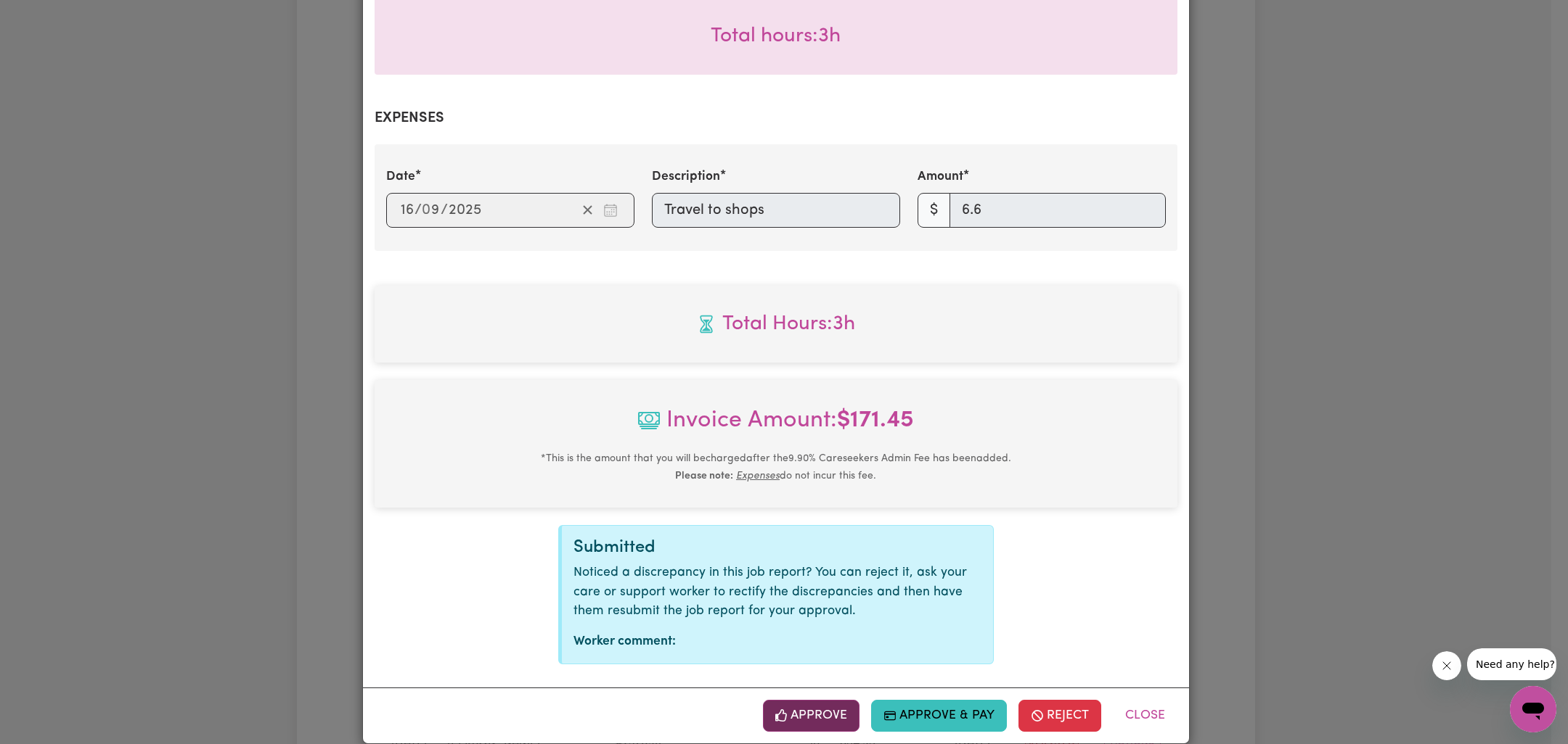
click at [834, 700] on button "Approve" at bounding box center [812, 715] width 97 height 32
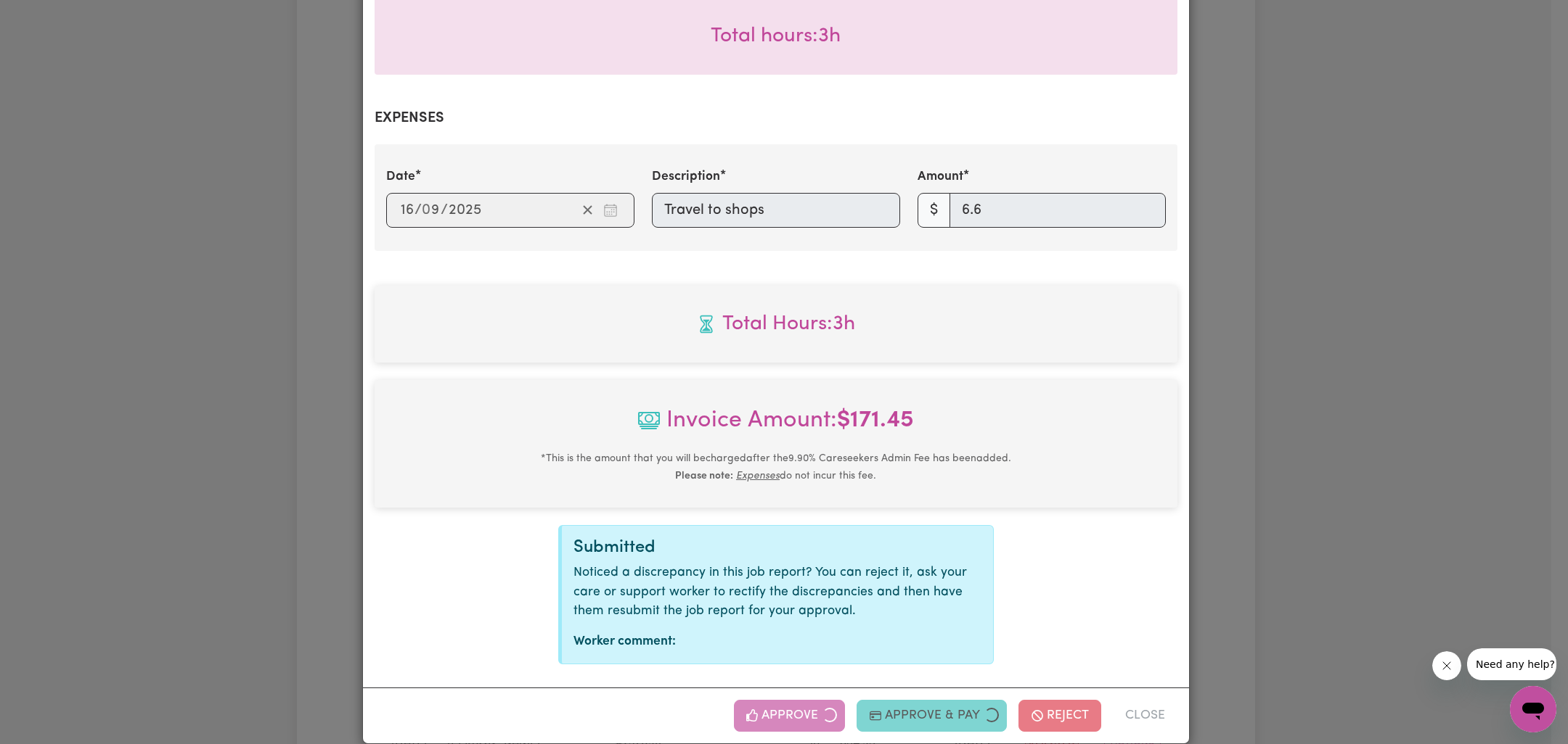
click at [1387, 359] on div "Job Report # 242561 - [PERSON_NAME] Summary Job report # 242561 Client name: [P…" at bounding box center [784, 372] width 1568 height 744
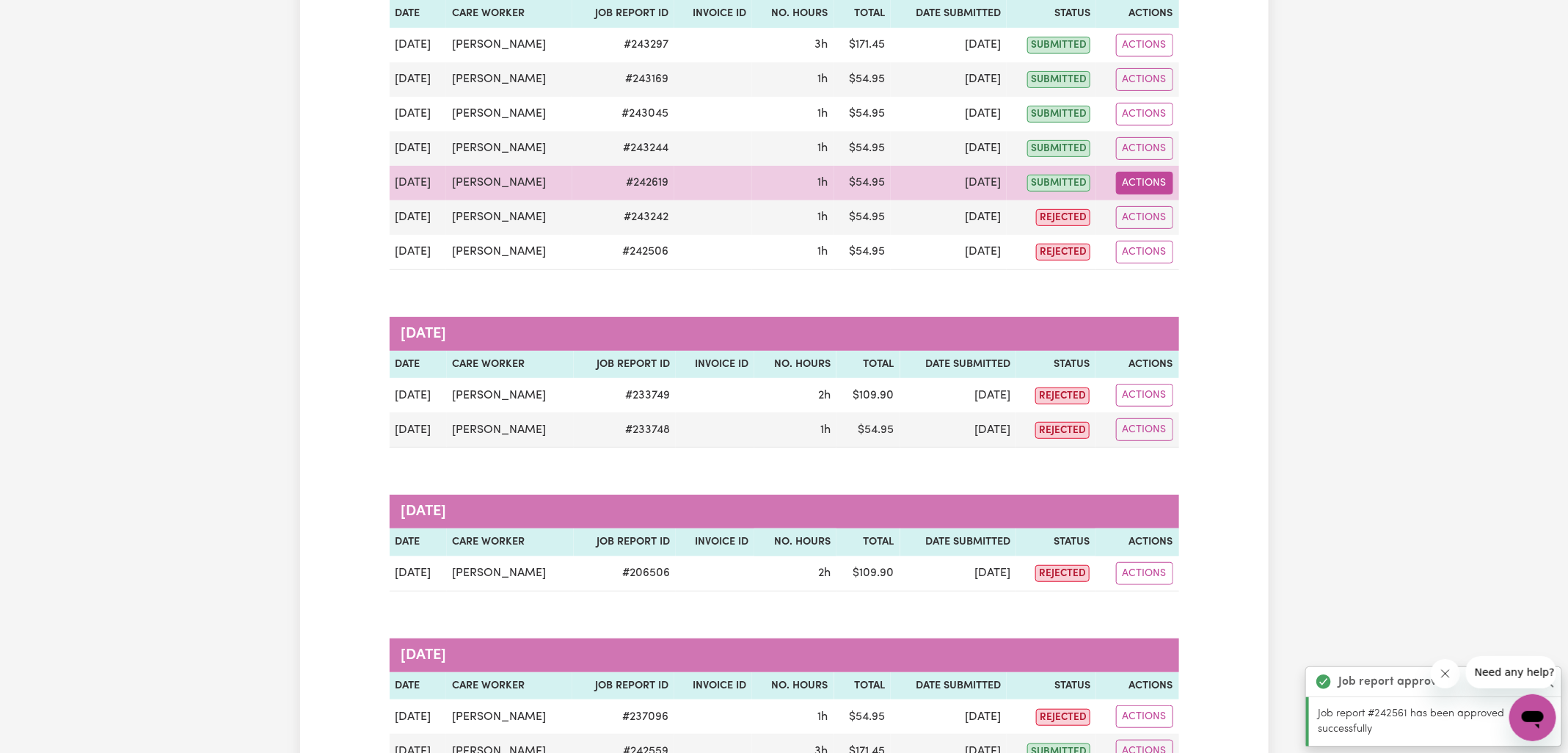
click at [1151, 179] on button "Actions" at bounding box center [1145, 183] width 57 height 22
click at [1160, 210] on link "View Job Report" at bounding box center [1181, 216] width 126 height 29
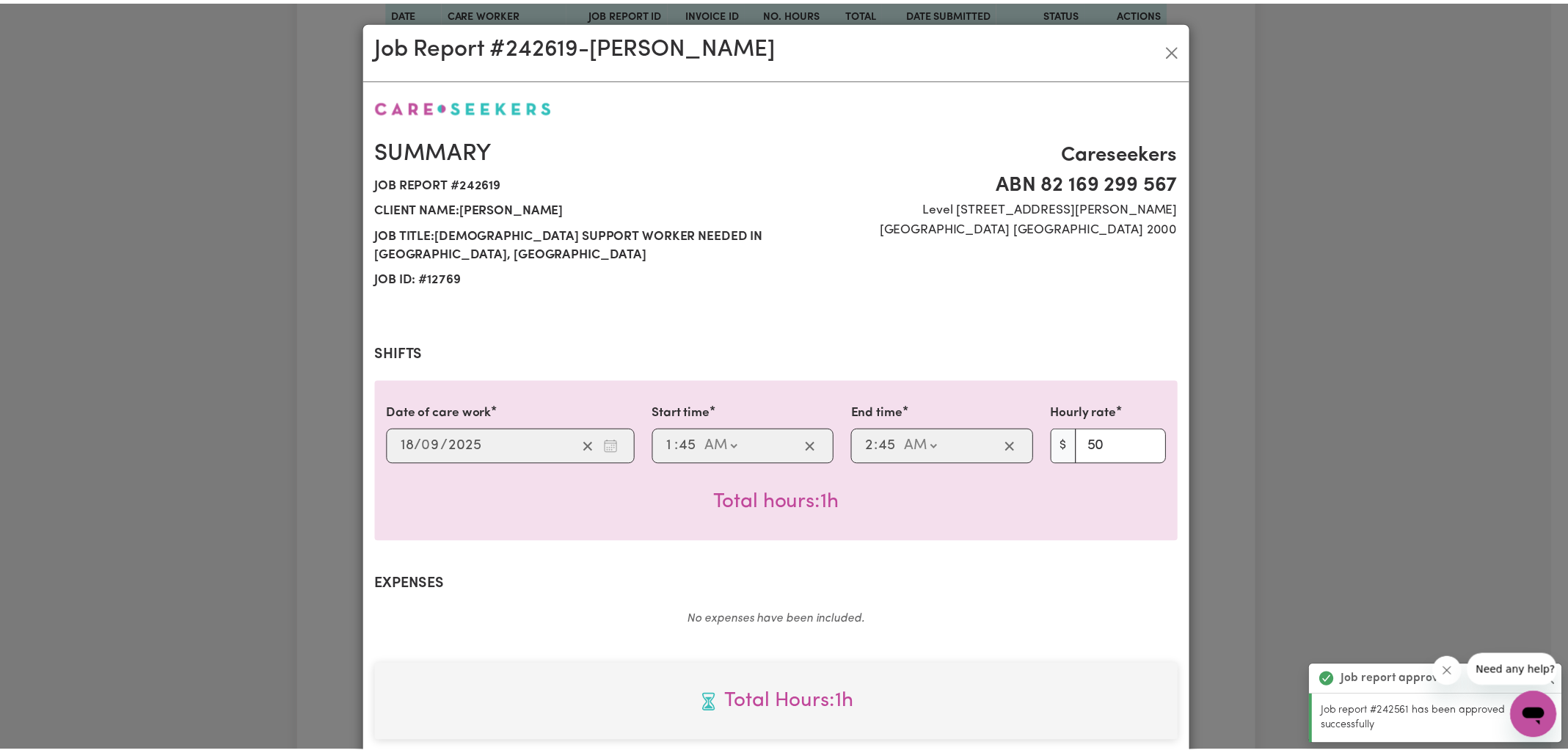
scroll to position [377, 0]
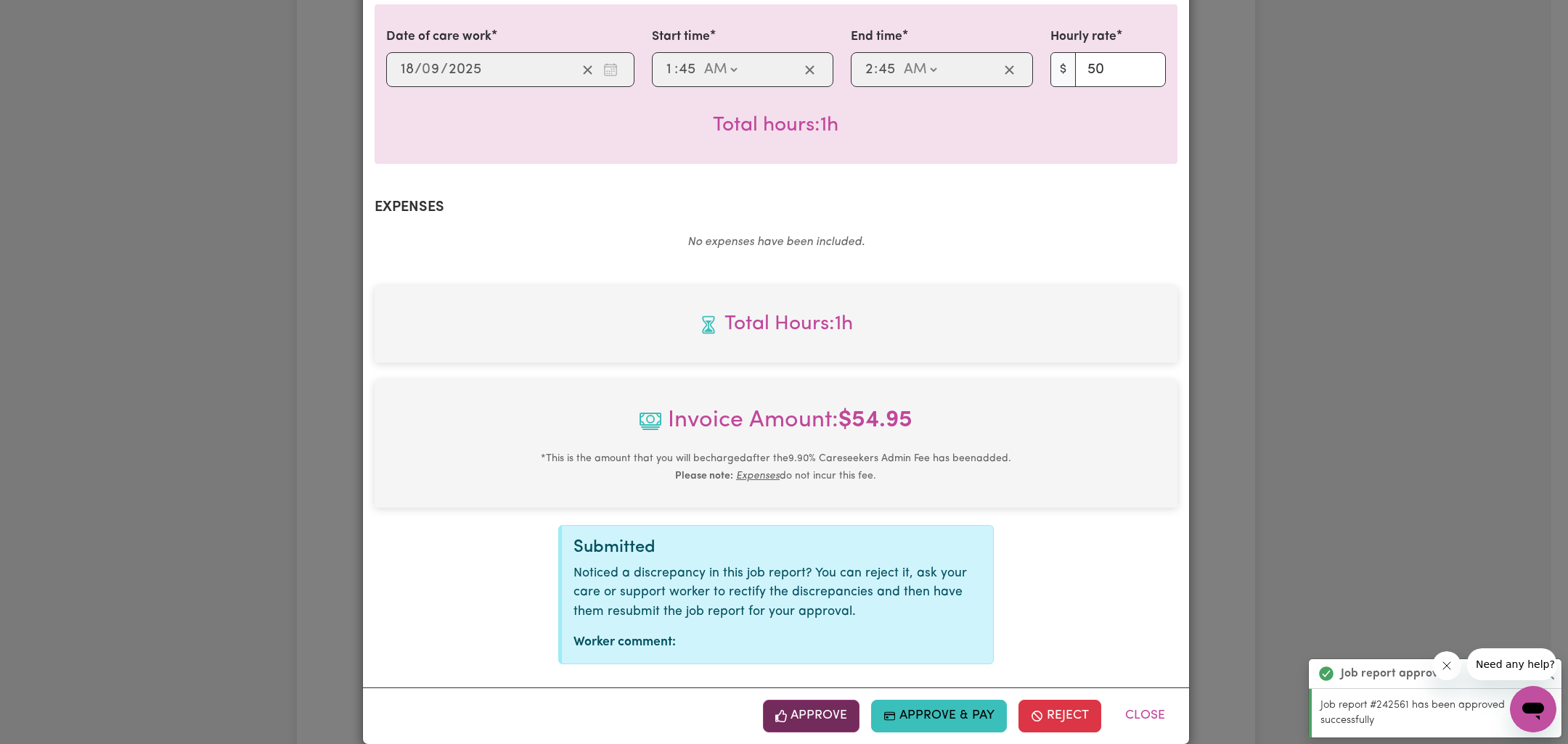
click at [818, 700] on button "Approve" at bounding box center [812, 715] width 97 height 32
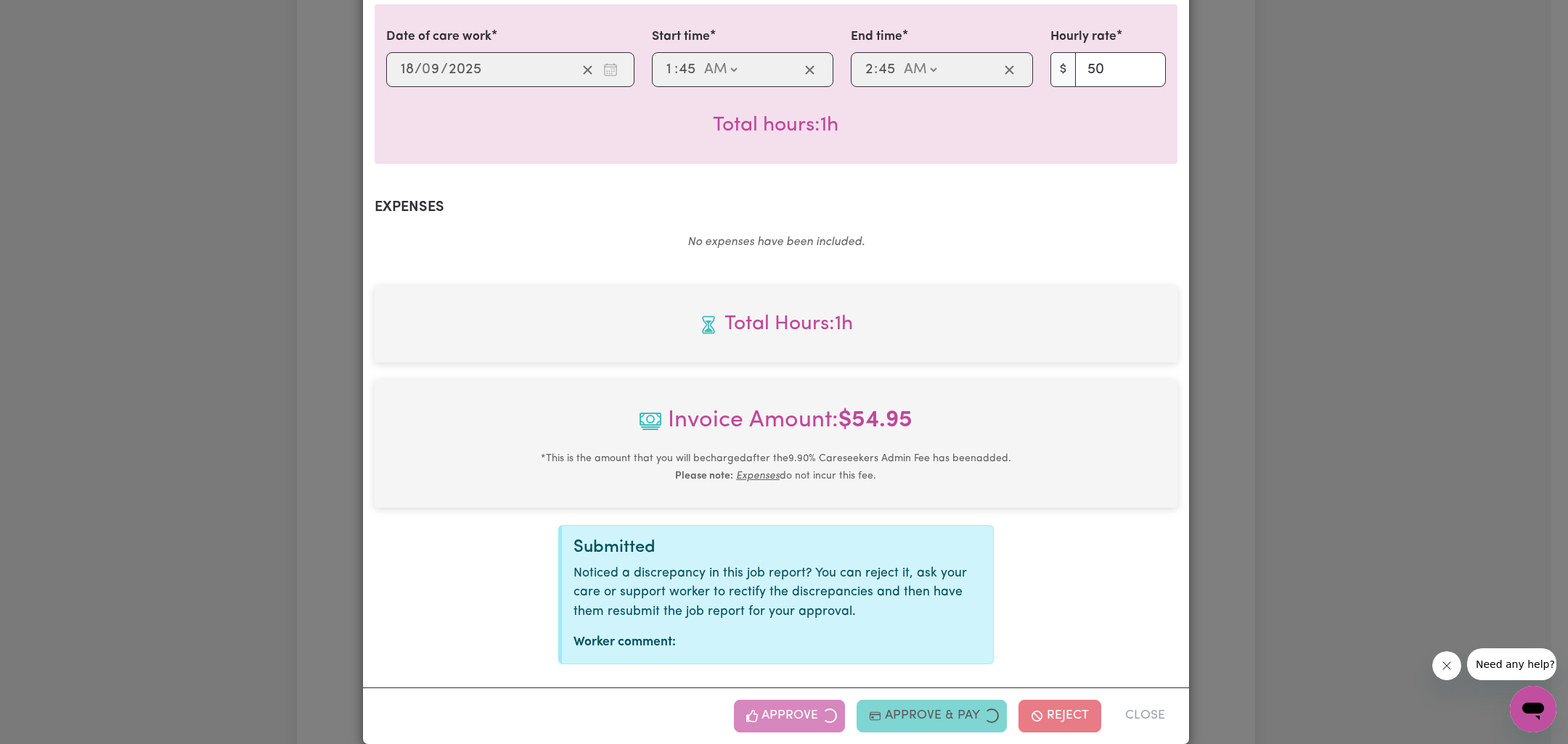
click at [1269, 307] on div "Job Report # 242619 - [PERSON_NAME] Summary Job report # 242619 Client name: [P…" at bounding box center [784, 372] width 1568 height 744
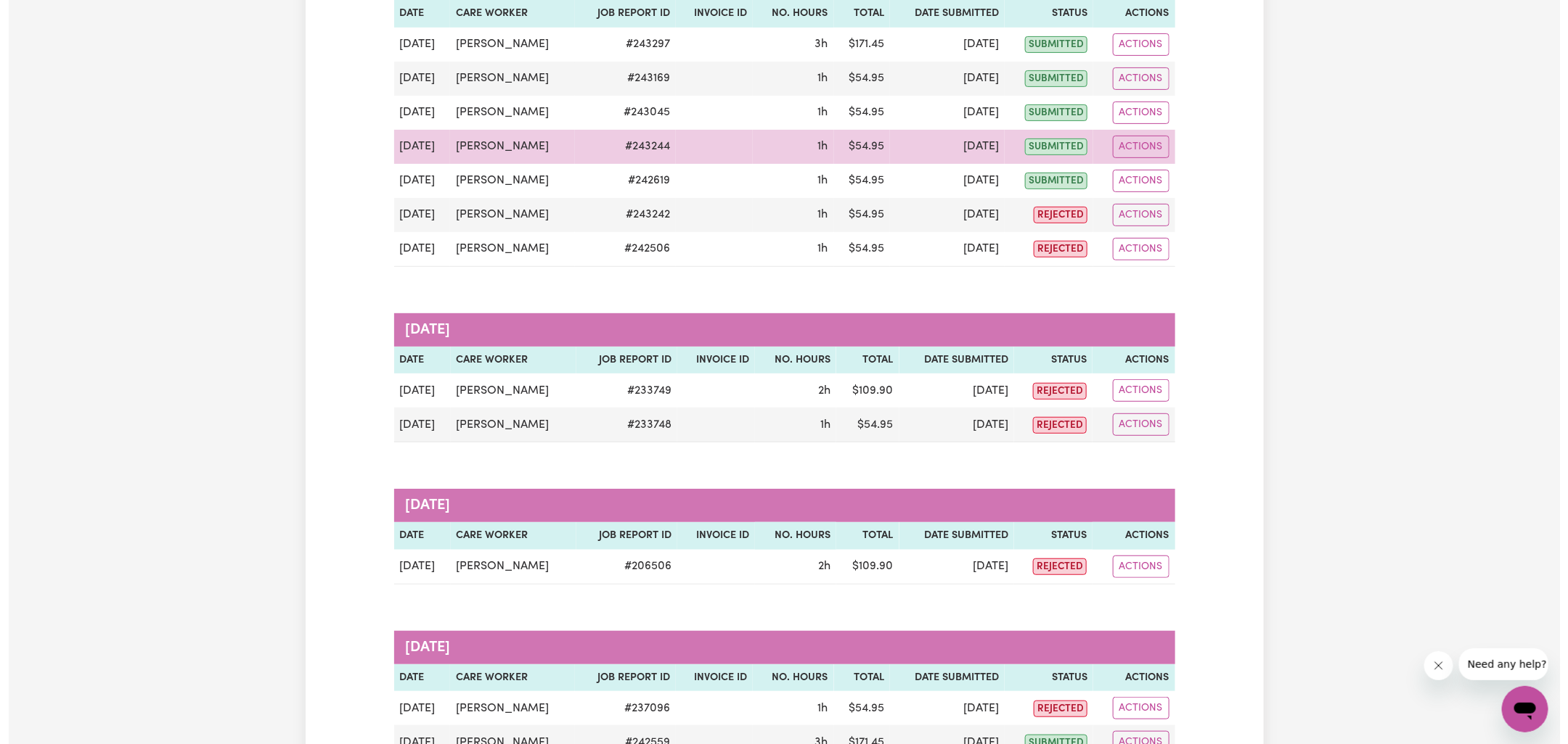
scroll to position [227, 0]
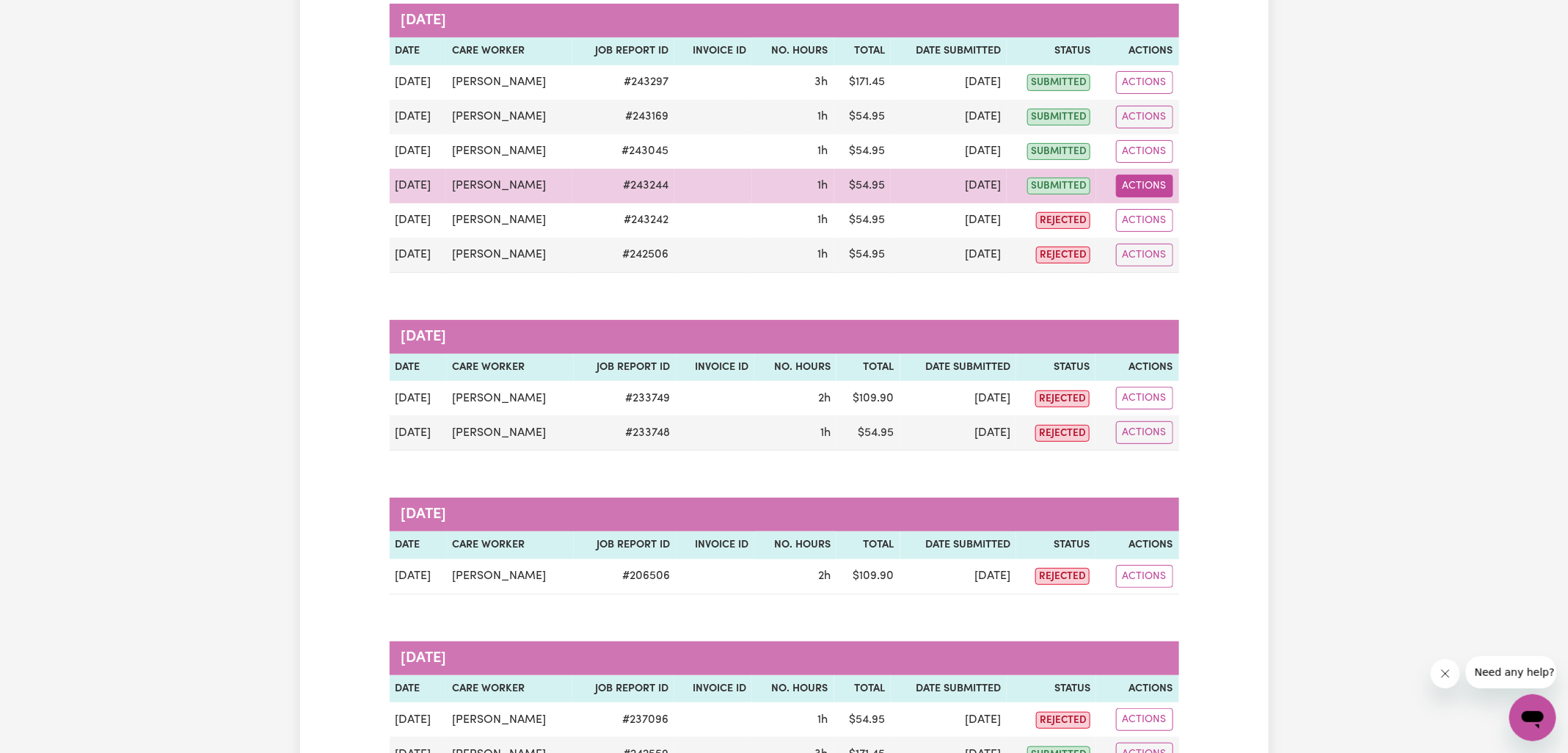
click at [1147, 188] on button "Actions" at bounding box center [1145, 186] width 57 height 22
click at [1186, 219] on link "View Job Report" at bounding box center [1181, 219] width 126 height 29
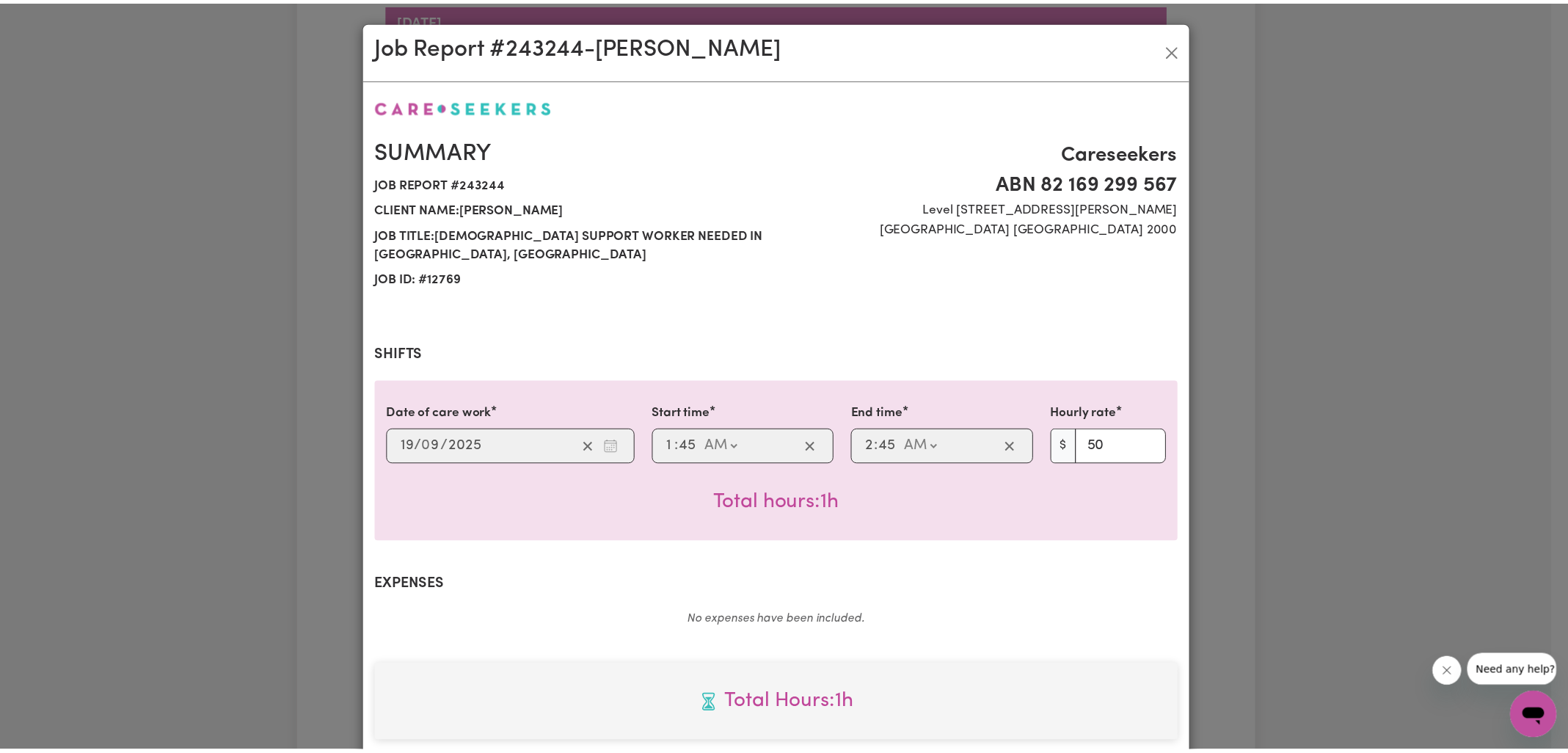
scroll to position [377, 0]
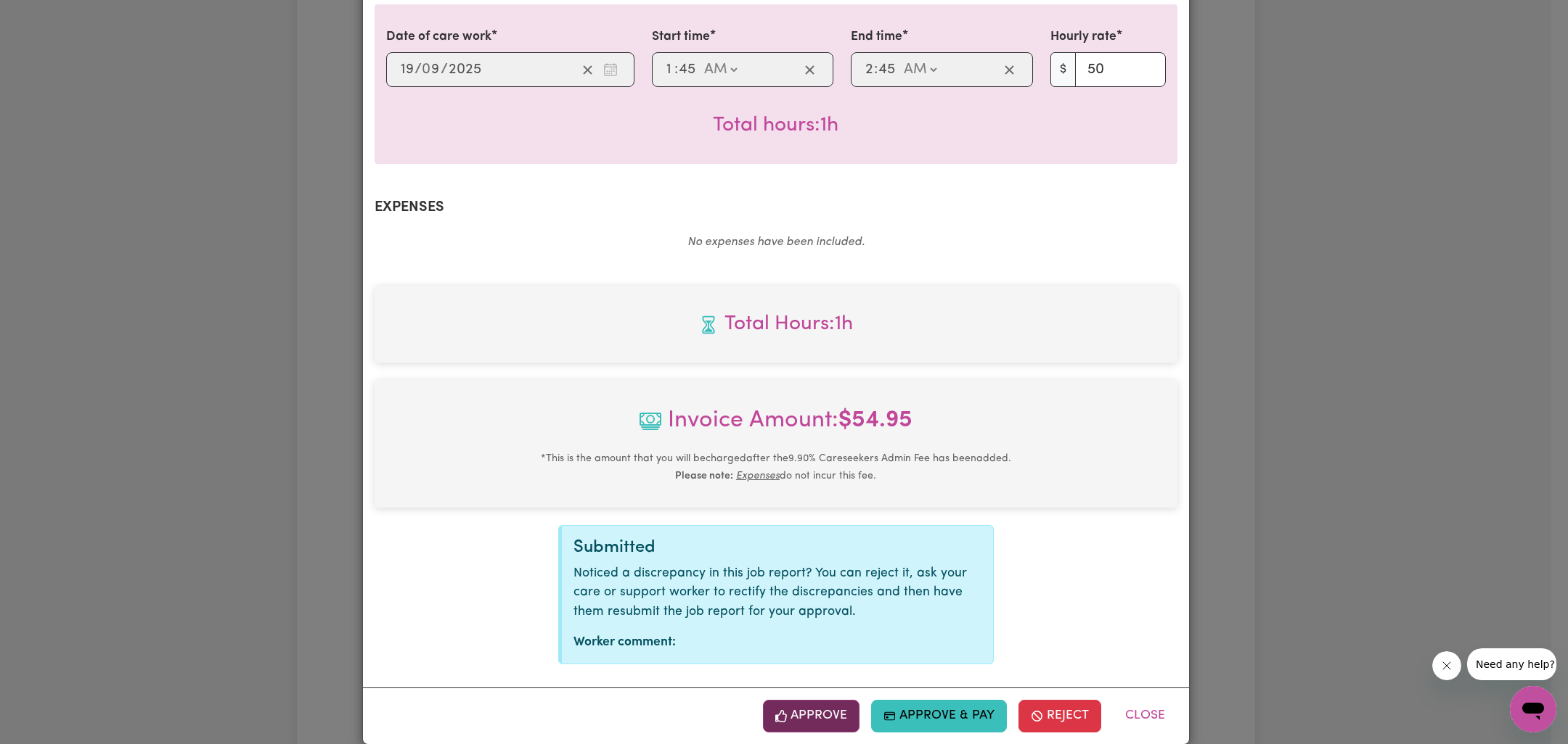
click at [817, 700] on button "Approve" at bounding box center [812, 715] width 97 height 32
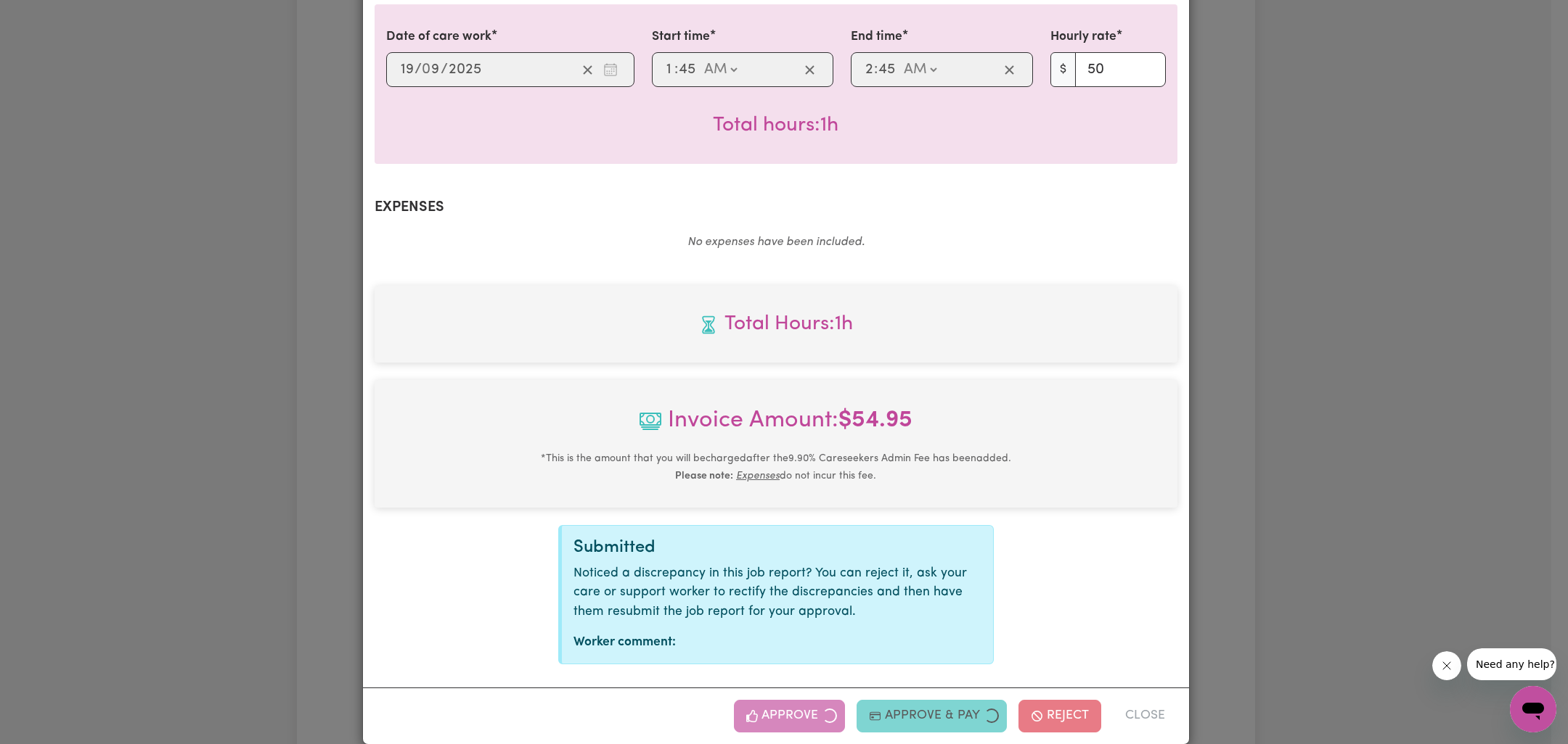
click at [1306, 412] on div "Job Report # 243244 - [PERSON_NAME] Summary Job report # 243244 Client name: [P…" at bounding box center [784, 372] width 1568 height 744
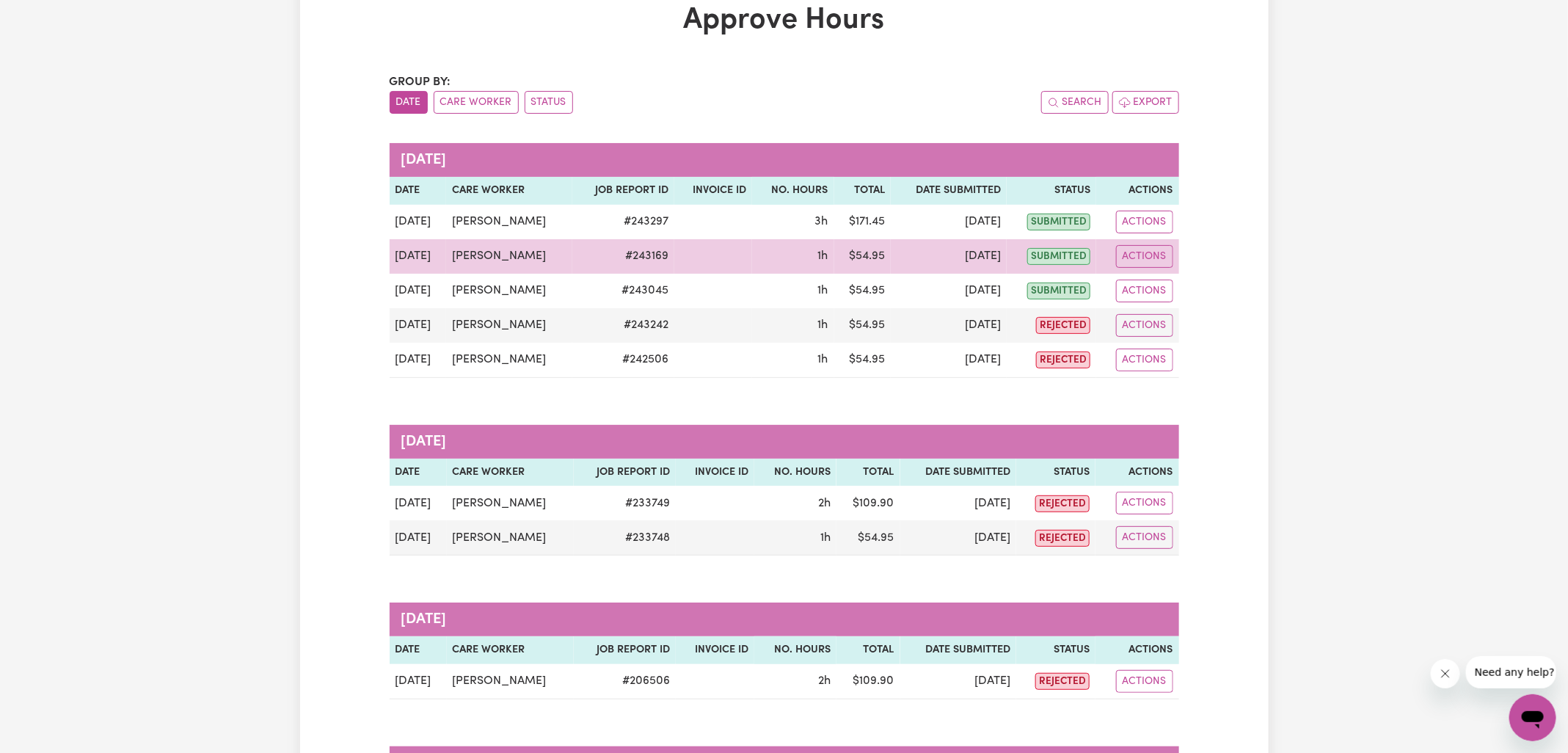
scroll to position [925, 0]
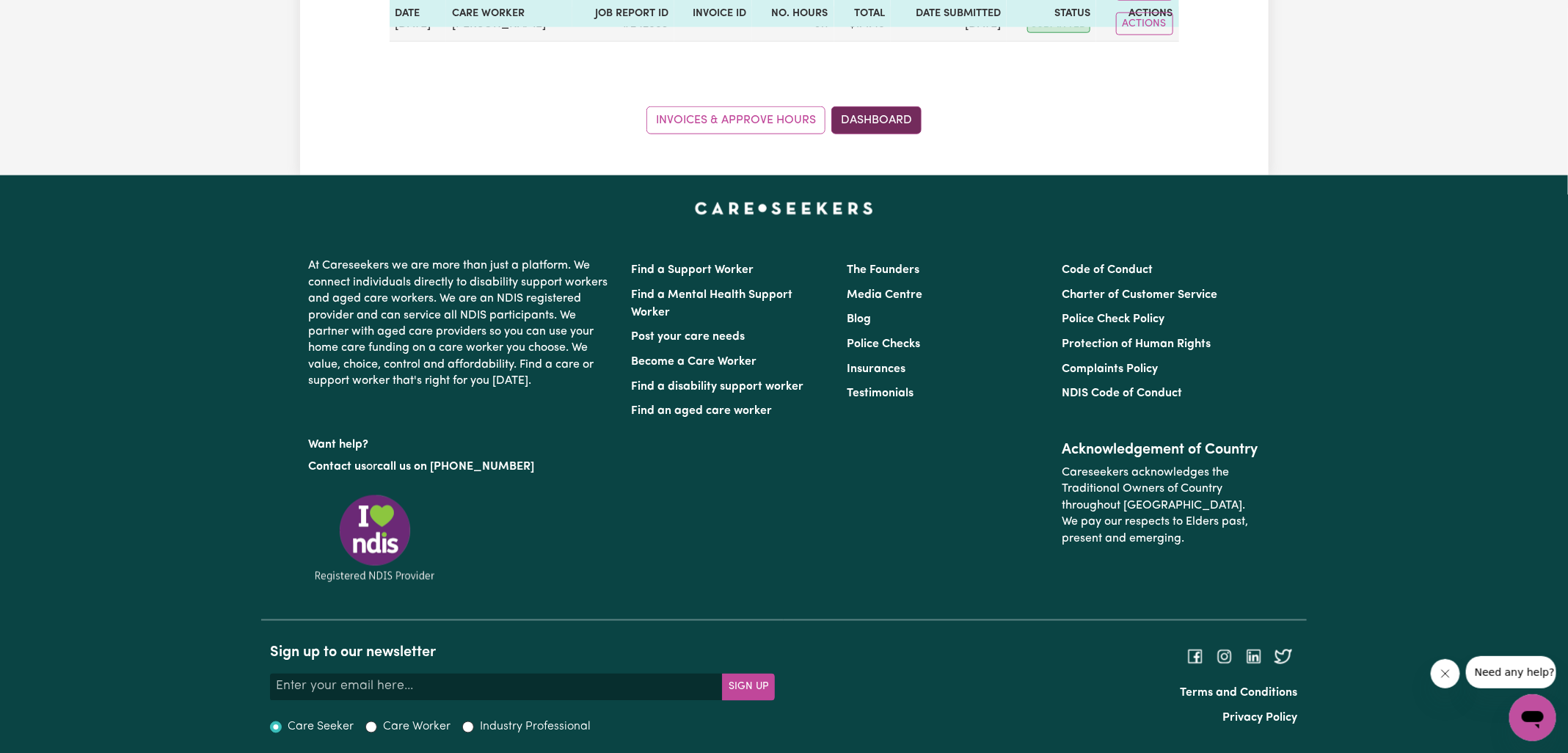
click at [907, 124] on link "Dashboard" at bounding box center [876, 120] width 91 height 28
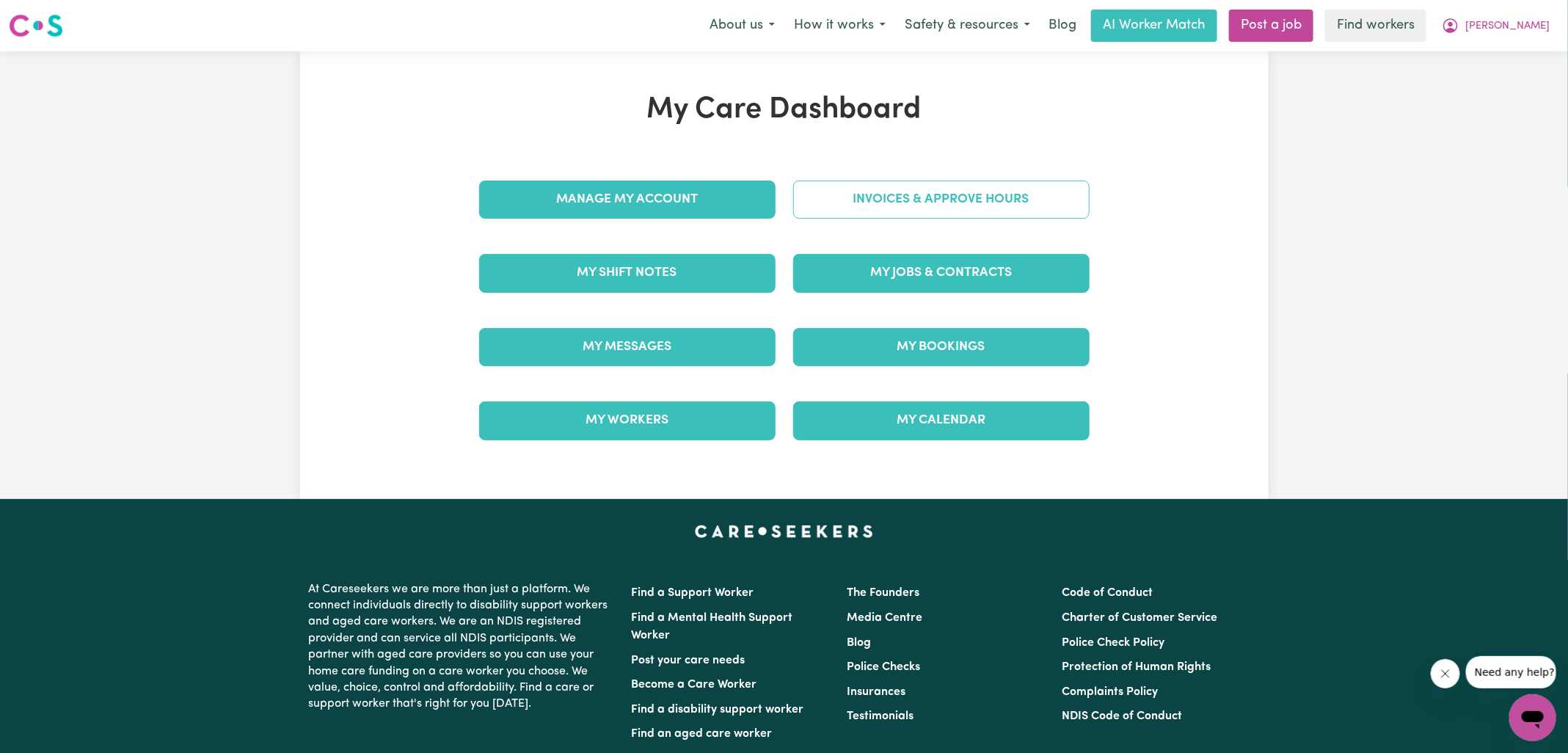
click at [927, 192] on div "My Care Dashboard Manage My Account Invoices & Approve Hours My Shift Notes My …" at bounding box center [784, 275] width 646 height 366
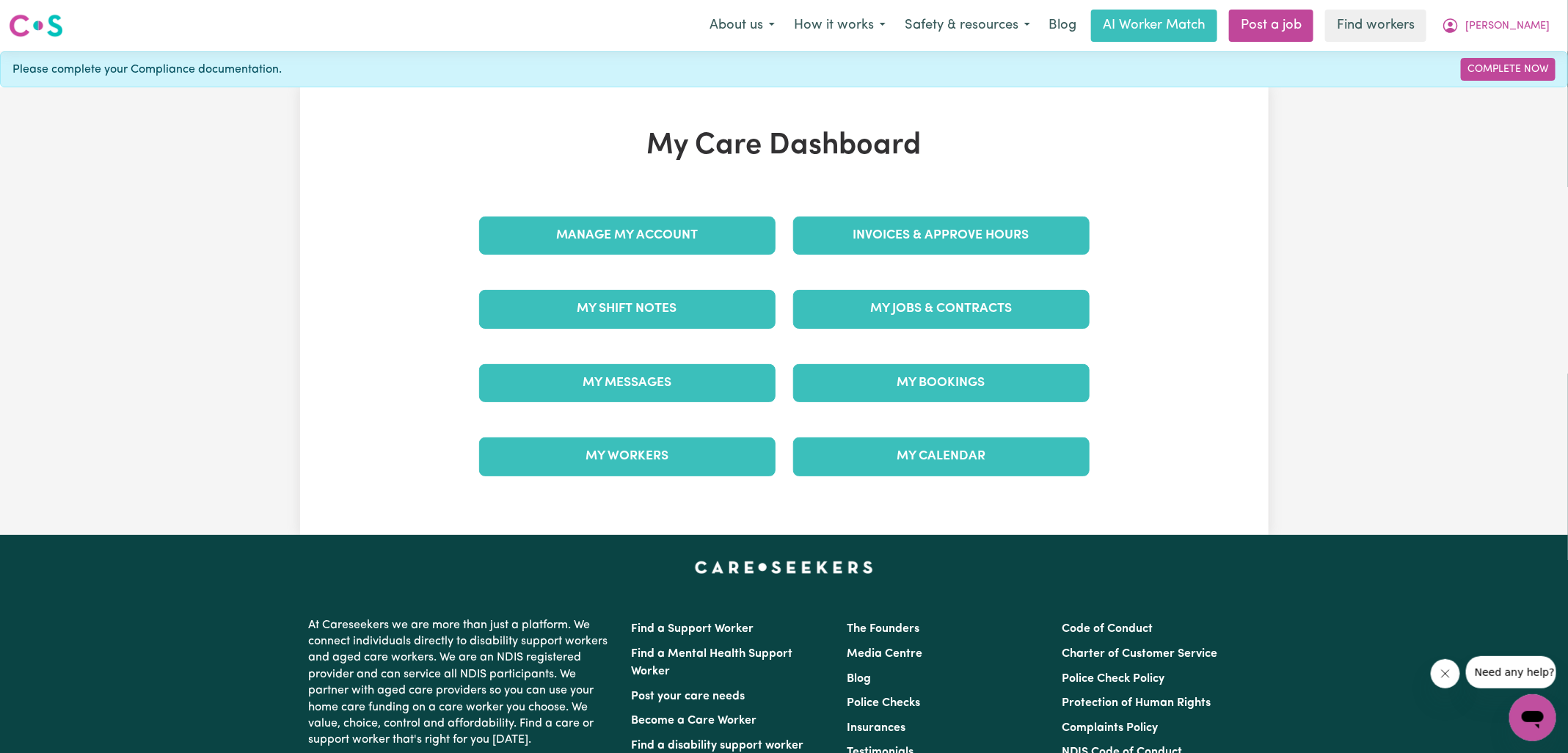
click at [920, 207] on div "Invoices & Approve Hours" at bounding box center [941, 235] width 314 height 73
click at [865, 229] on link "Invoices & Approve Hours" at bounding box center [941, 235] width 297 height 38
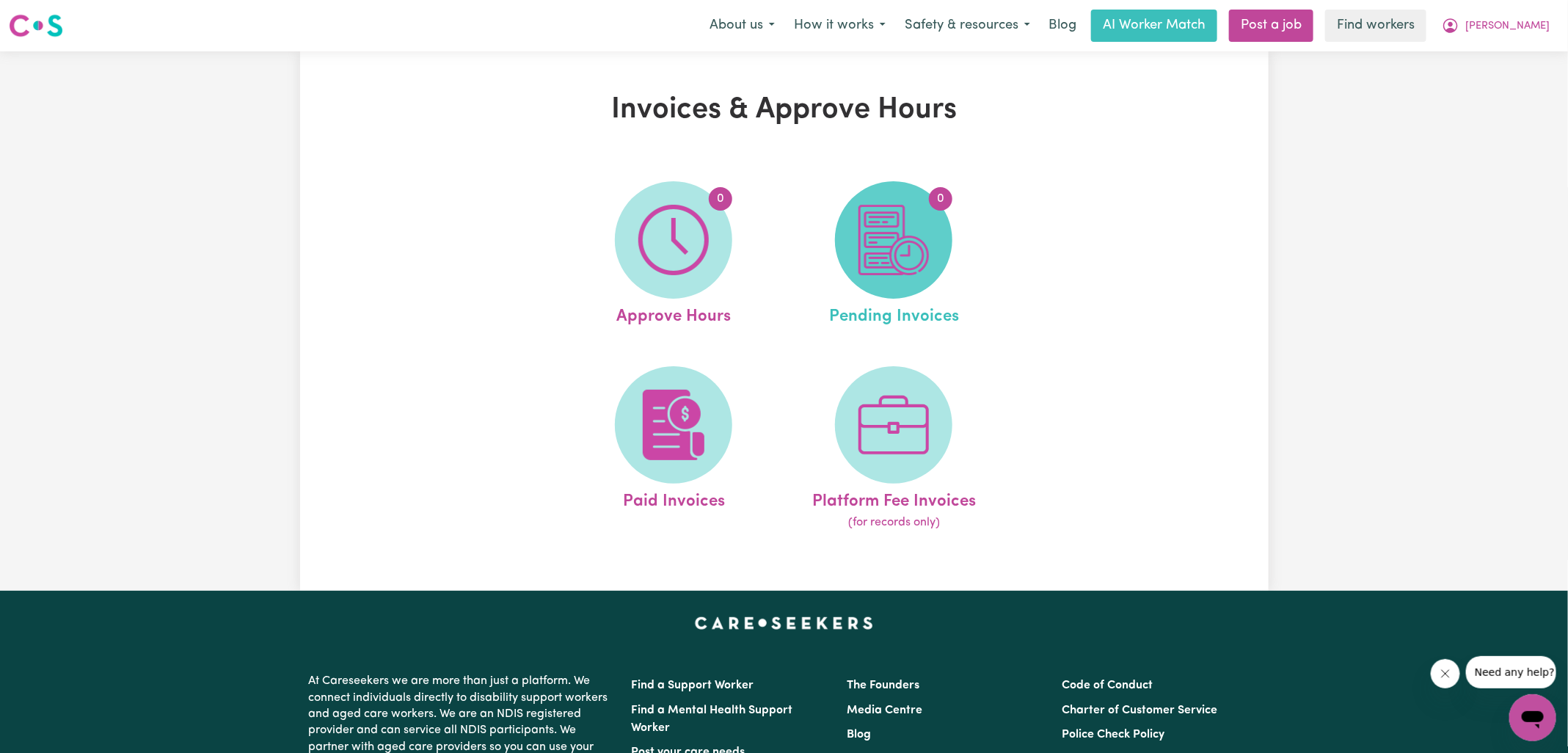
click at [876, 202] on span "0" at bounding box center [894, 240] width 117 height 117
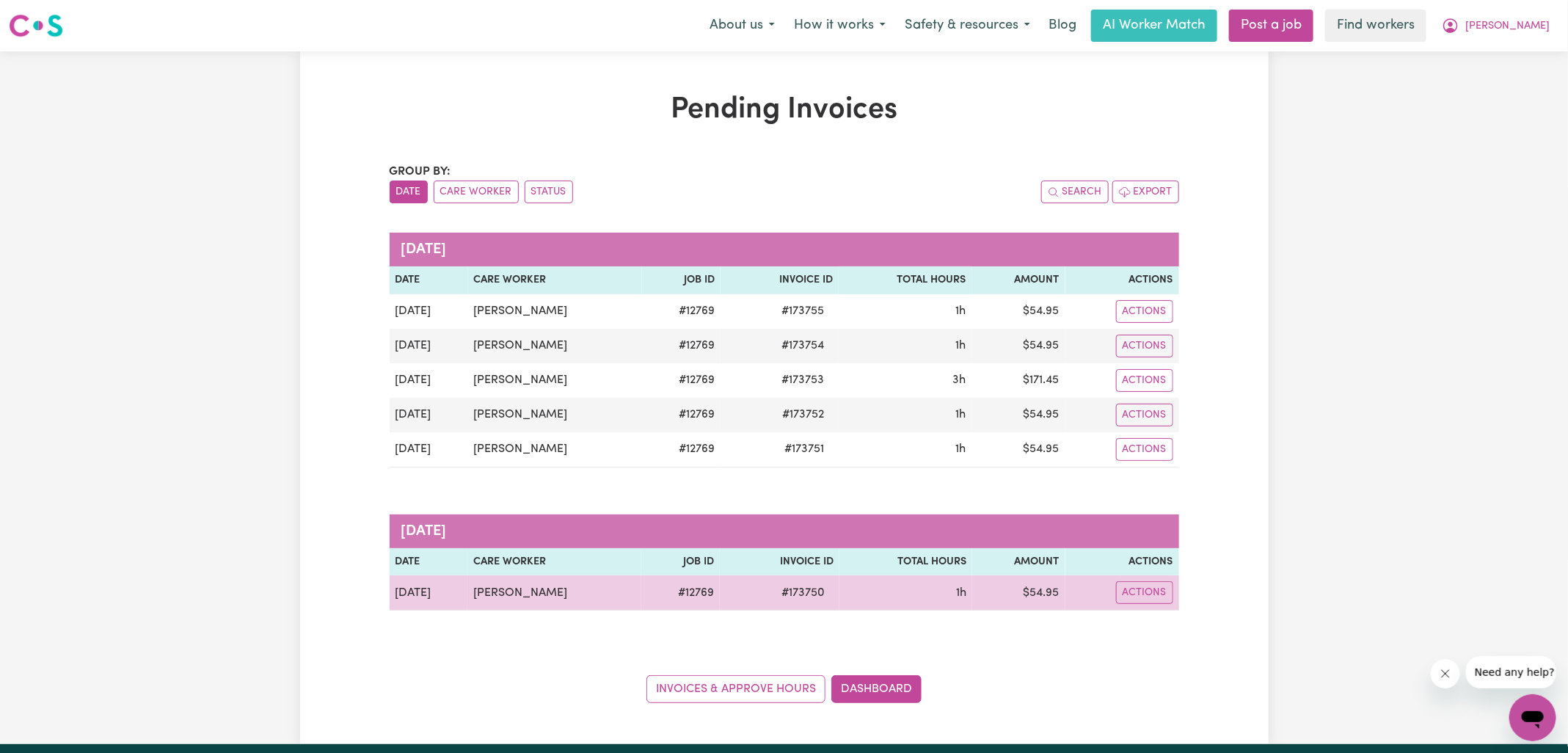
click at [802, 593] on span "# 173750" at bounding box center [803, 593] width 61 height 17
click at [801, 593] on span "# 173750" at bounding box center [803, 593] width 61 height 17
click at [784, 585] on span "# 173750" at bounding box center [803, 593] width 61 height 17
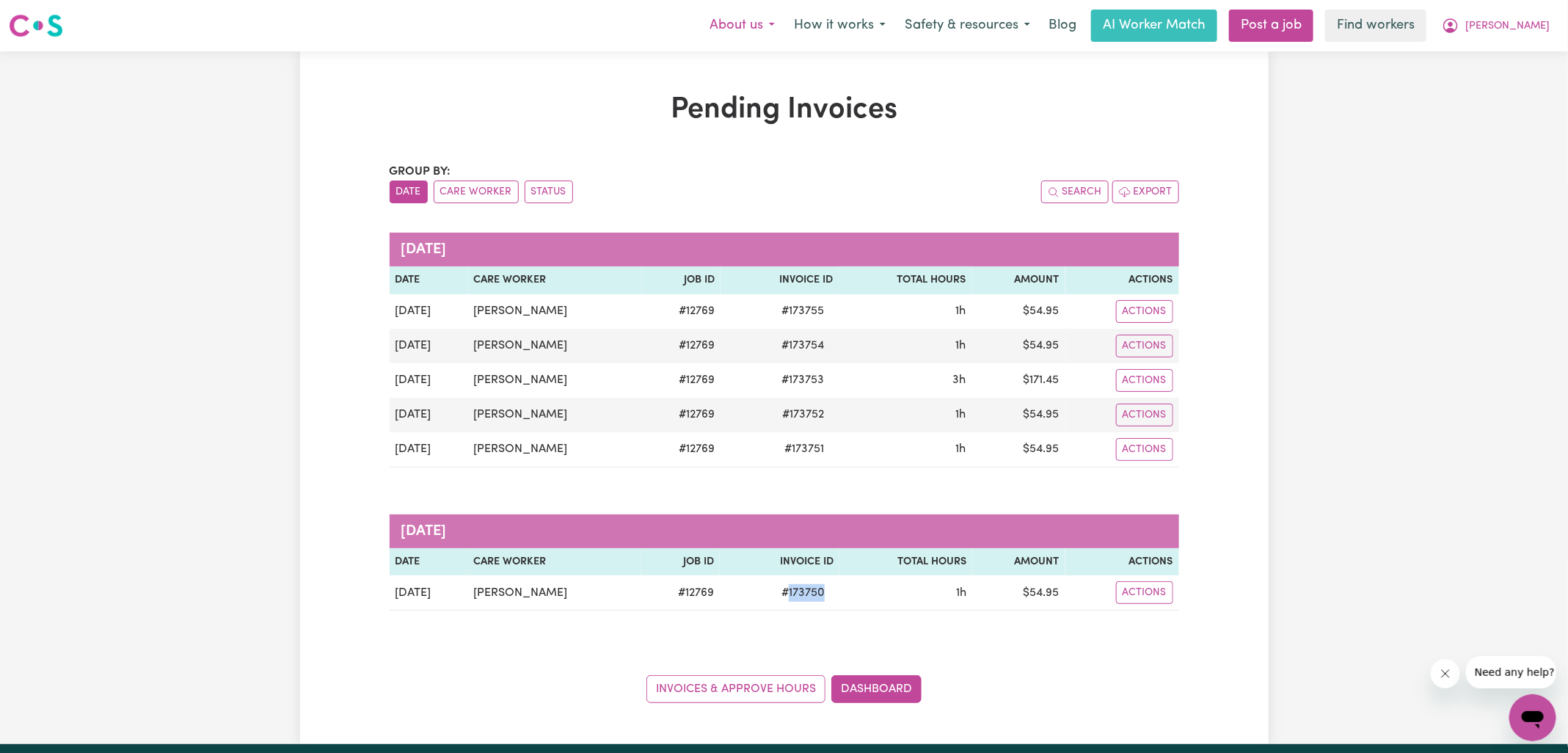
copy span "173750"
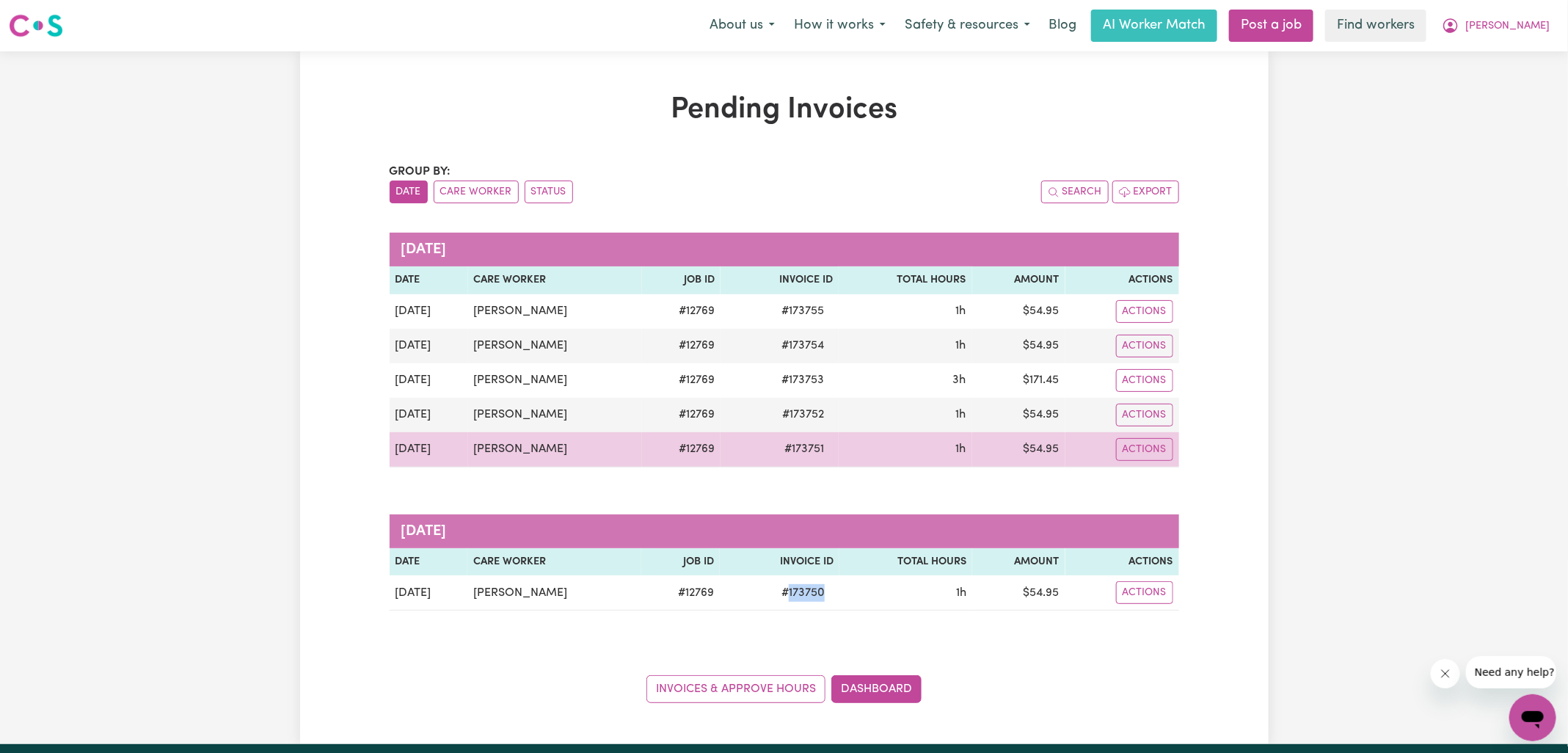
click at [791, 441] on span "# 173751" at bounding box center [804, 449] width 57 height 17
click at [790, 442] on span "# 173751" at bounding box center [804, 449] width 57 height 17
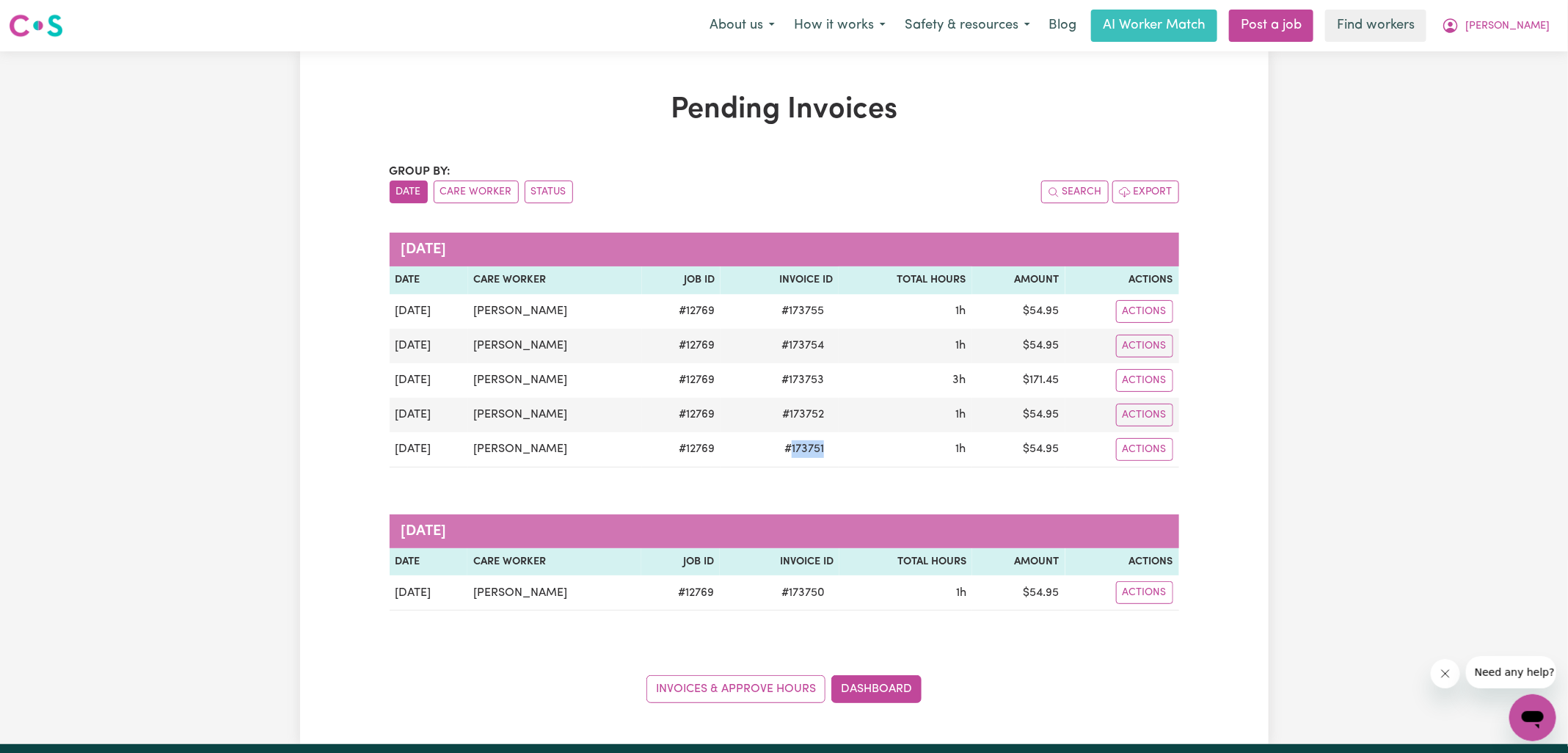
copy span "173751"
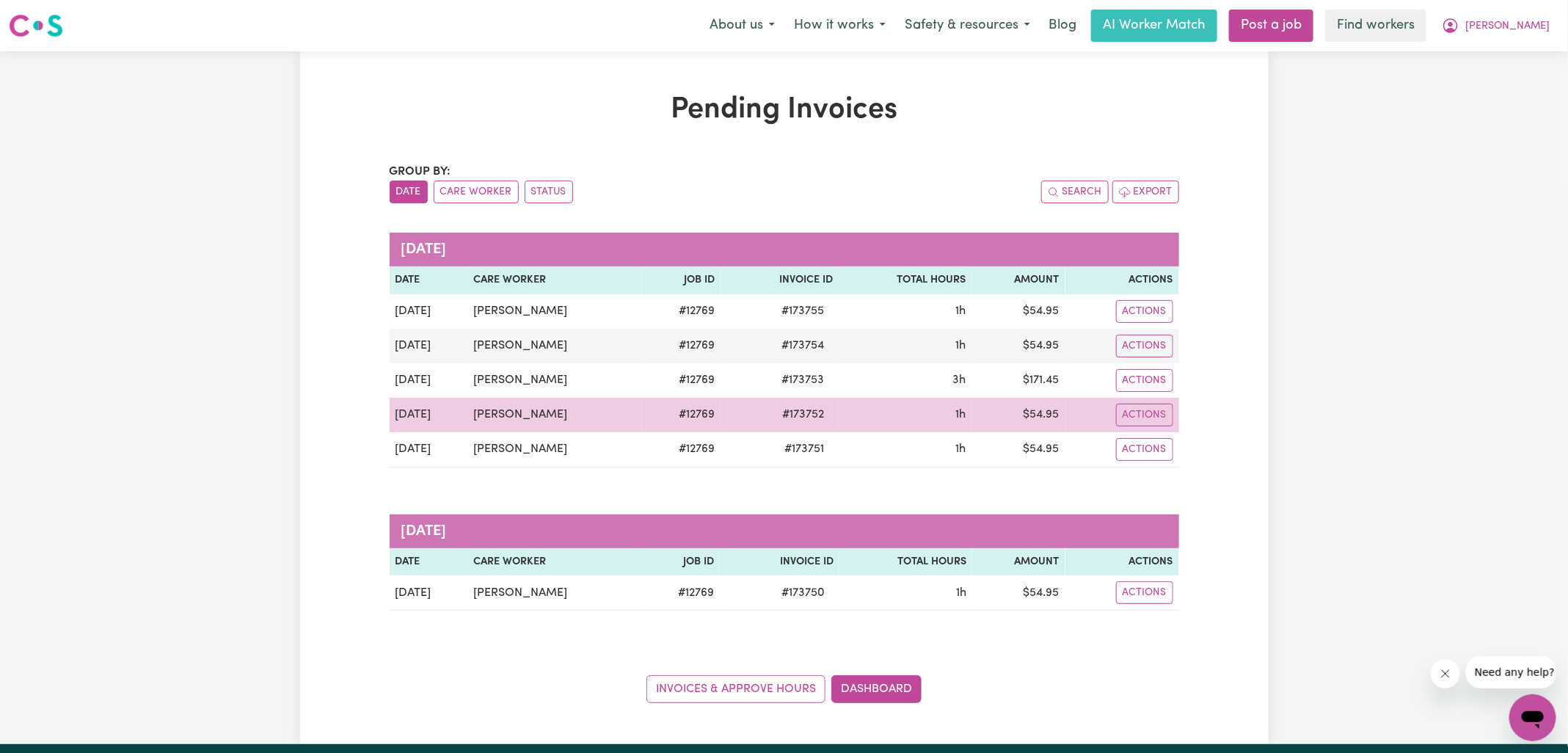
click at [799, 412] on span "# 173752" at bounding box center [803, 415] width 59 height 17
click at [798, 412] on span "# 173752" at bounding box center [803, 415] width 59 height 17
click at [796, 408] on span "# 173752" at bounding box center [803, 415] width 59 height 17
drag, startPoint x: 796, startPoint y: 408, endPoint x: 806, endPoint y: 401, distance: 12.2
click at [795, 408] on span "# 173752" at bounding box center [803, 415] width 59 height 17
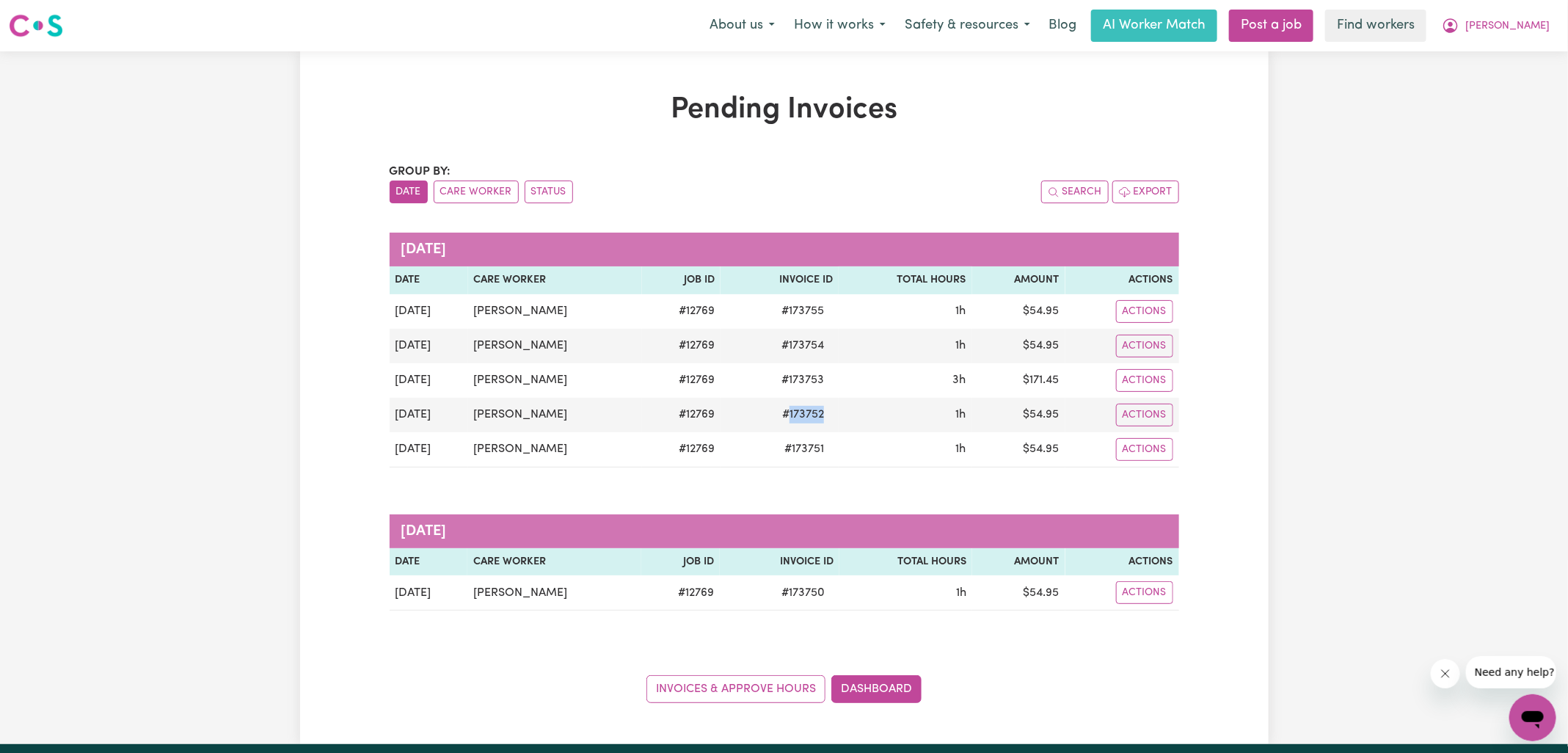
copy span "173752"
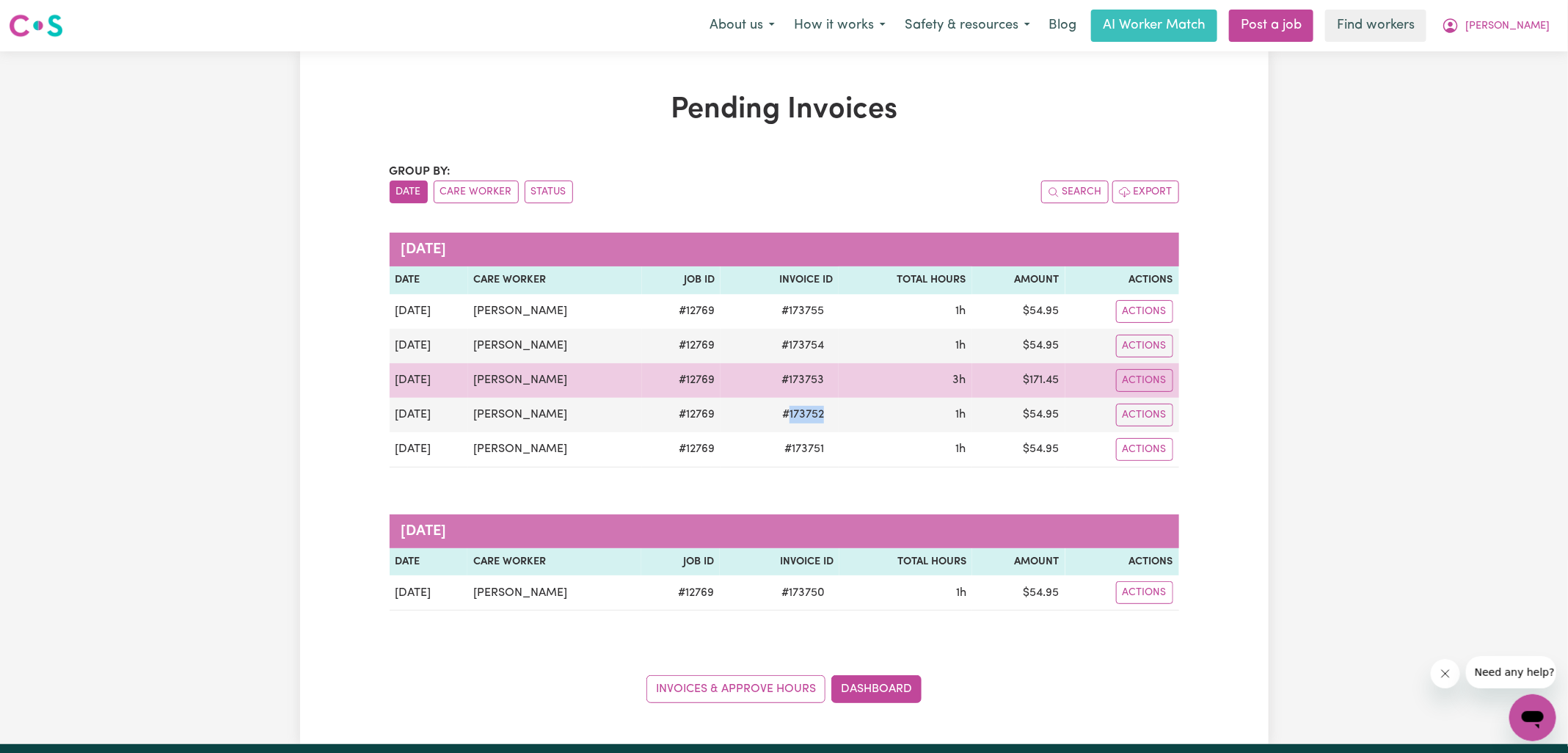
click at [786, 380] on span "# 173753" at bounding box center [803, 380] width 60 height 17
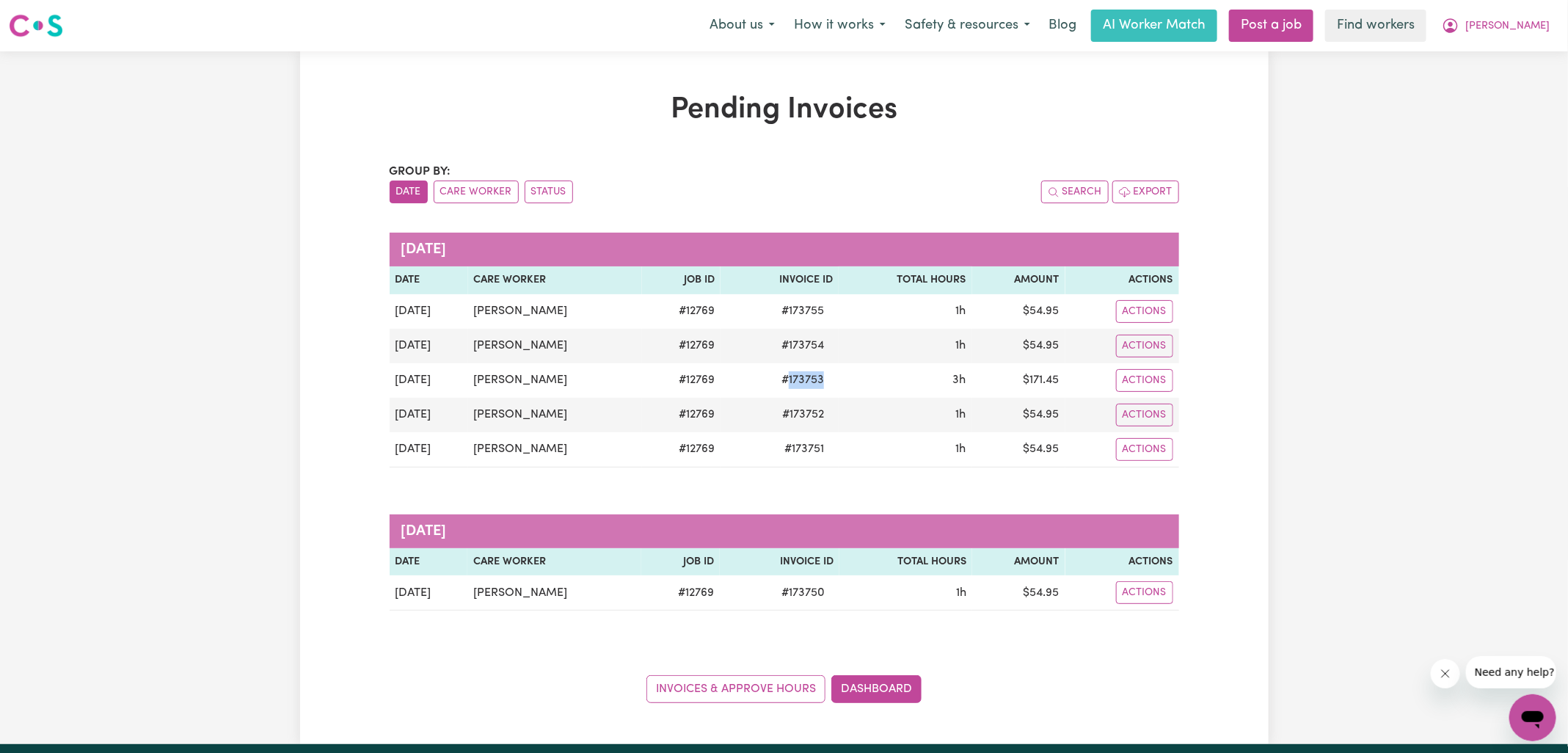
copy span "173753"
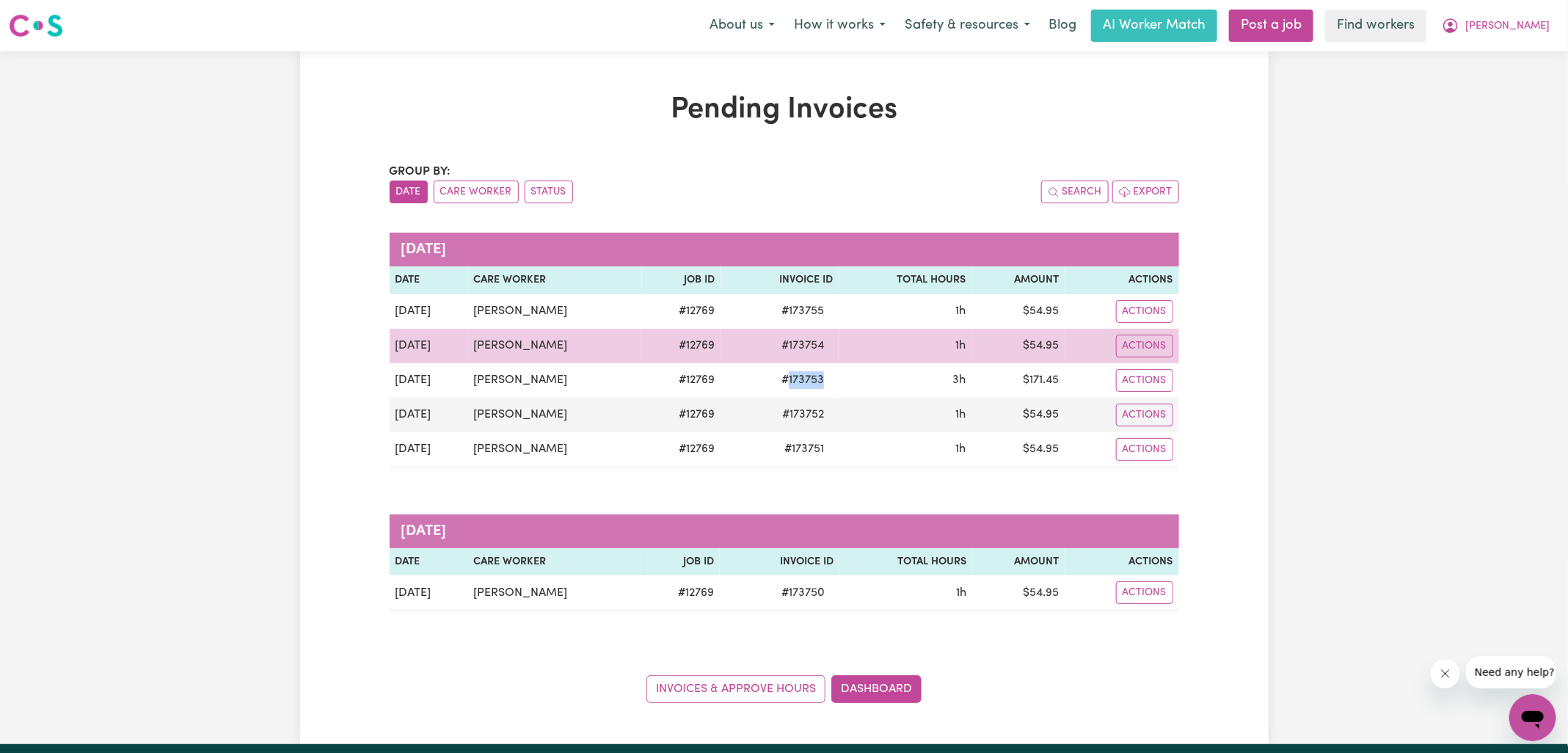
click at [807, 342] on span "# 173754" at bounding box center [803, 346] width 60 height 17
click at [803, 342] on span "# 173754" at bounding box center [803, 346] width 60 height 17
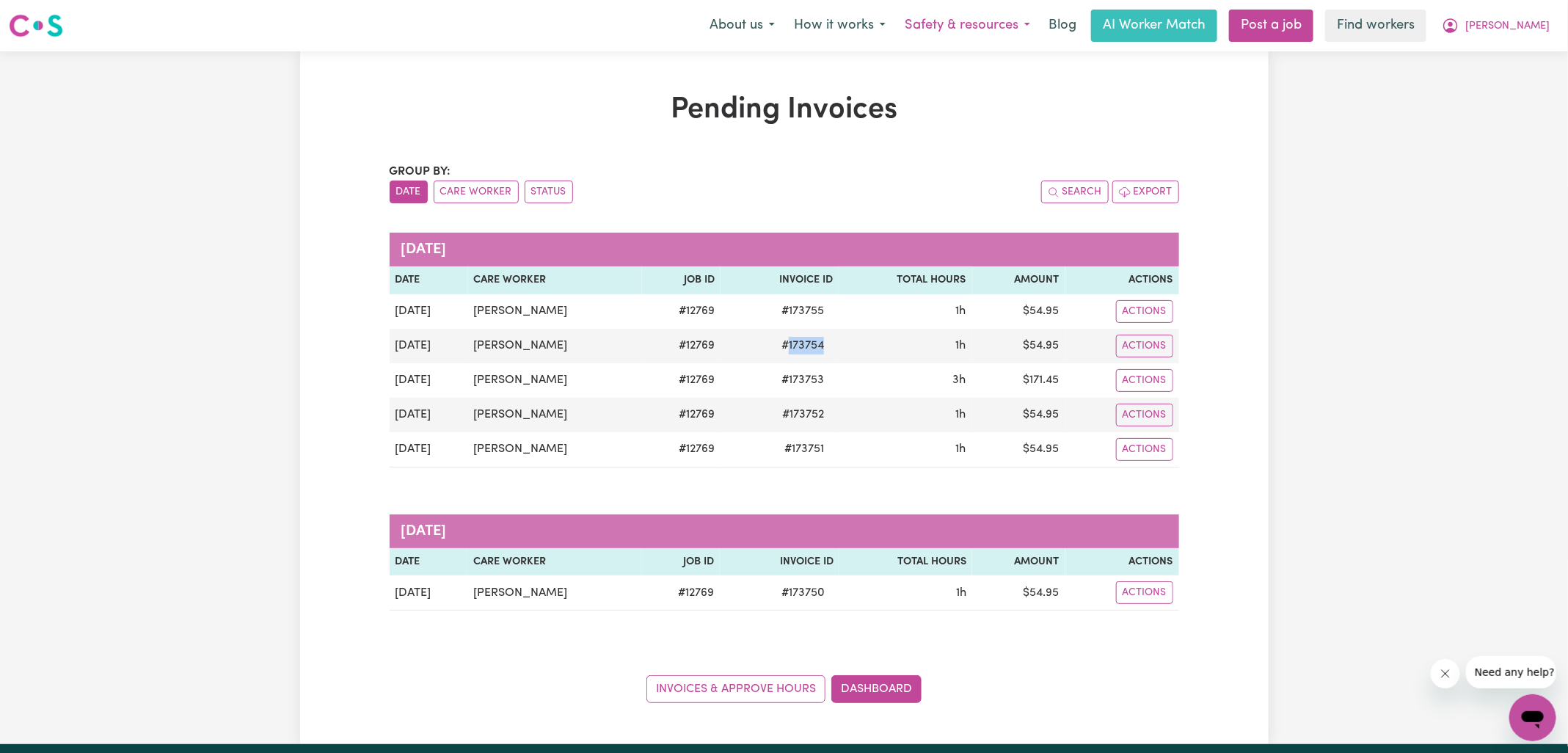
copy span "173754"
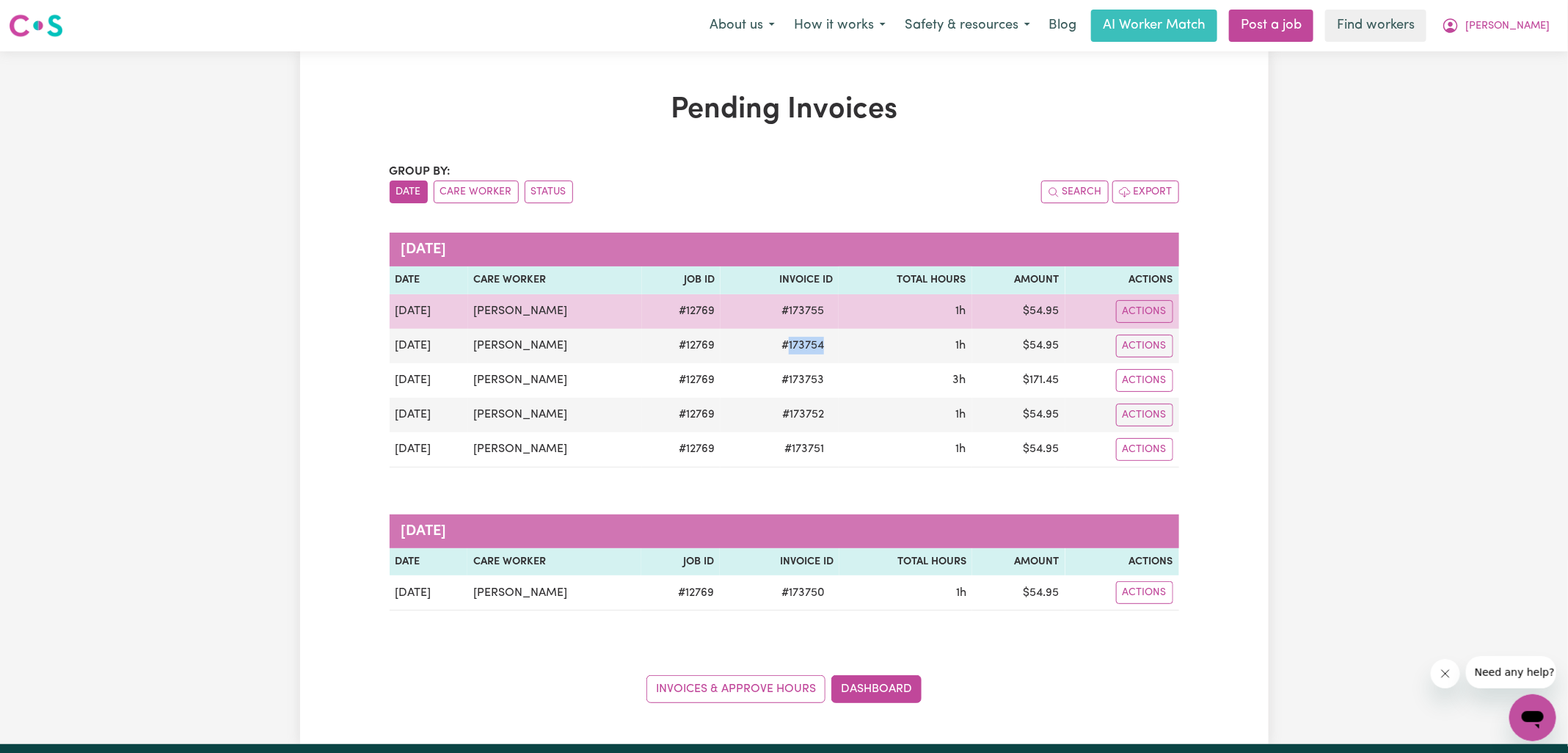
click at [789, 308] on span "# 173755" at bounding box center [803, 311] width 60 height 17
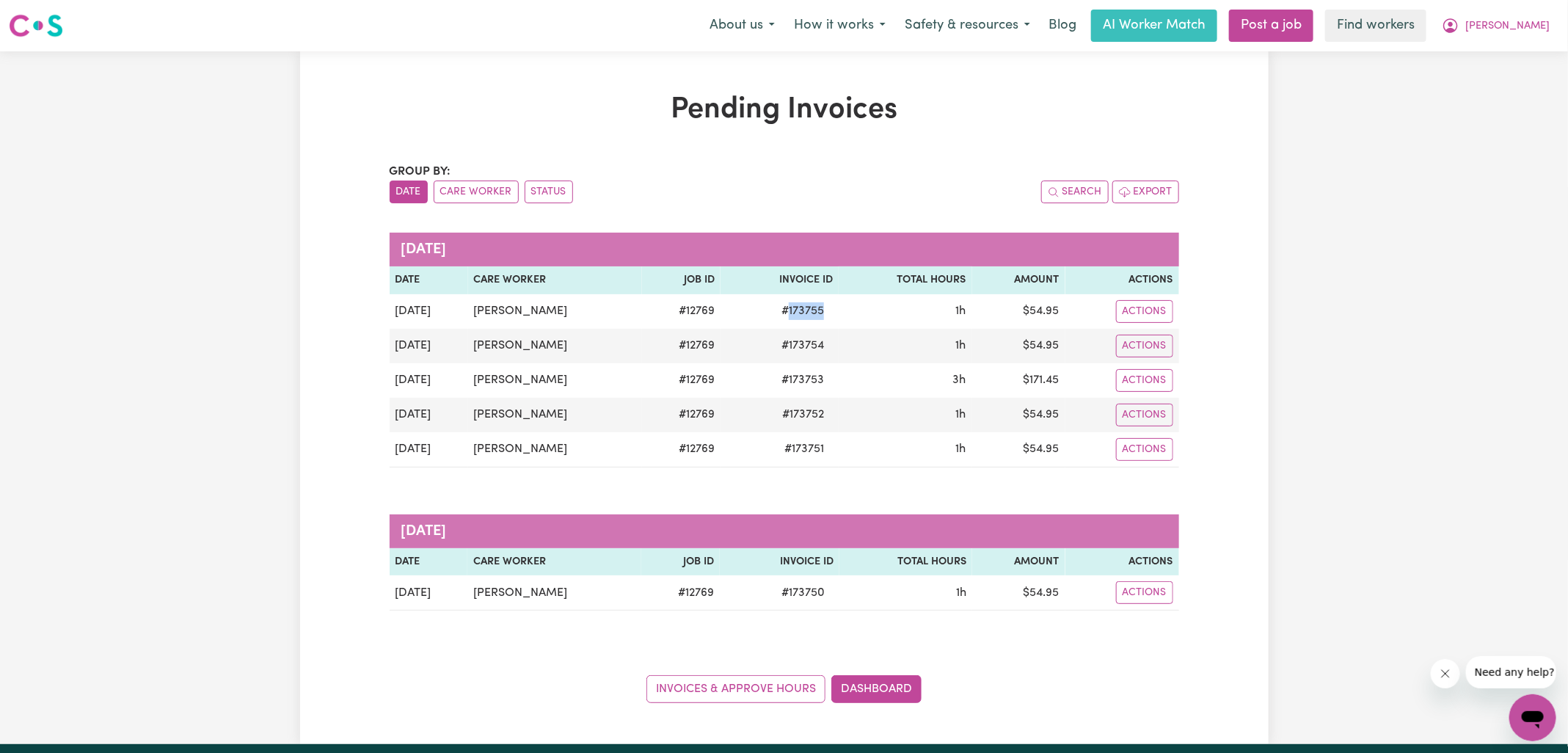
copy span "173755"
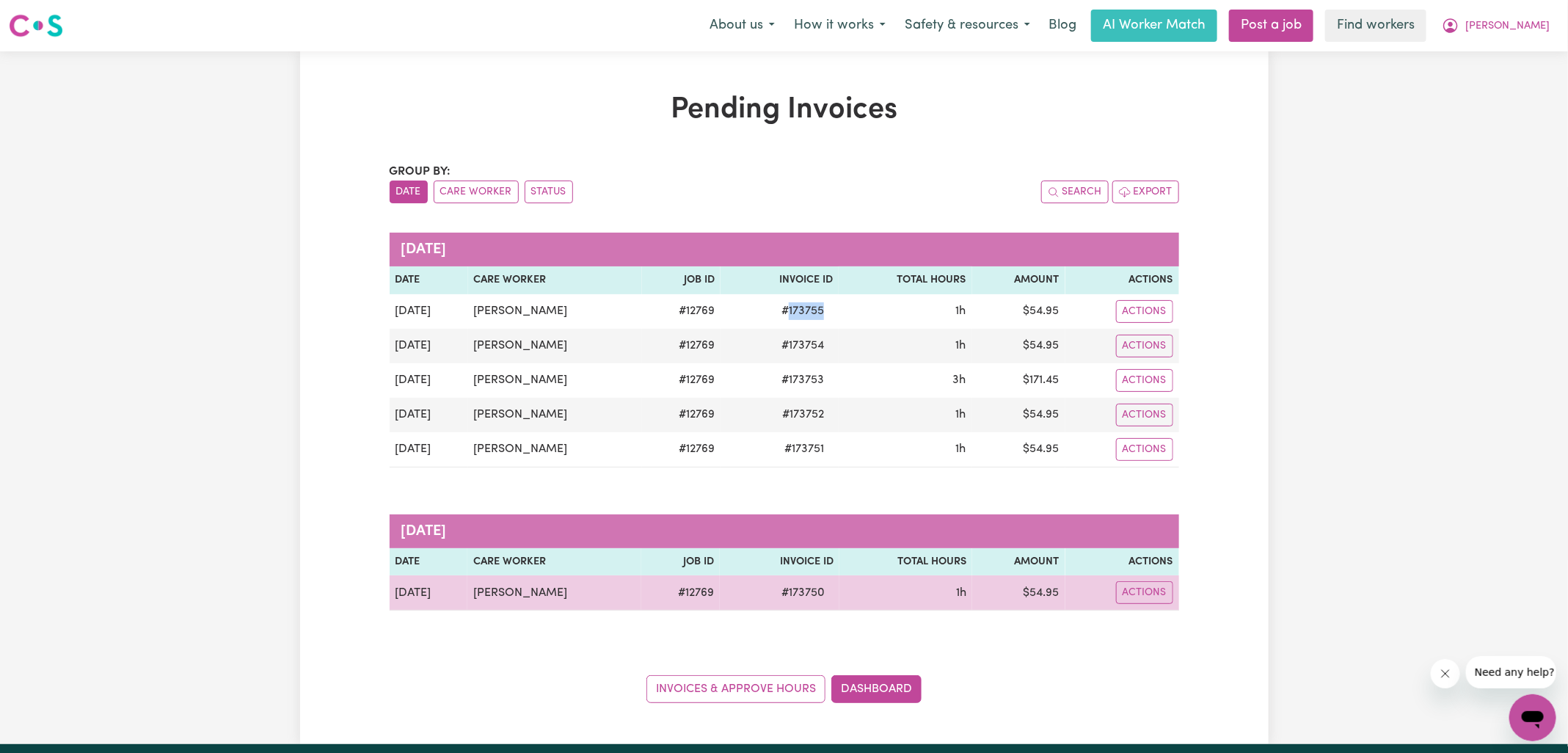
click at [1050, 586] on td "$ 54.95" at bounding box center [1019, 593] width 93 height 35
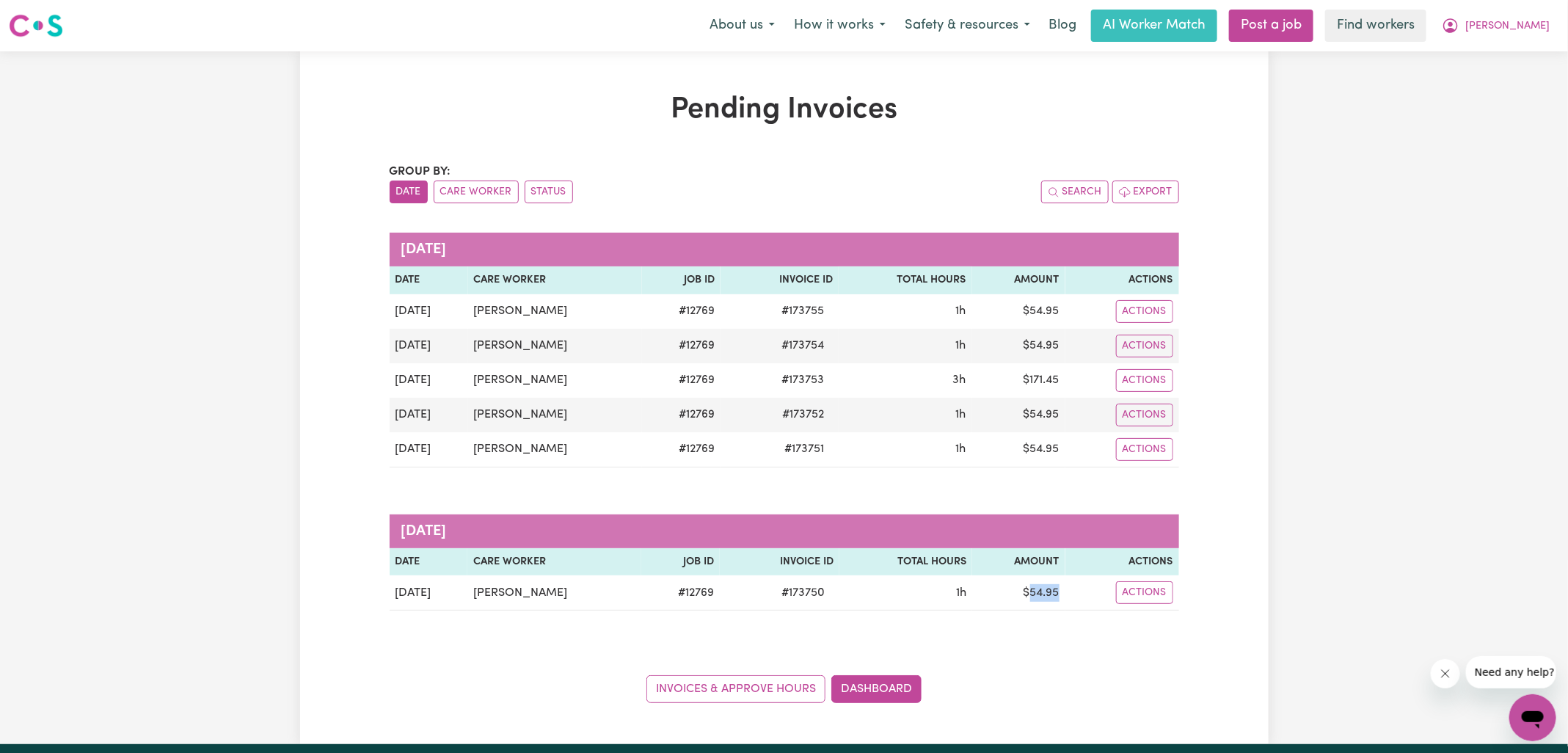
copy td "54.95"
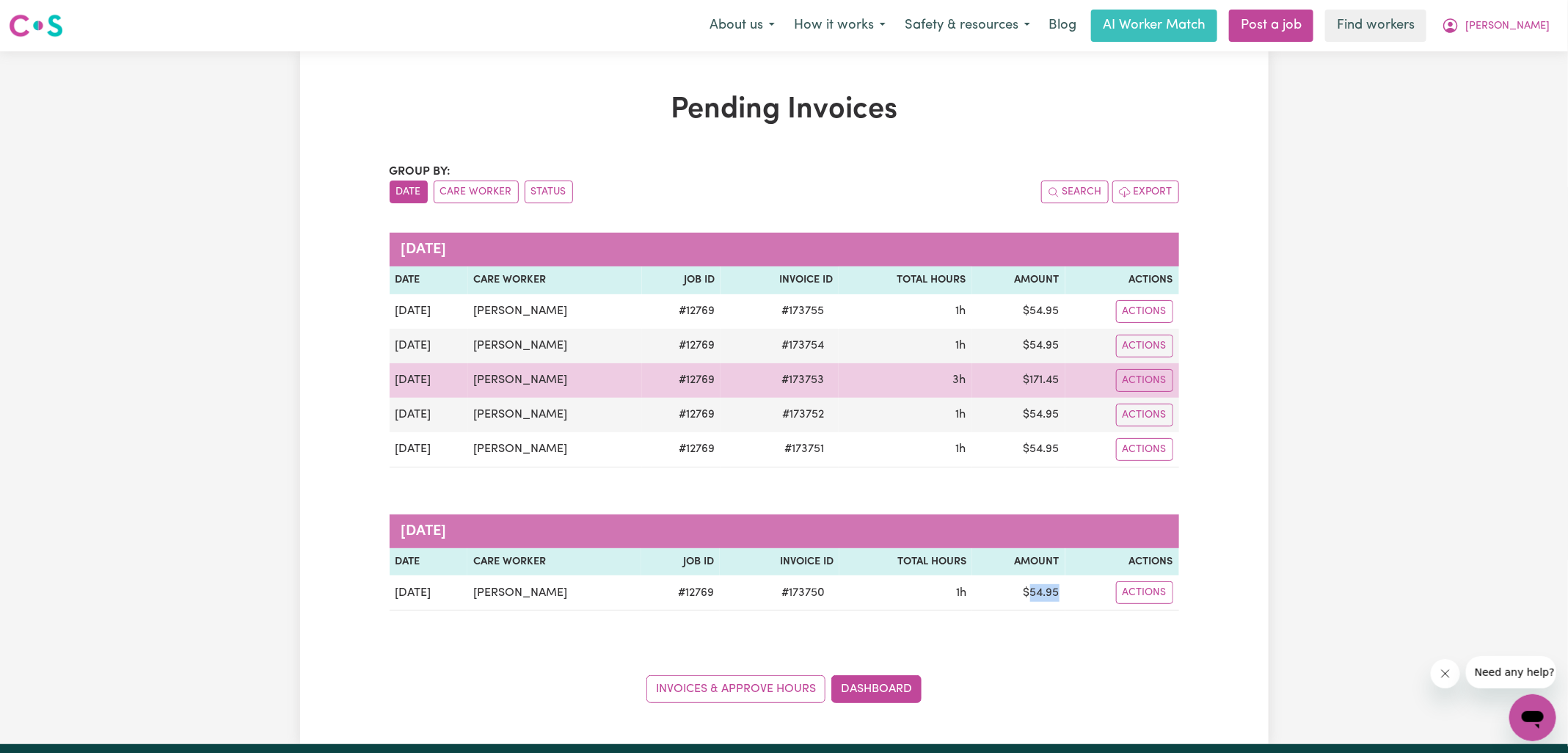
click at [1038, 377] on td "$ 171.45" at bounding box center [1019, 380] width 93 height 35
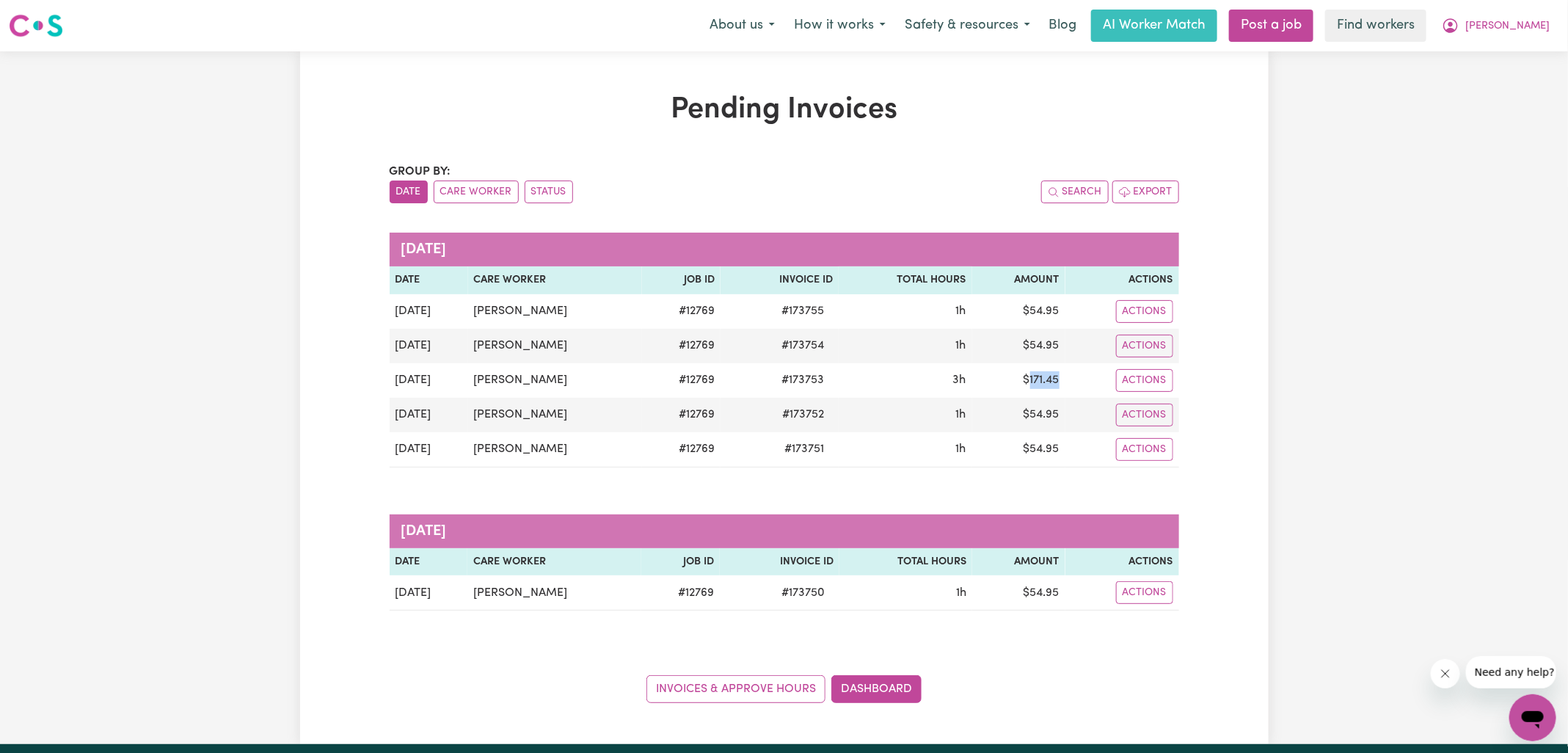
copy td "171.45"
click at [1135, 163] on div "Group by: Date Care Worker Status Search Export" at bounding box center [784, 183] width 790 height 41
click at [1500, 12] on button "[PERSON_NAME]" at bounding box center [1496, 26] width 127 height 31
click at [1492, 85] on link "Logout" at bounding box center [1500, 85] width 116 height 28
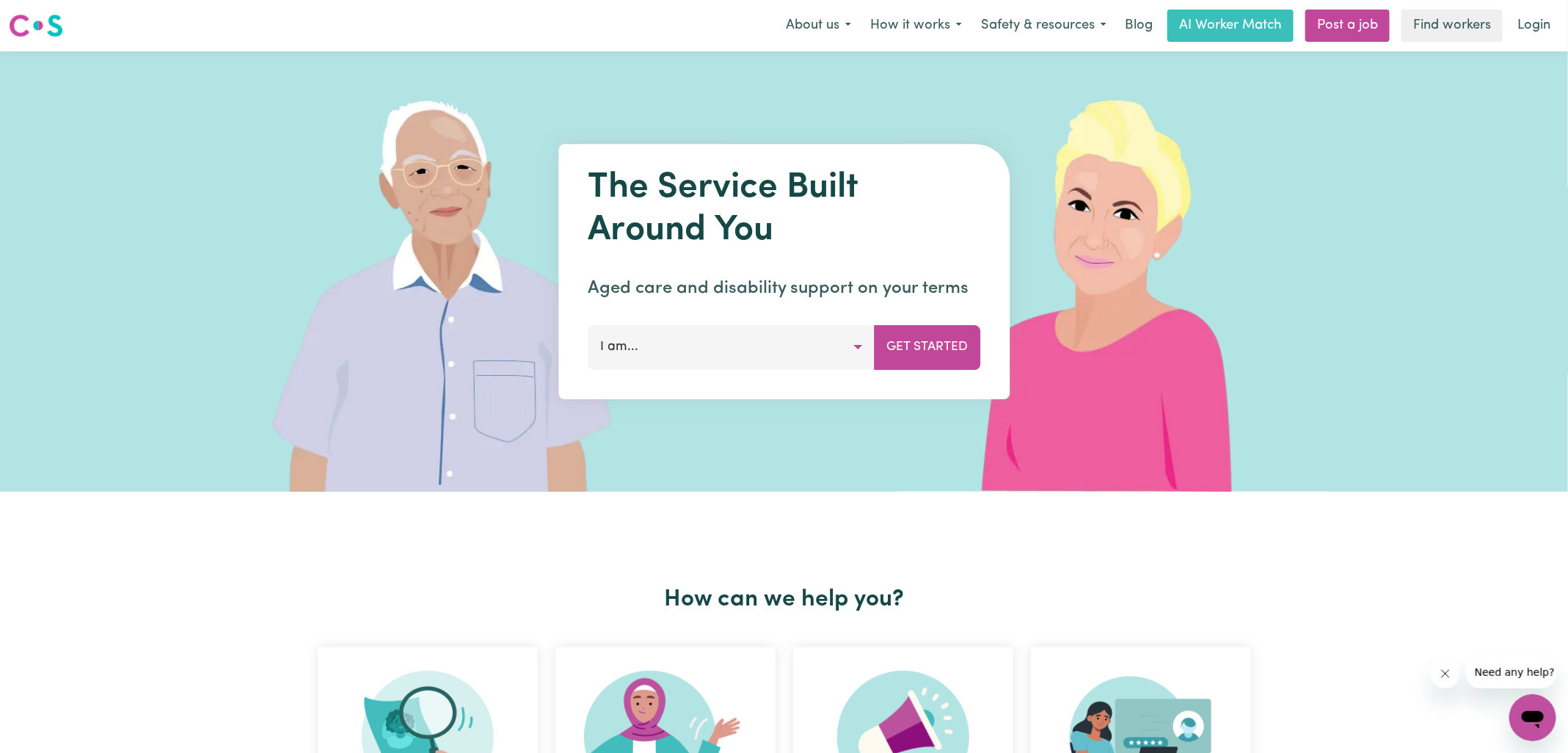
click at [1534, 30] on link "Login" at bounding box center [1534, 25] width 51 height 32
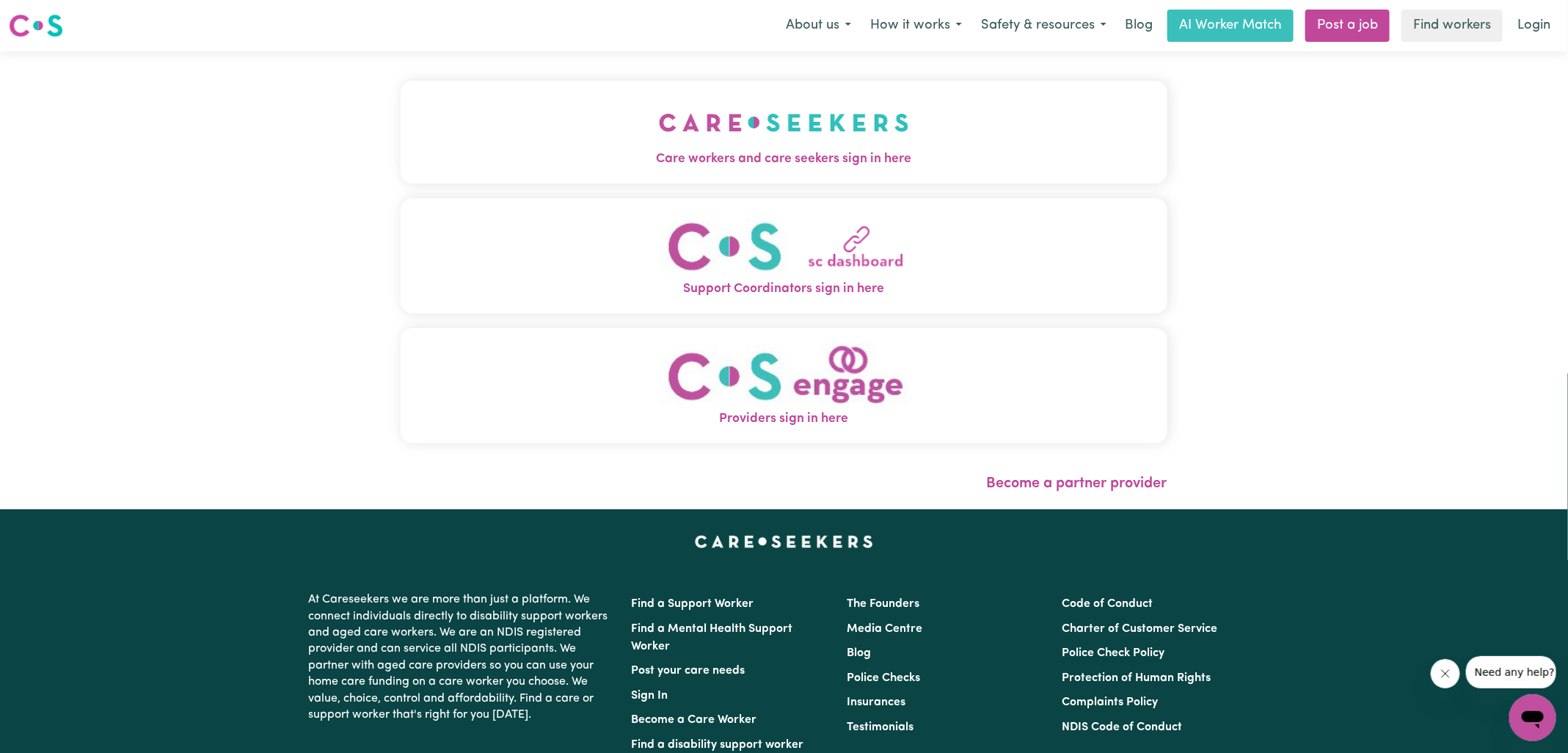
click at [708, 126] on img "Care workers and care seekers sign in here" at bounding box center [784, 122] width 250 height 54
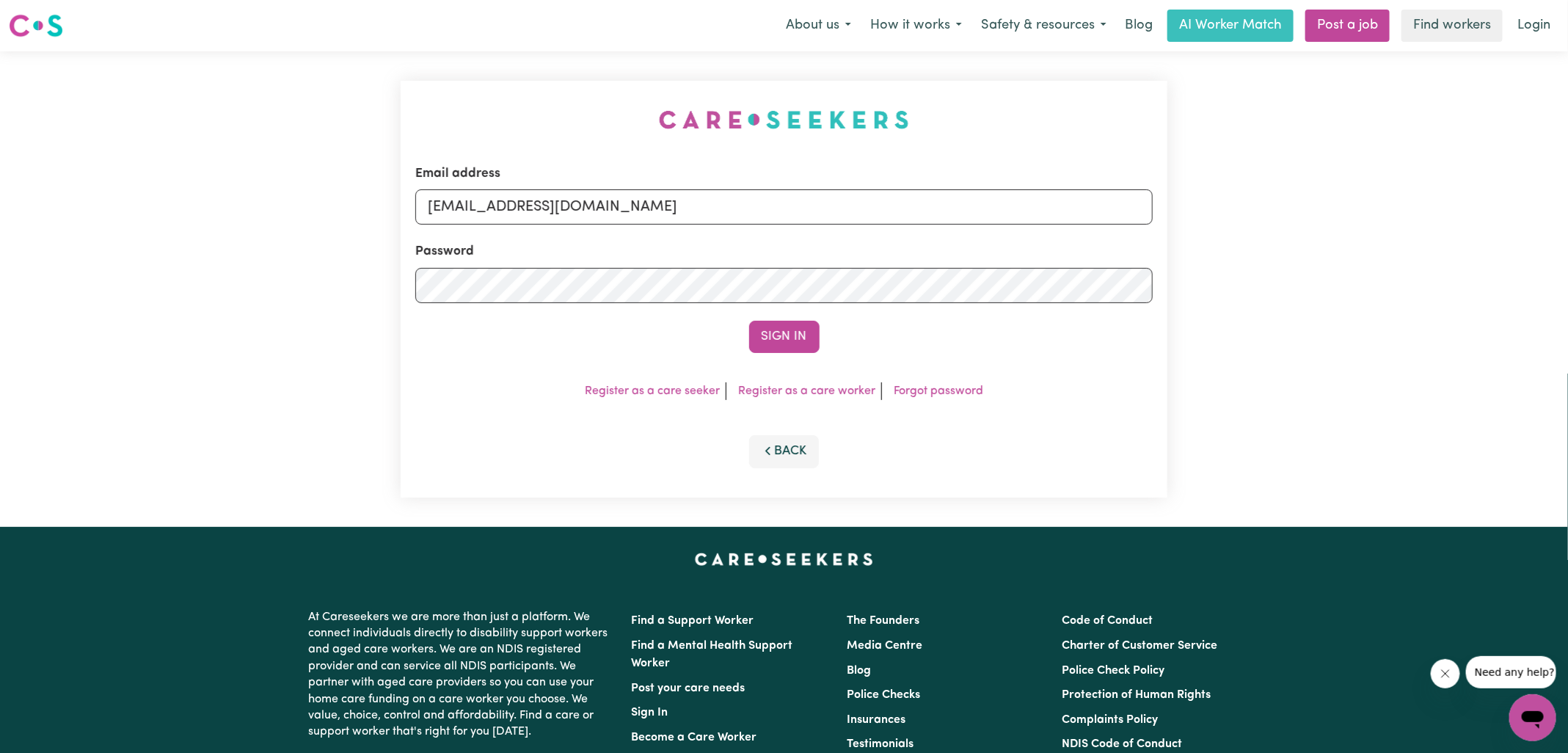
click at [351, 131] on div "Email address [EMAIL_ADDRESS][DOMAIN_NAME] Password Sign In Register as a care …" at bounding box center [784, 290] width 1568 height 476
drag, startPoint x: 502, startPoint y: 205, endPoint x: 1401, endPoint y: 292, distance: 903.2
click at [1401, 292] on div "Email address [EMAIL_ADDRESS][DOMAIN_NAME] Password Sign In Register as a care …" at bounding box center [784, 290] width 1568 height 476
type input "[EMAIL_ADDRESS][DOMAIN_NAME]"
click at [749, 321] on button "Sign In" at bounding box center [784, 336] width 71 height 32
